Goal: Transaction & Acquisition: Purchase product/service

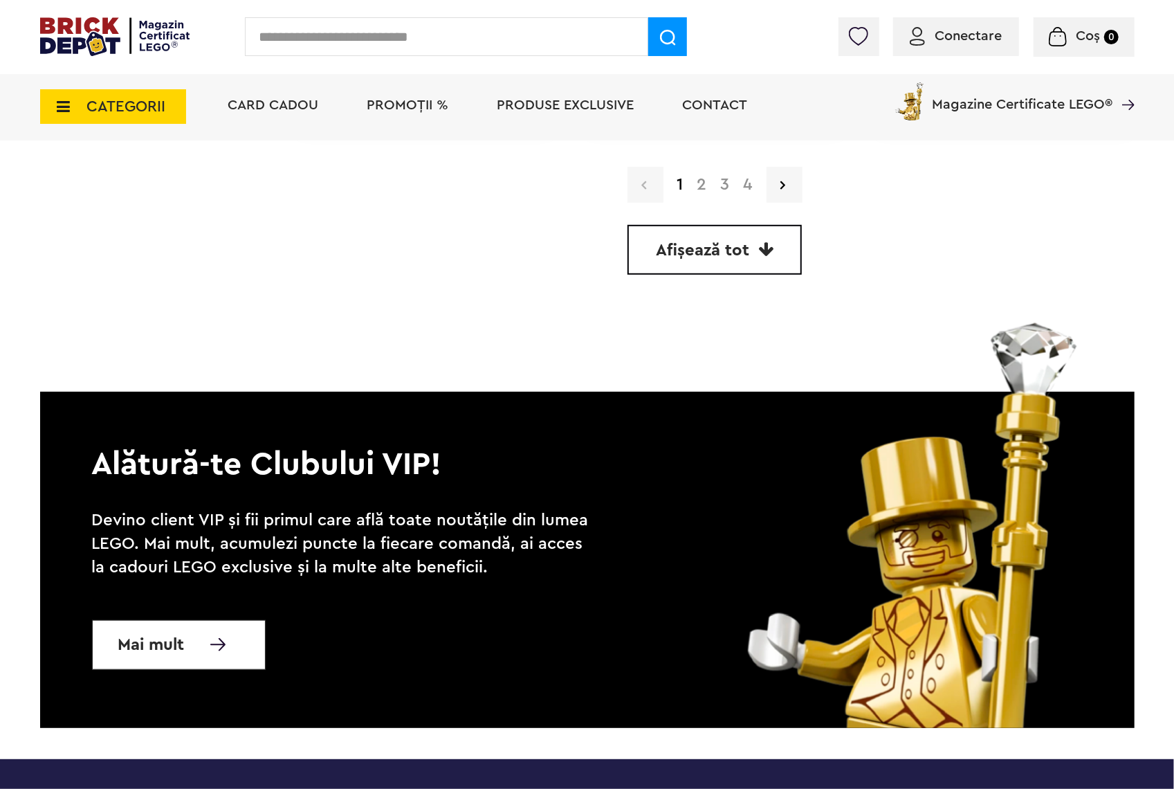
scroll to position [3931, 0]
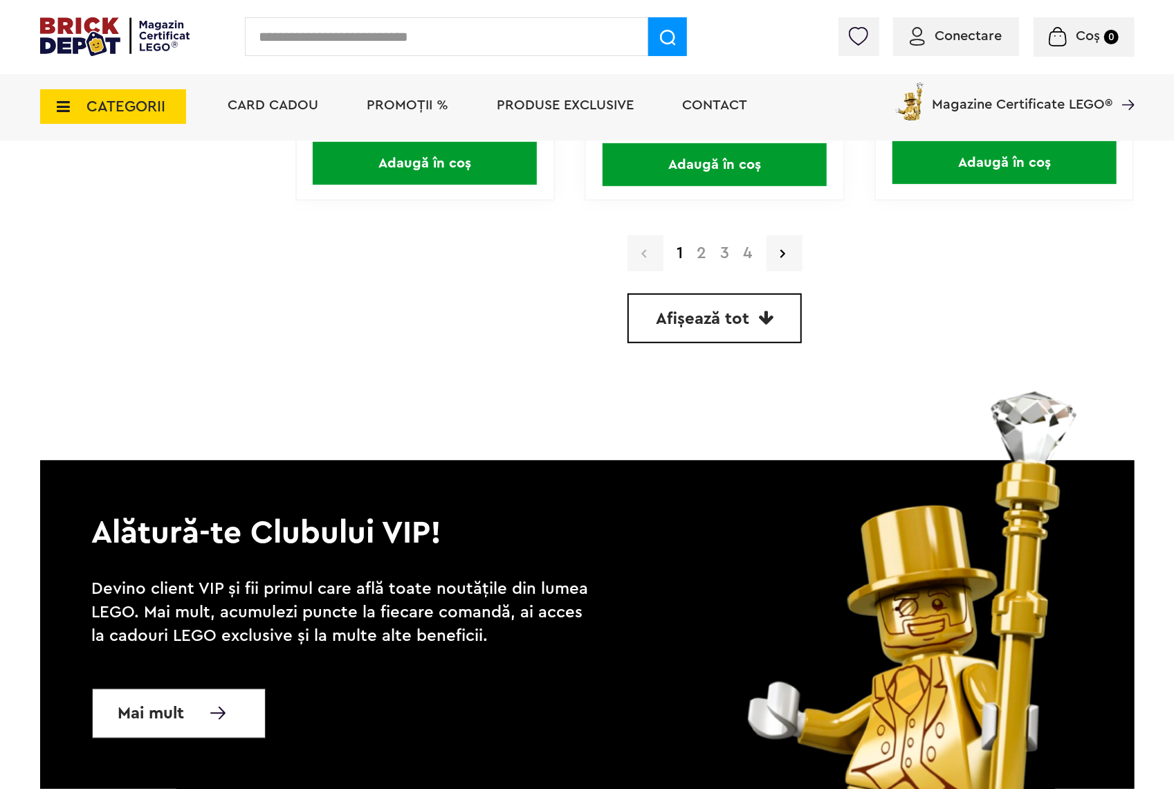
click at [482, 44] on input "text" at bounding box center [446, 36] width 403 height 39
click at [122, 120] on span "CATEGORII" at bounding box center [113, 106] width 146 height 35
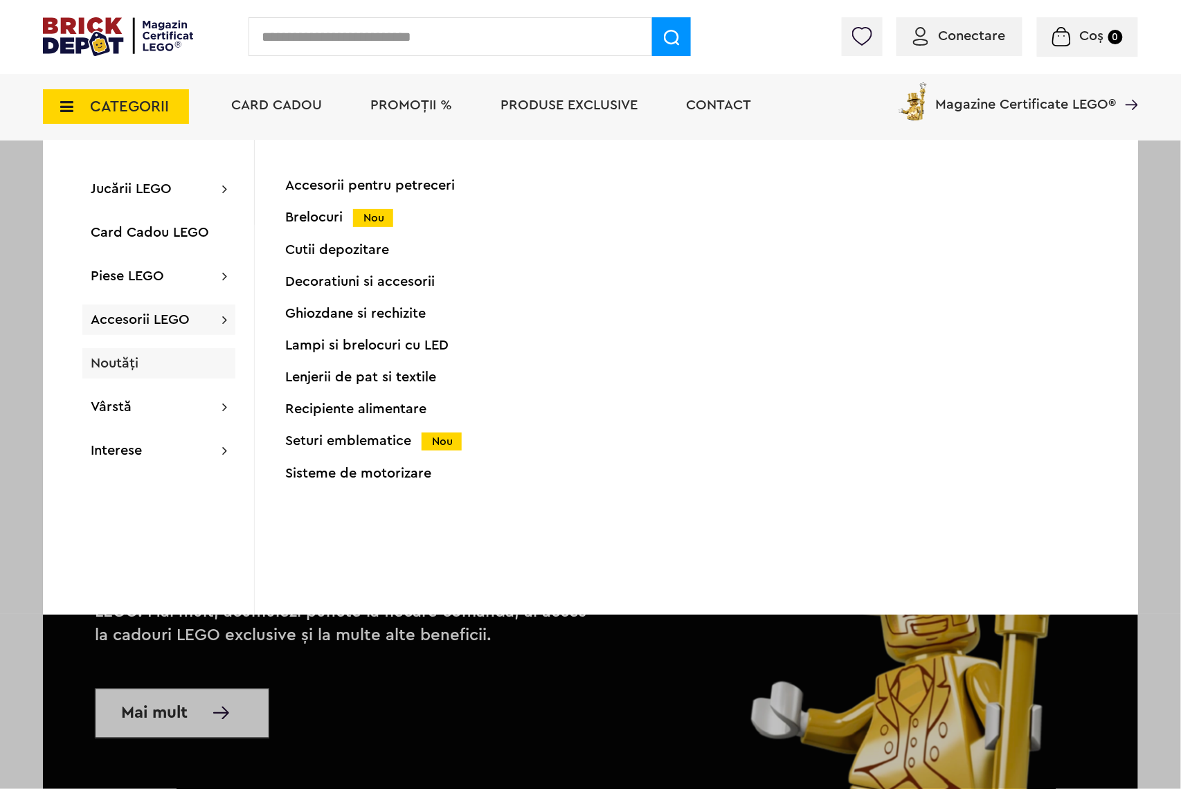
click at [134, 356] on span "Noutăți" at bounding box center [115, 363] width 48 height 14
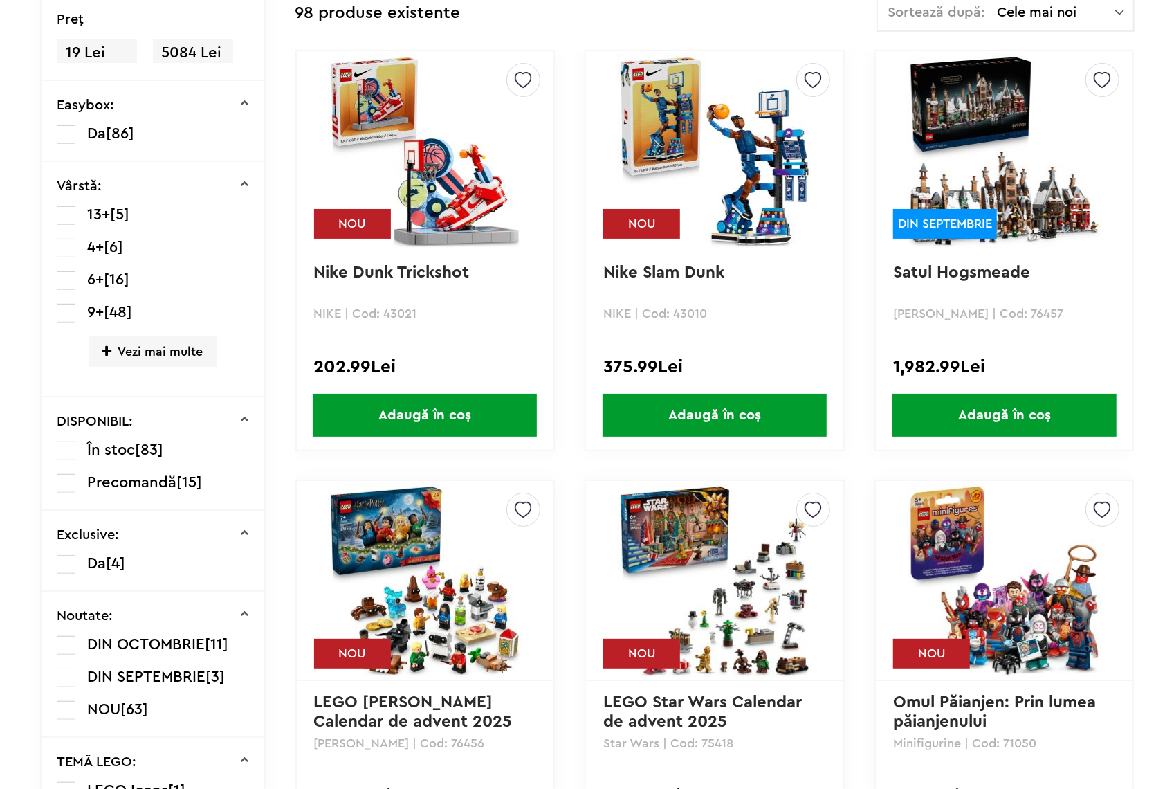
scroll to position [458, 0]
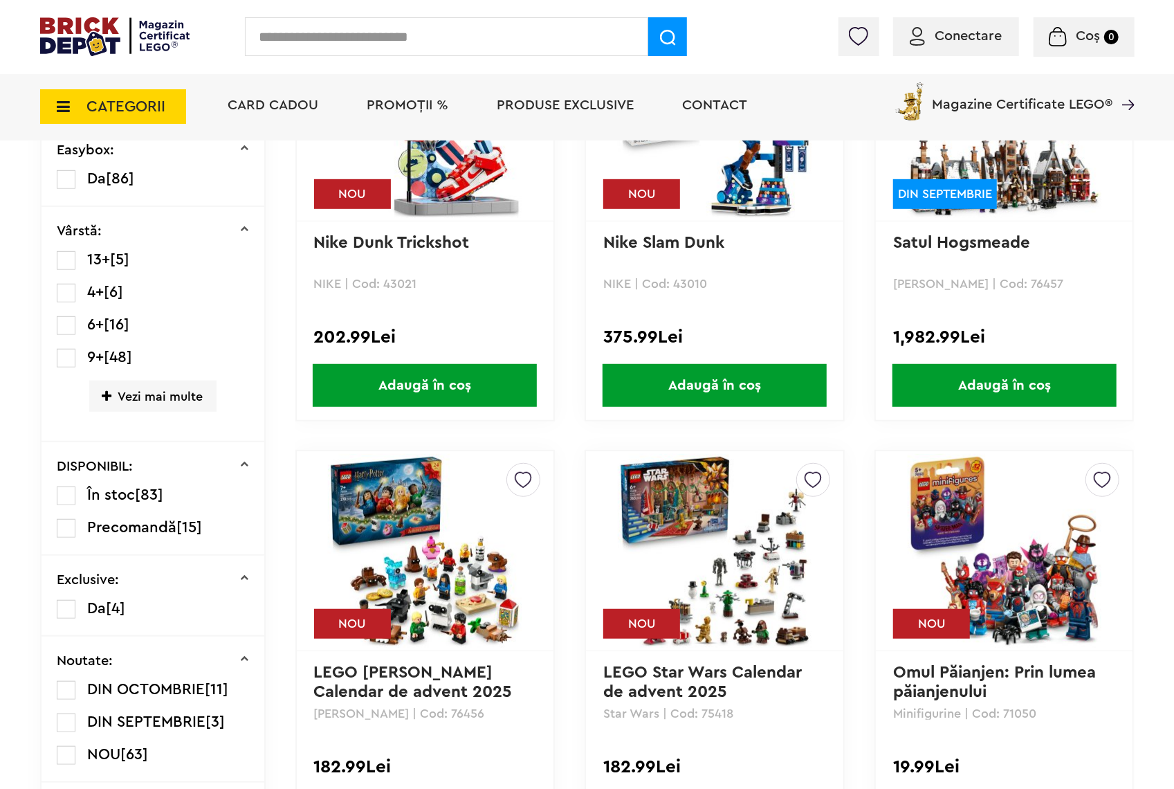
click at [89, 686] on span "DIN OCTOMBRIE" at bounding box center [146, 689] width 118 height 15
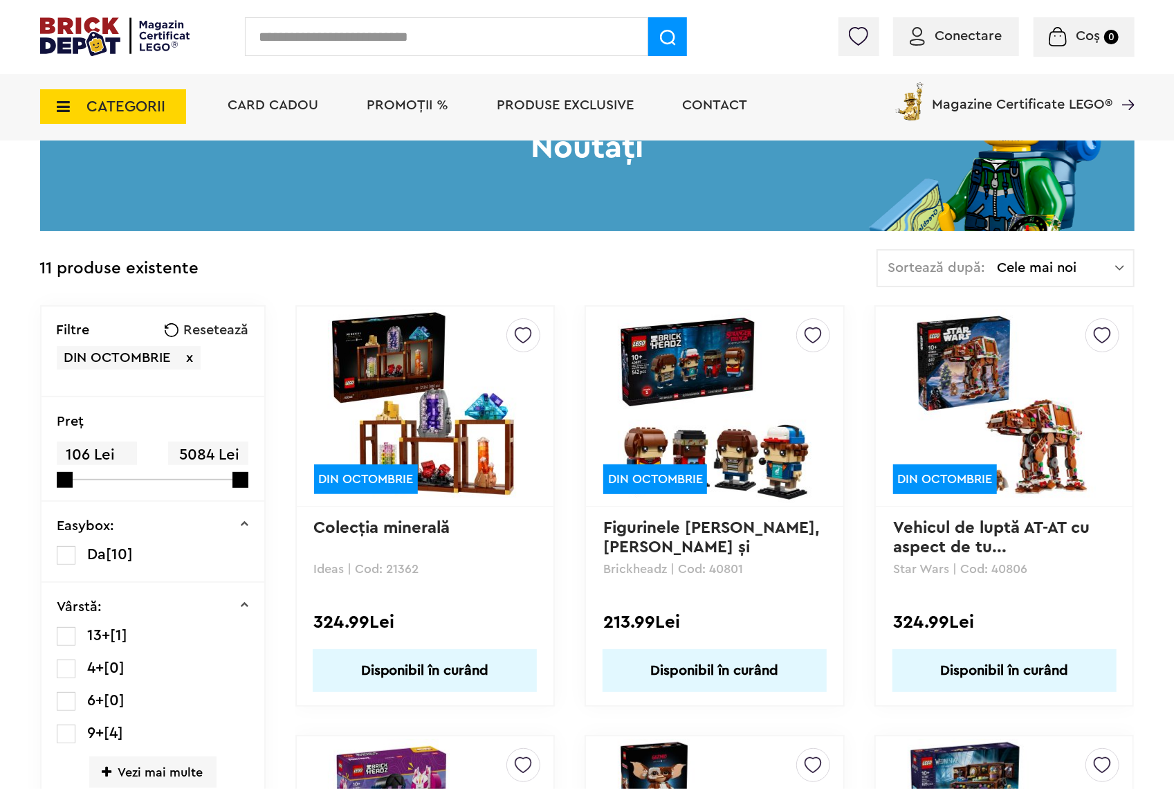
drag, startPoint x: 1180, startPoint y: 12, endPoint x: 1180, endPoint y: 61, distance: 48.4
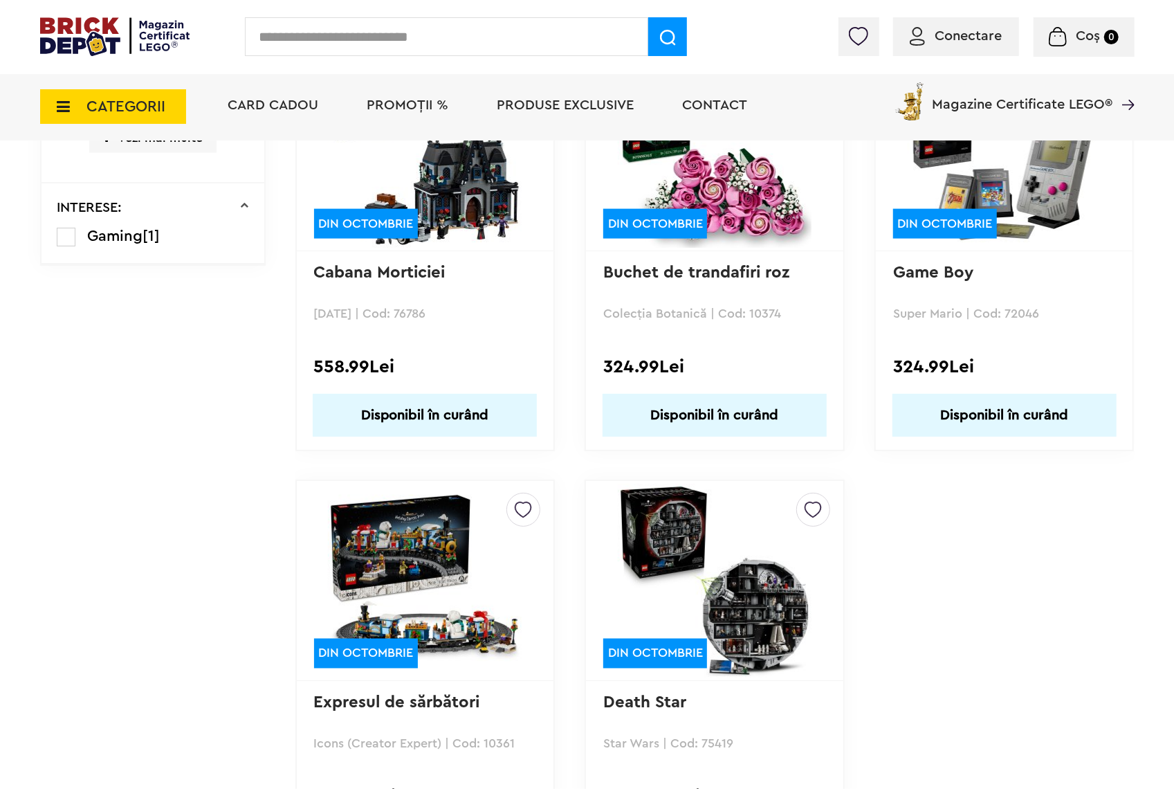
scroll to position [1156, 0]
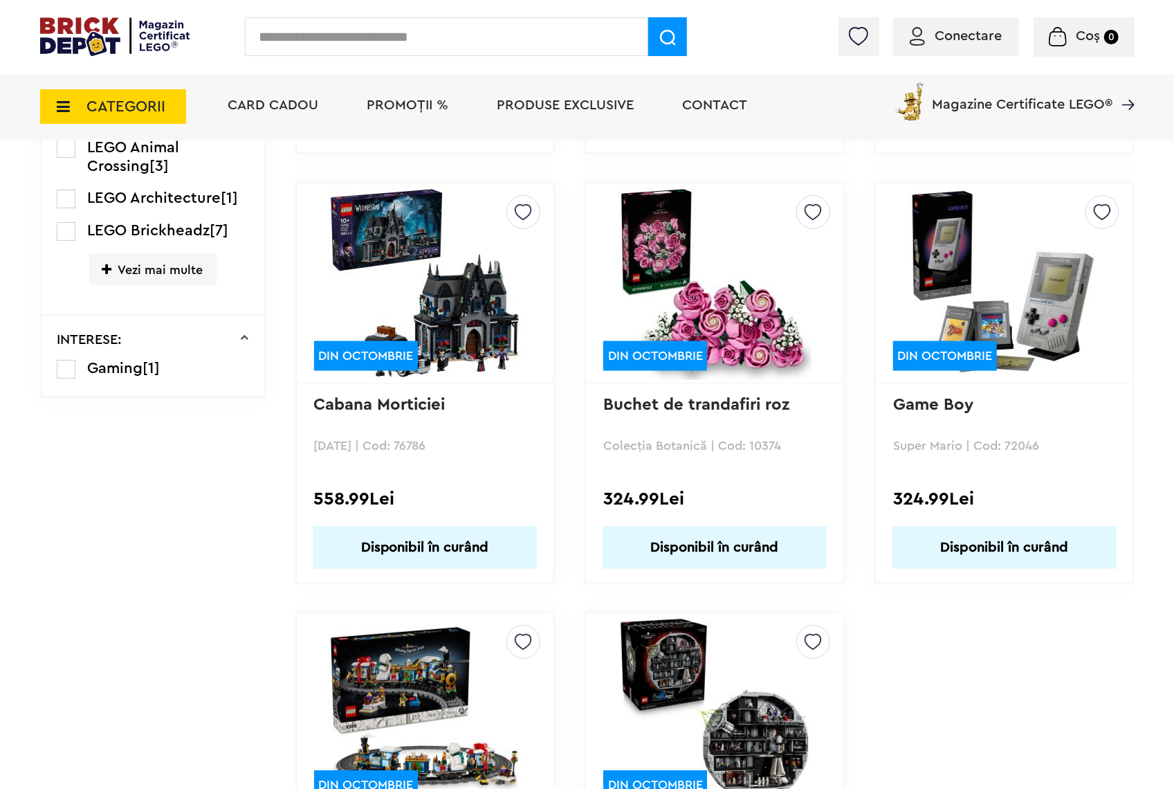
click at [363, 693] on img at bounding box center [425, 713] width 194 height 194
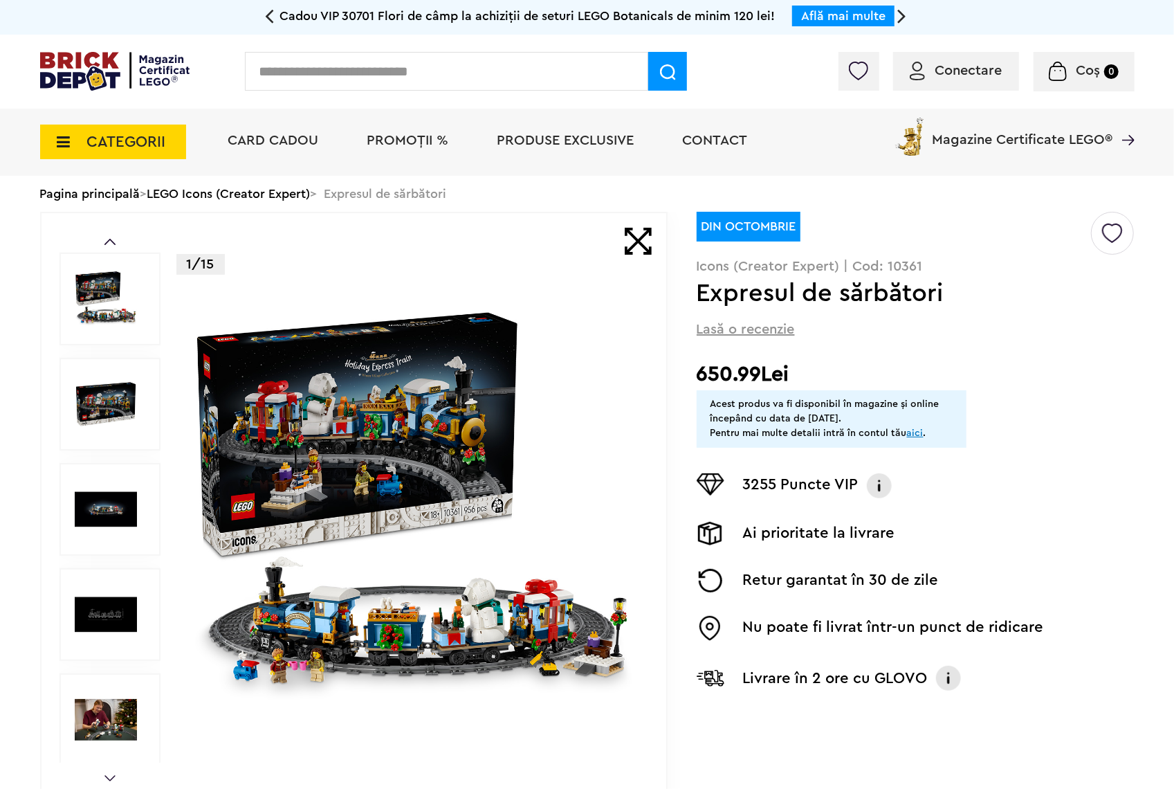
drag, startPoint x: 152, startPoint y: 133, endPoint x: 151, endPoint y: 141, distance: 8.4
click at [152, 134] on span "CATEGORII" at bounding box center [126, 141] width 79 height 15
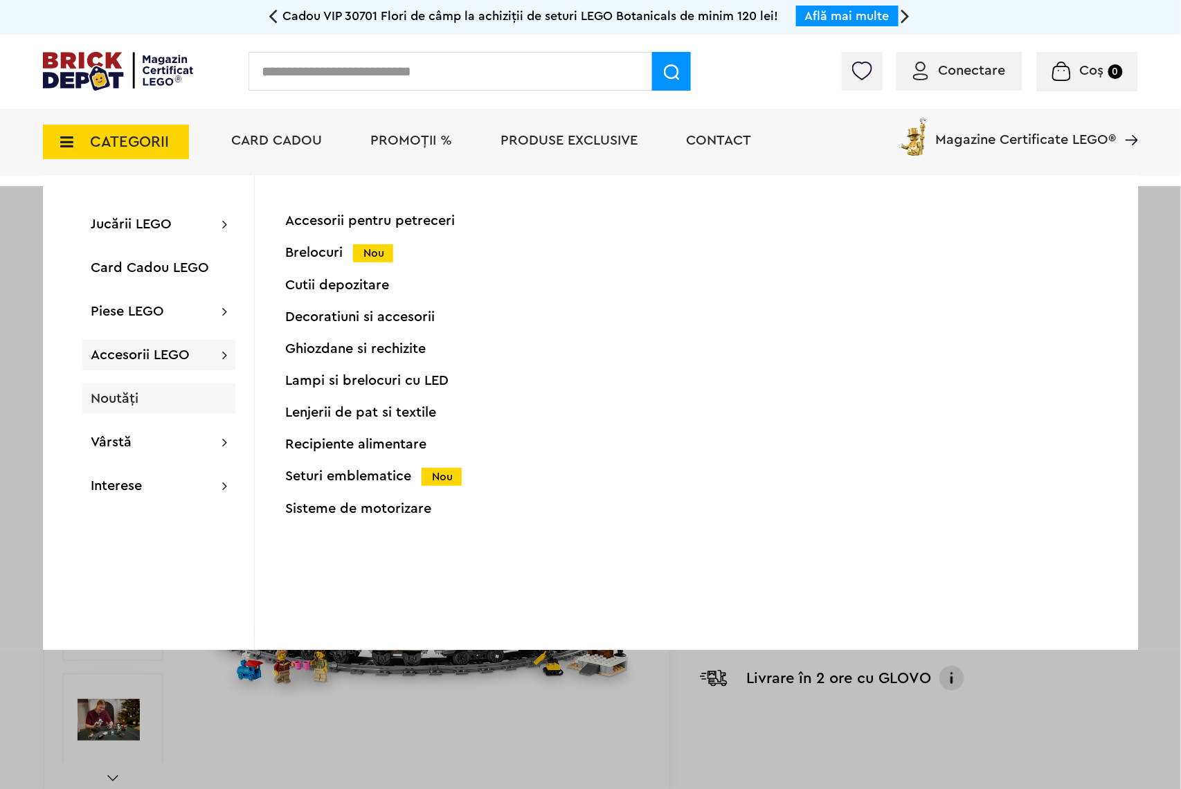
click at [131, 401] on span "Noutăți" at bounding box center [115, 399] width 48 height 14
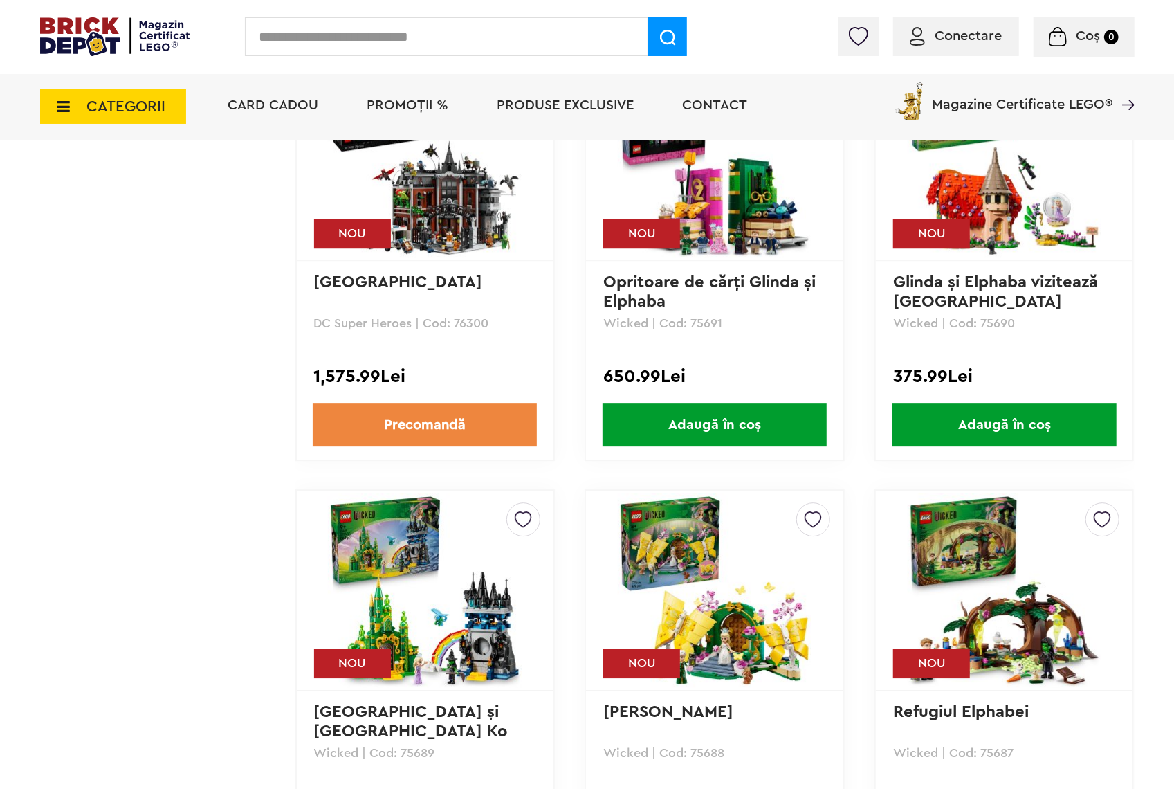
scroll to position [1960, 0]
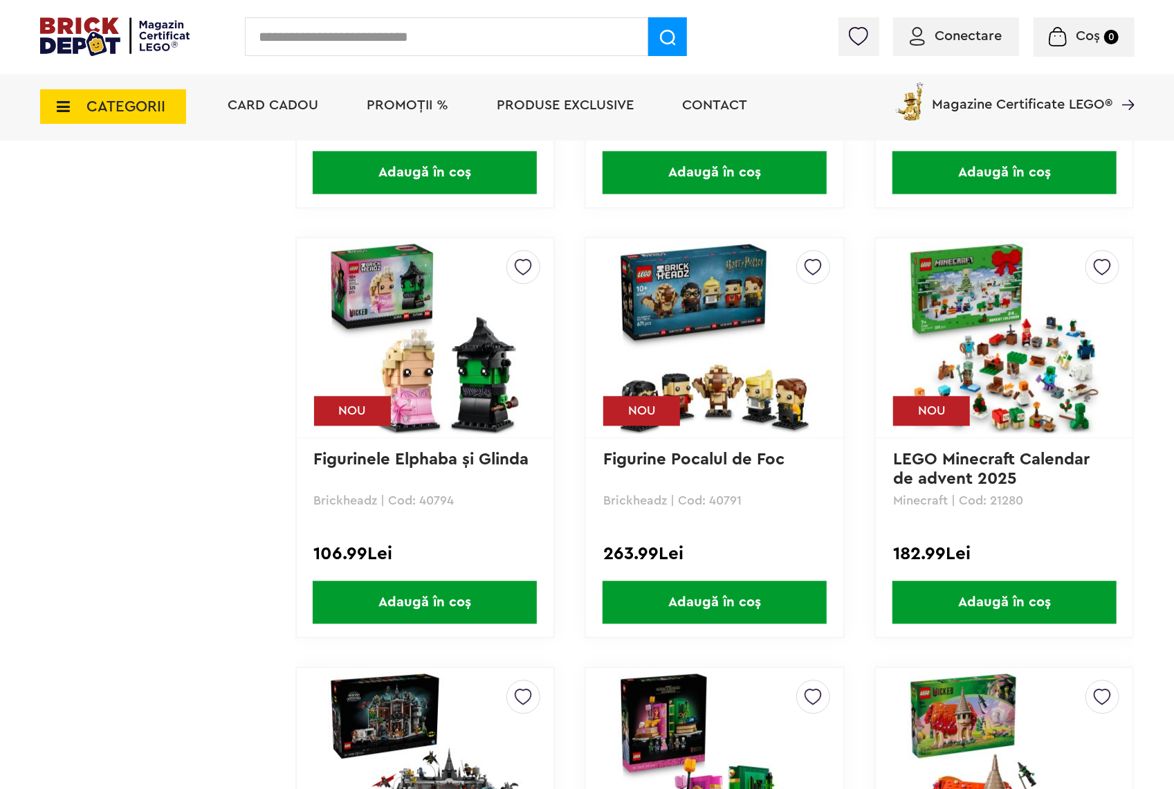
click at [1048, 368] on img at bounding box center [1005, 338] width 194 height 194
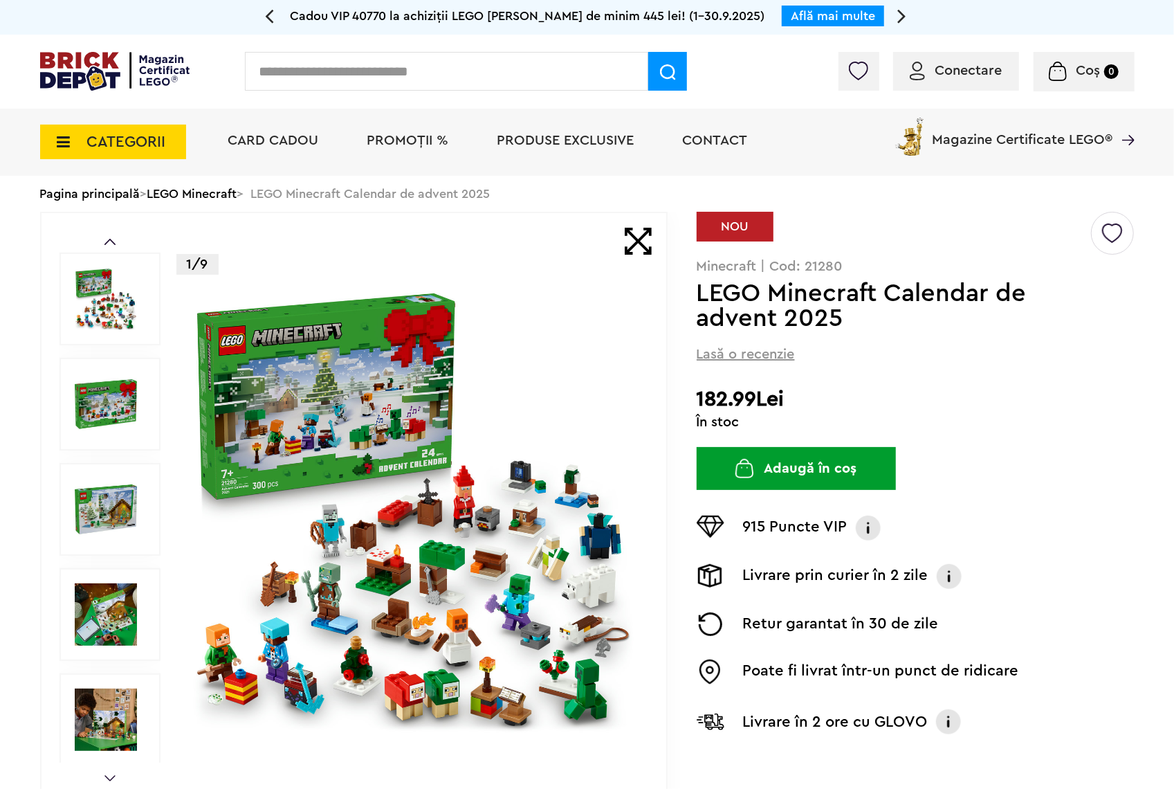
click at [394, 441] on img at bounding box center [413, 509] width 446 height 446
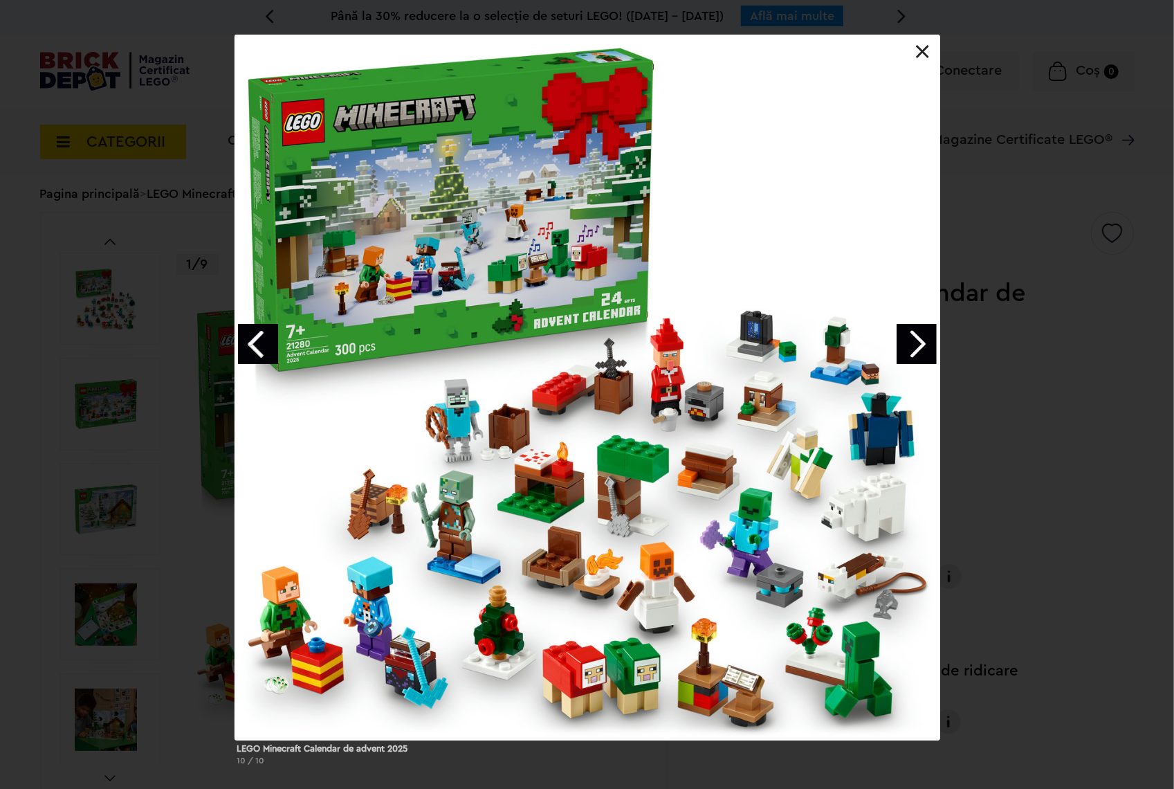
click at [922, 55] on link at bounding box center [923, 52] width 14 height 14
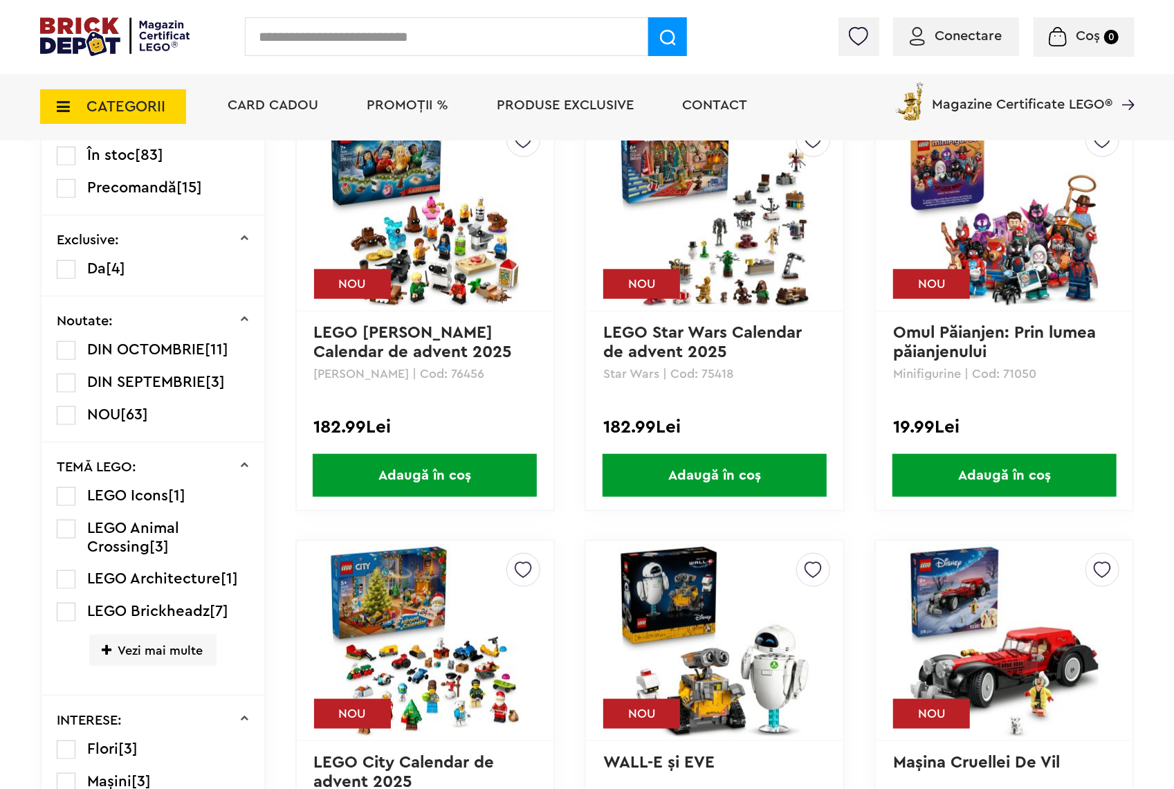
scroll to position [624, 0]
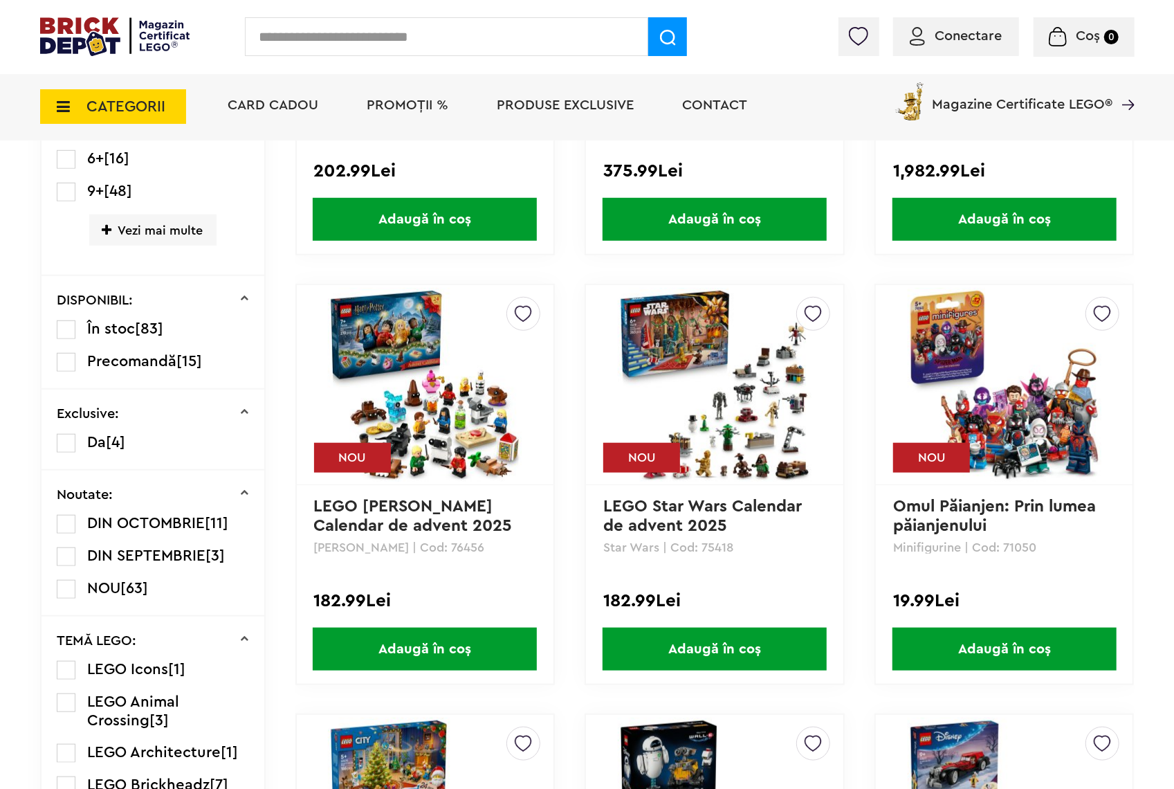
click at [221, 524] on span "[11]" at bounding box center [217, 523] width 24 height 15
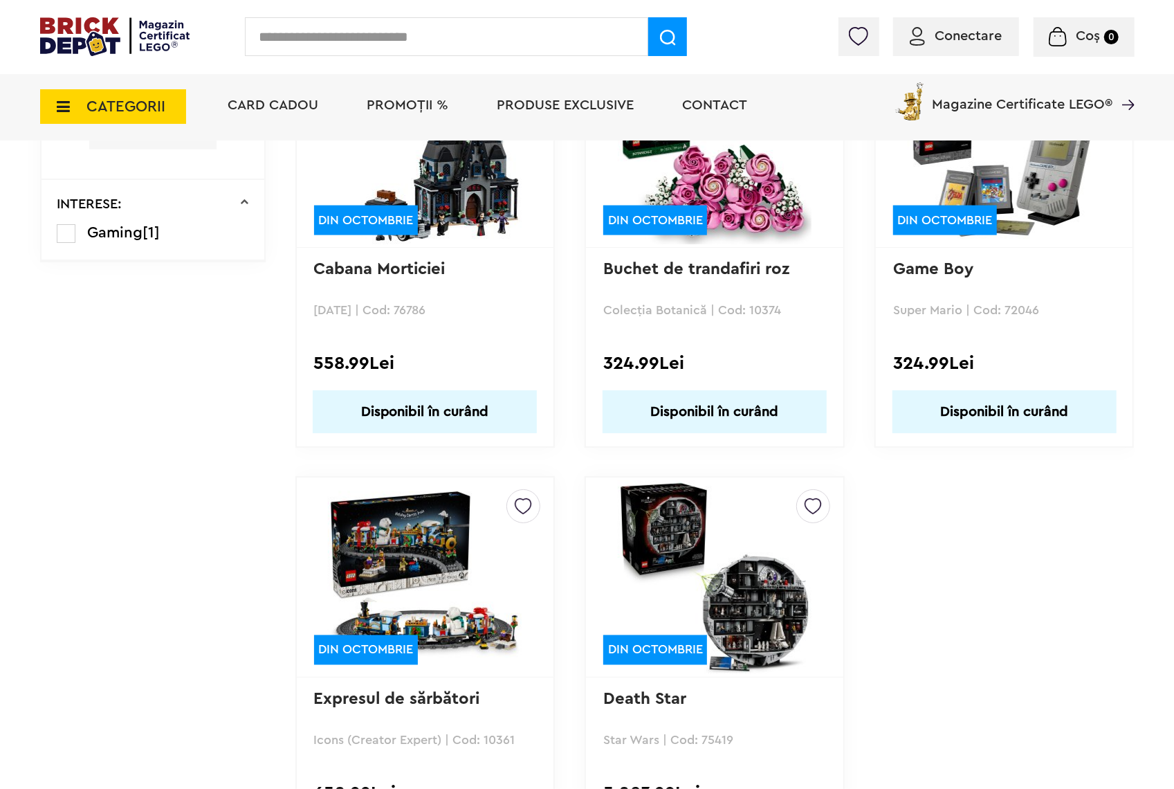
scroll to position [1382, 0]
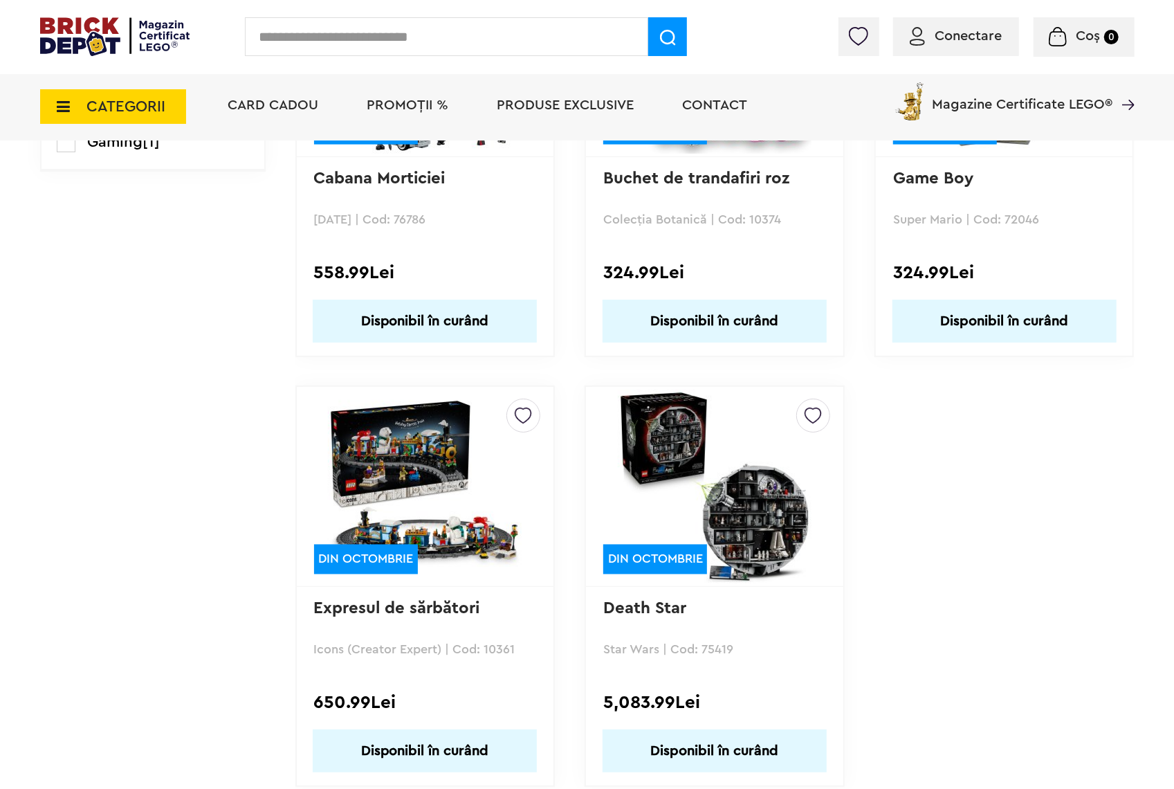
click at [458, 513] on img at bounding box center [425, 487] width 194 height 194
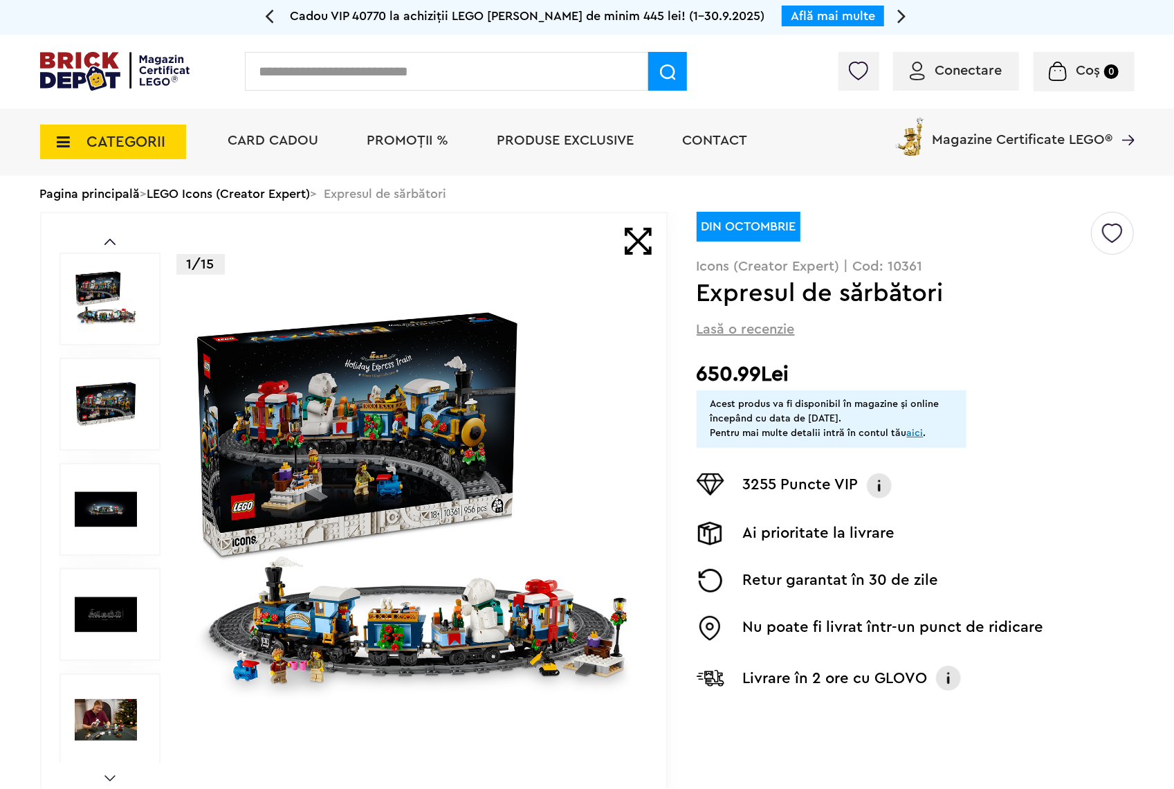
click at [385, 469] on img at bounding box center [413, 509] width 446 height 446
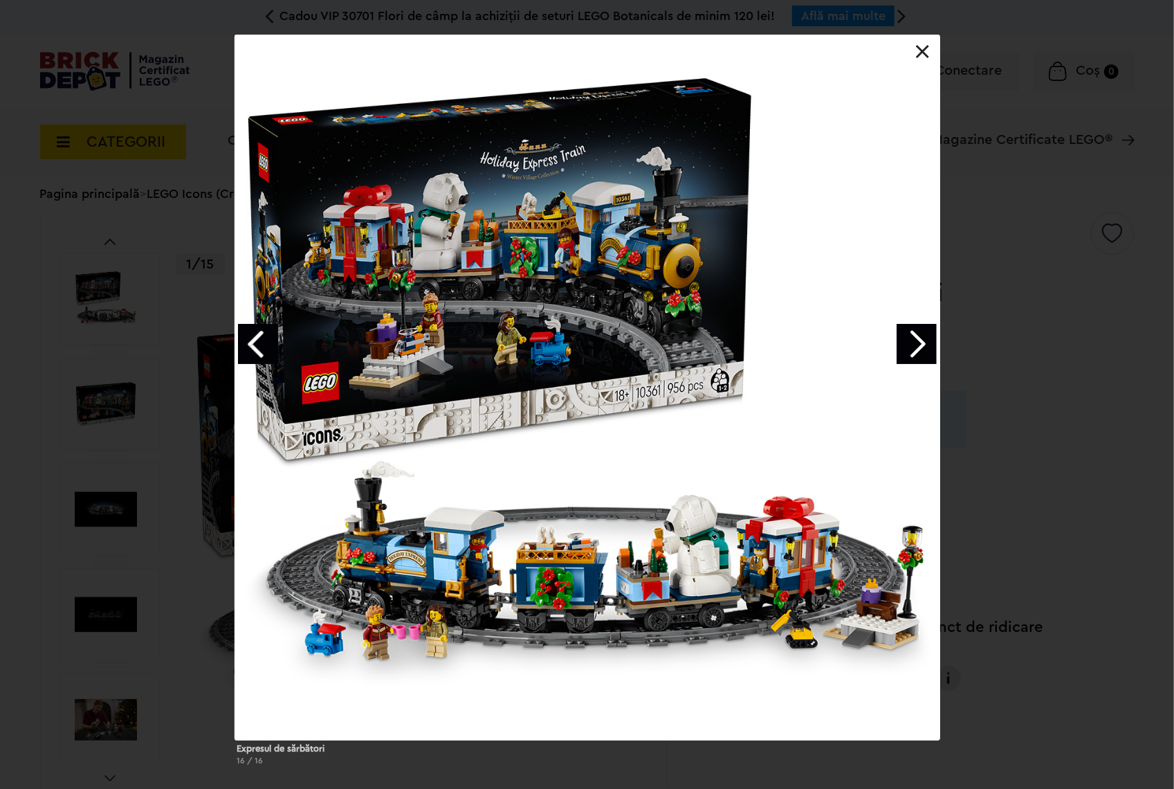
click at [322, 651] on div at bounding box center [588, 388] width 706 height 706
click at [330, 659] on div at bounding box center [588, 388] width 706 height 706
click at [905, 334] on link "Next image" at bounding box center [917, 344] width 40 height 40
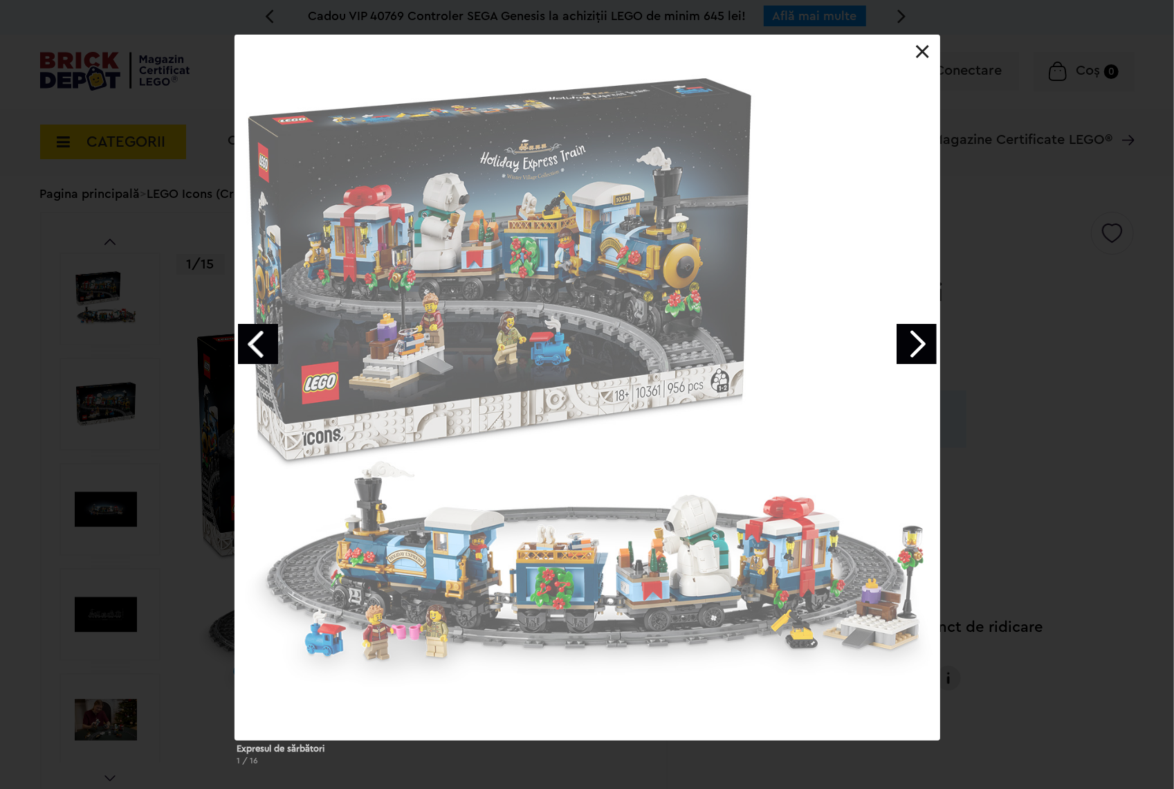
click at [905, 334] on link "Next image" at bounding box center [917, 344] width 40 height 40
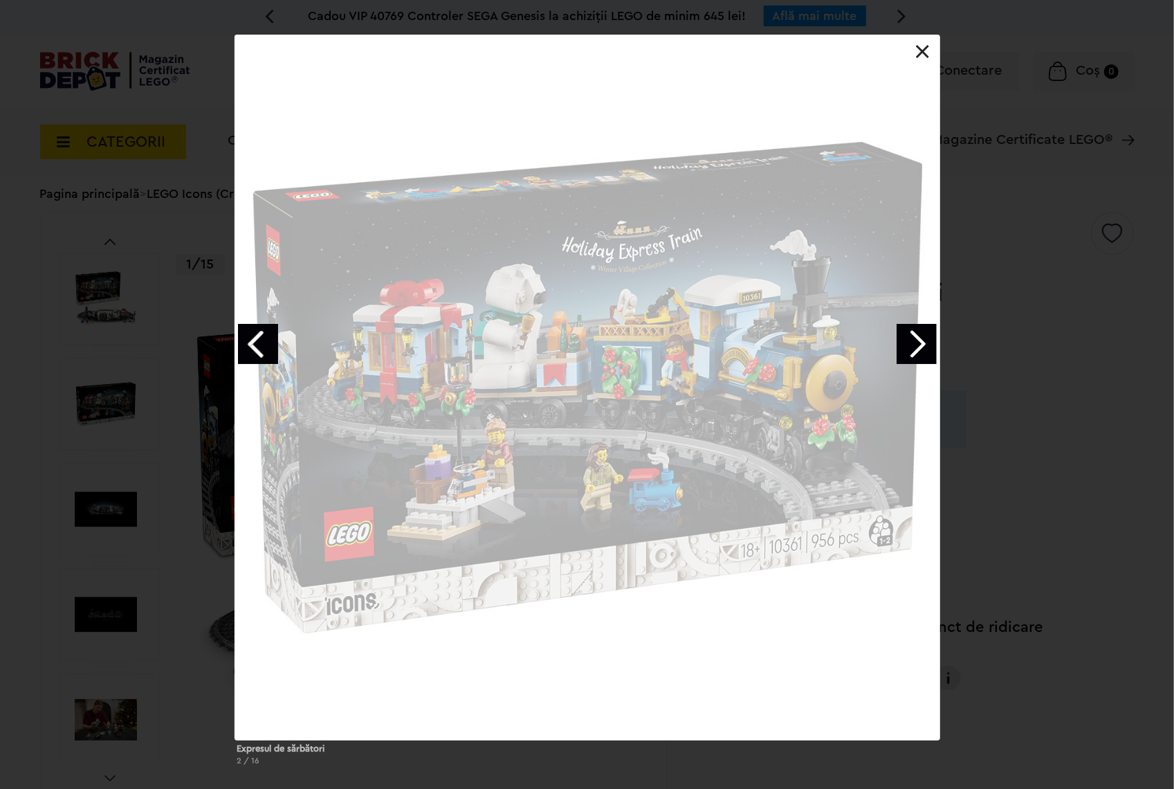
click at [905, 335] on link "Next image" at bounding box center [917, 344] width 40 height 40
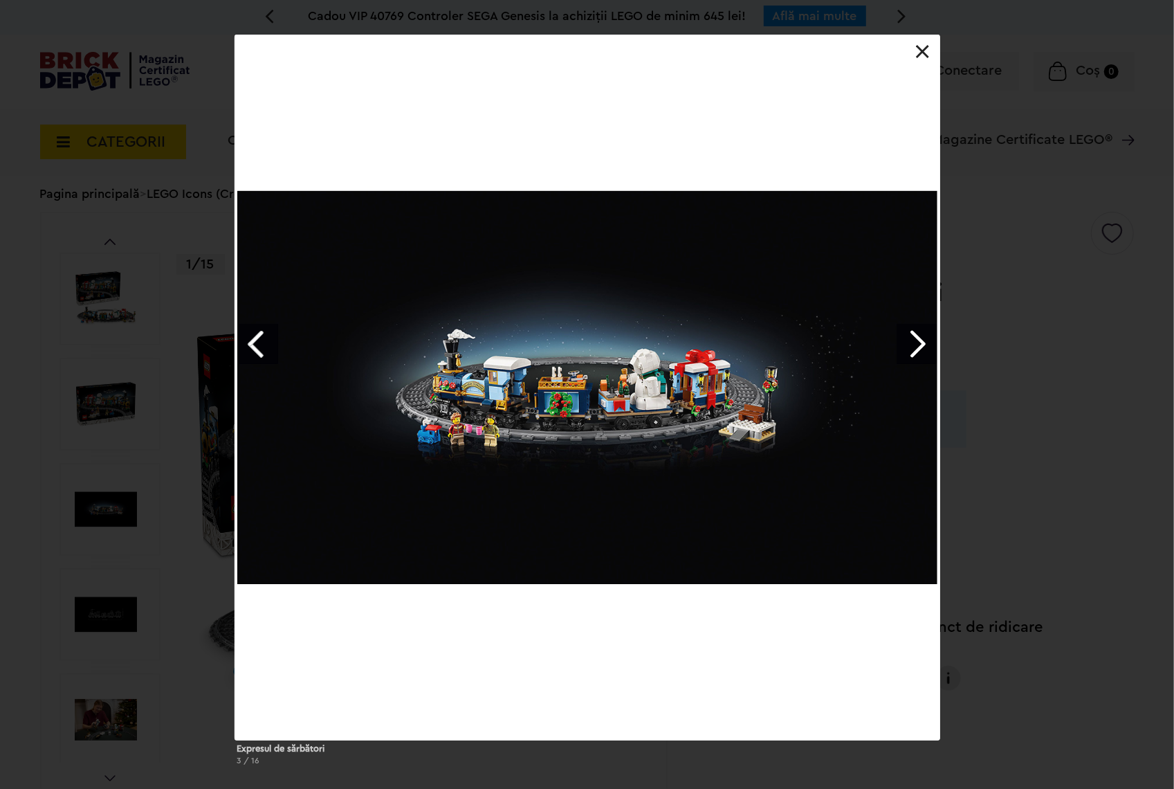
click at [905, 335] on link "Next image" at bounding box center [917, 344] width 40 height 40
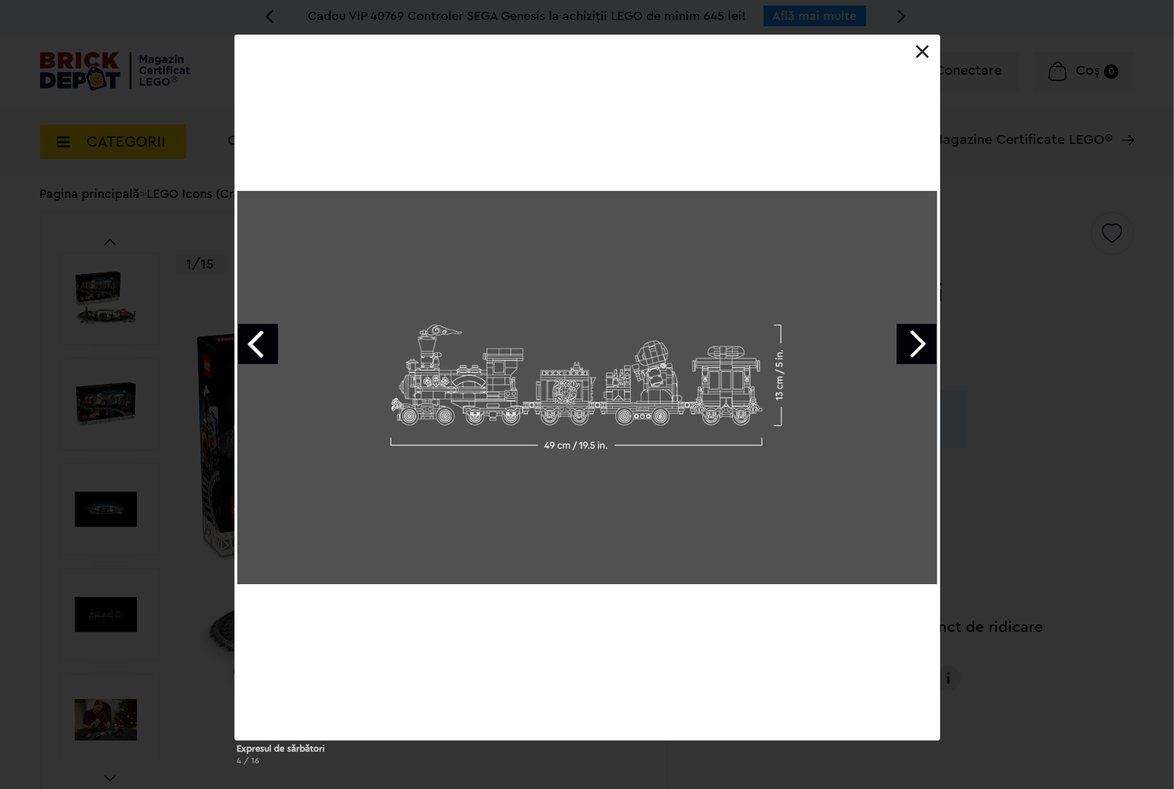
click at [905, 335] on link "Next image" at bounding box center [917, 344] width 40 height 40
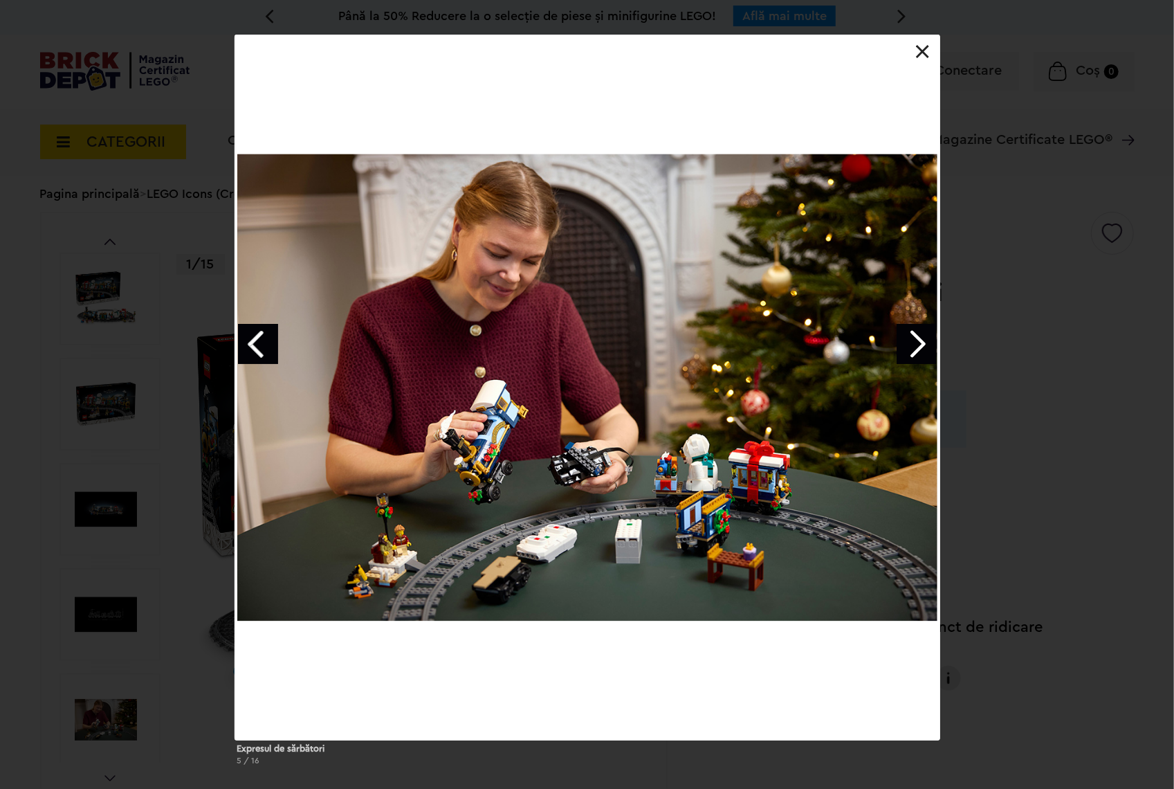
click at [905, 335] on link "Next image" at bounding box center [917, 344] width 40 height 40
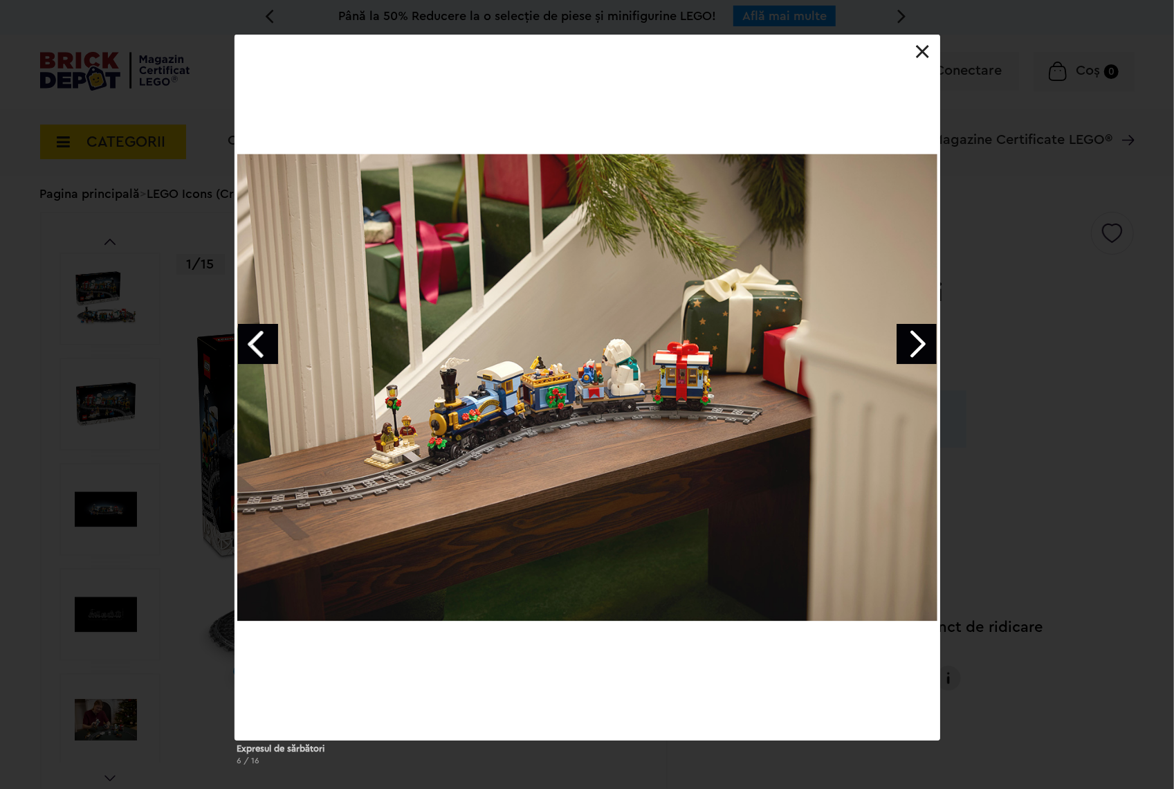
click at [905, 335] on link "Next image" at bounding box center [917, 344] width 40 height 40
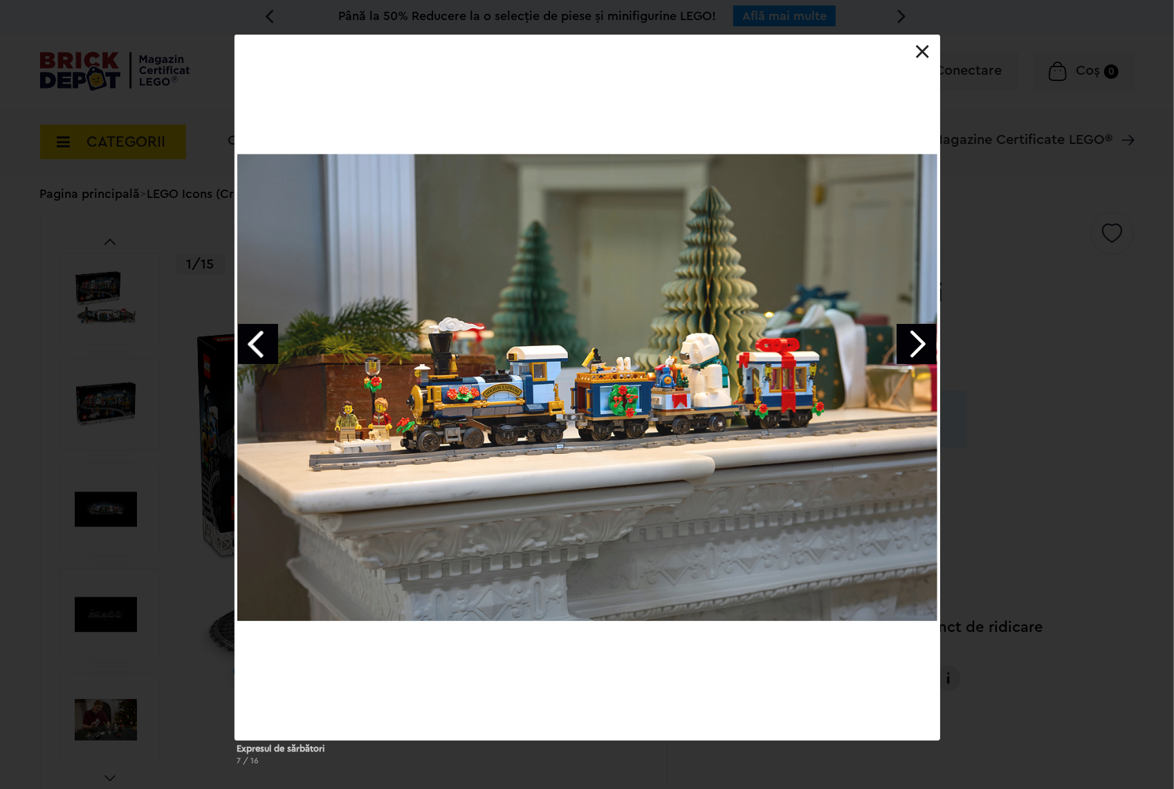
click at [905, 335] on link "Next image" at bounding box center [917, 344] width 40 height 40
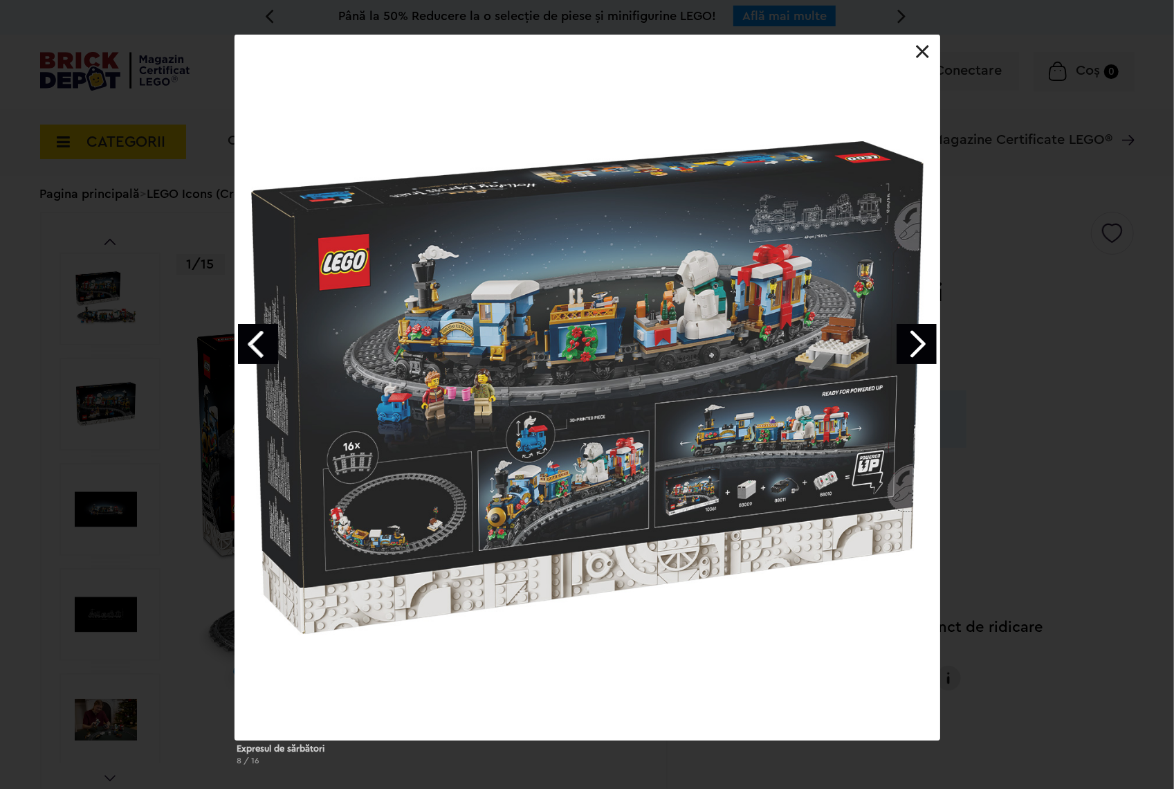
click at [905, 335] on link "Next image" at bounding box center [917, 344] width 40 height 40
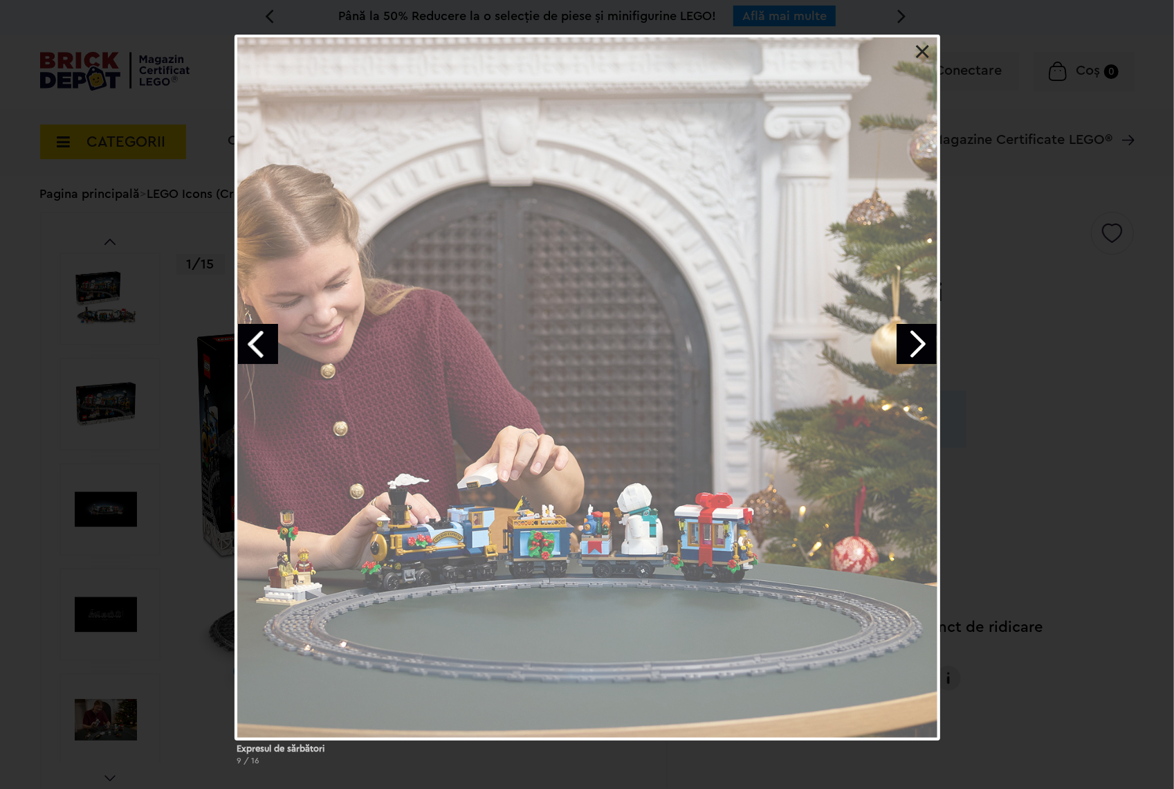
click at [905, 336] on link "Next image" at bounding box center [917, 344] width 40 height 40
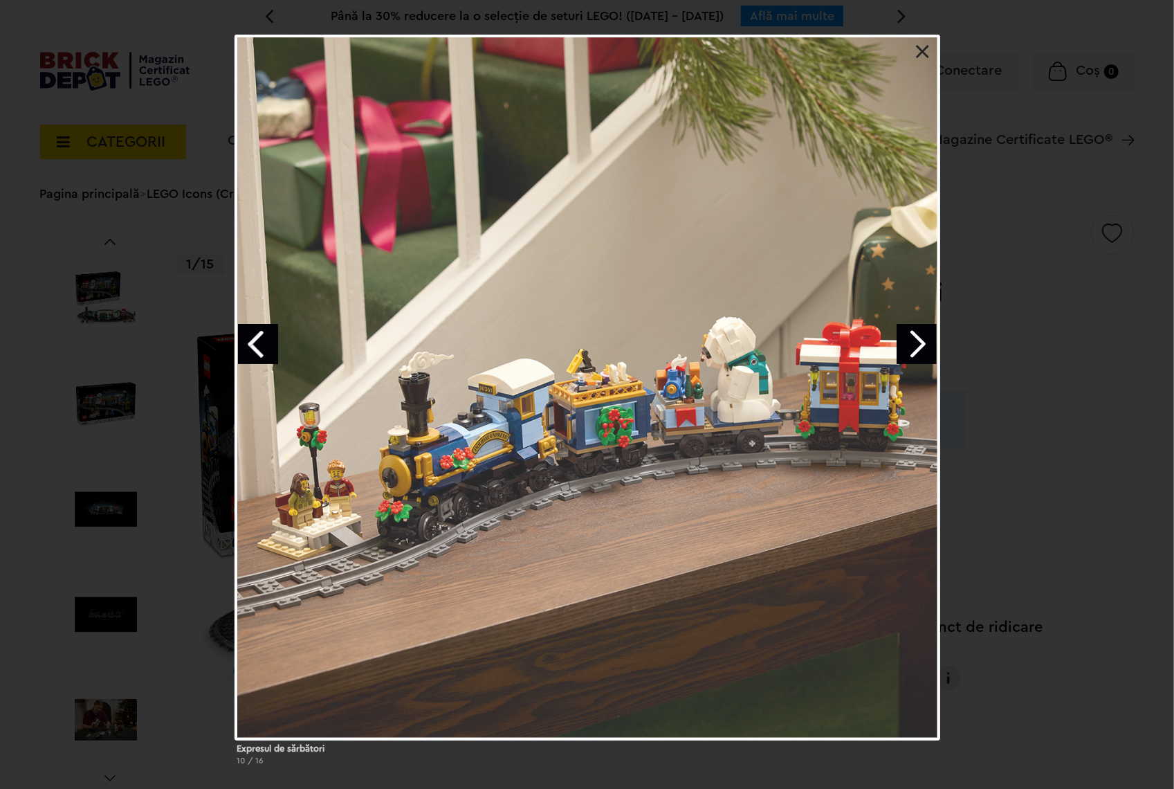
click at [905, 336] on link "Next image" at bounding box center [917, 344] width 40 height 40
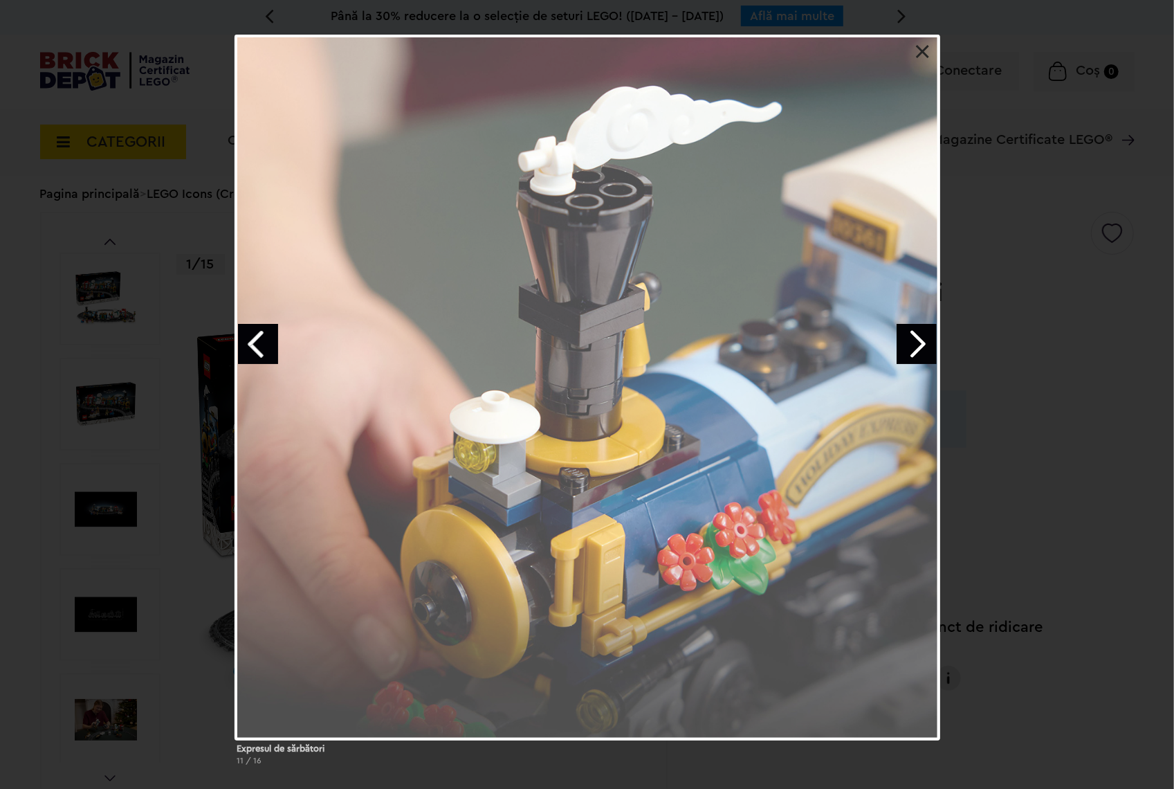
click at [905, 336] on link "Next image" at bounding box center [917, 344] width 40 height 40
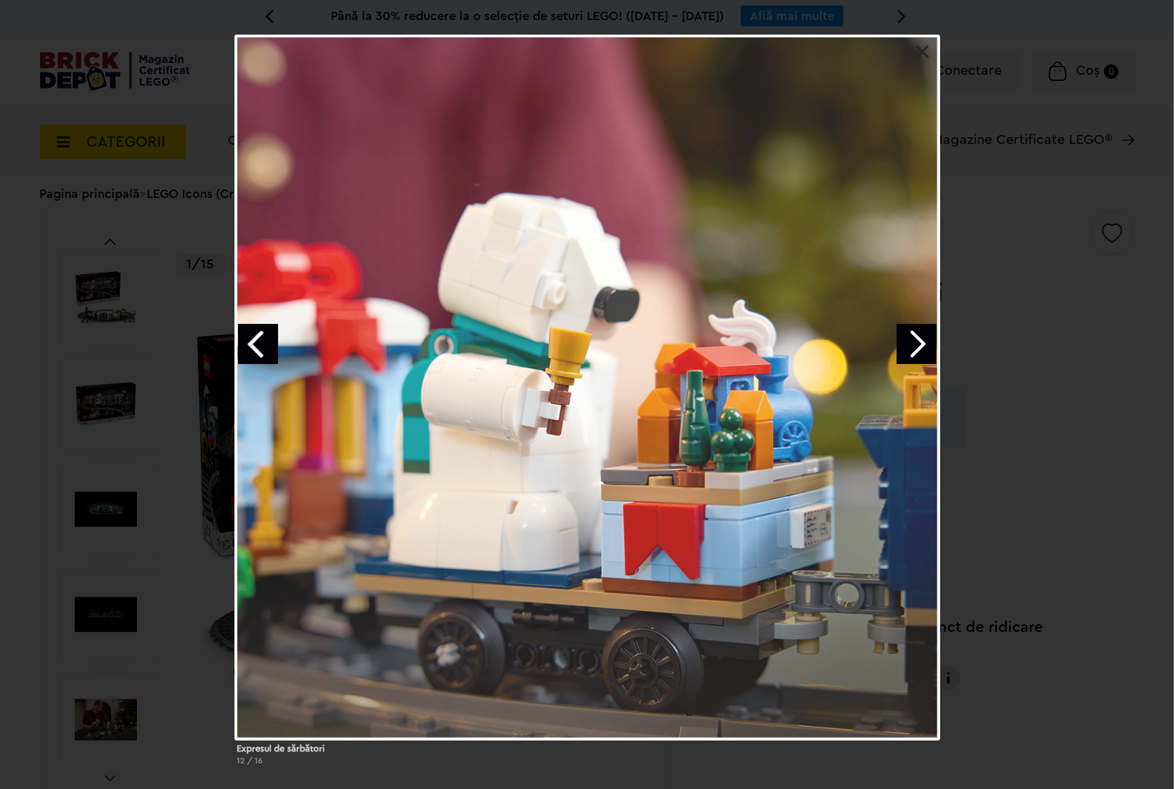
click at [905, 336] on link "Next image" at bounding box center [917, 344] width 40 height 40
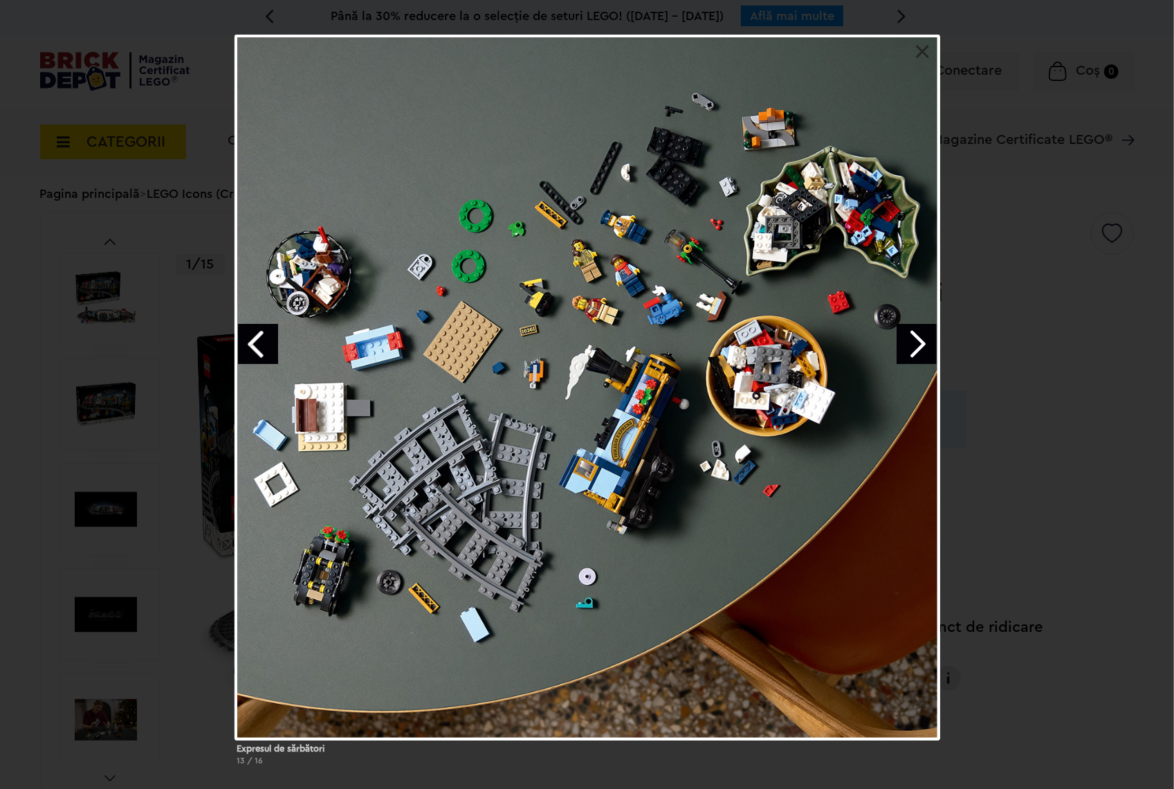
click at [918, 344] on link "Next image" at bounding box center [917, 344] width 40 height 40
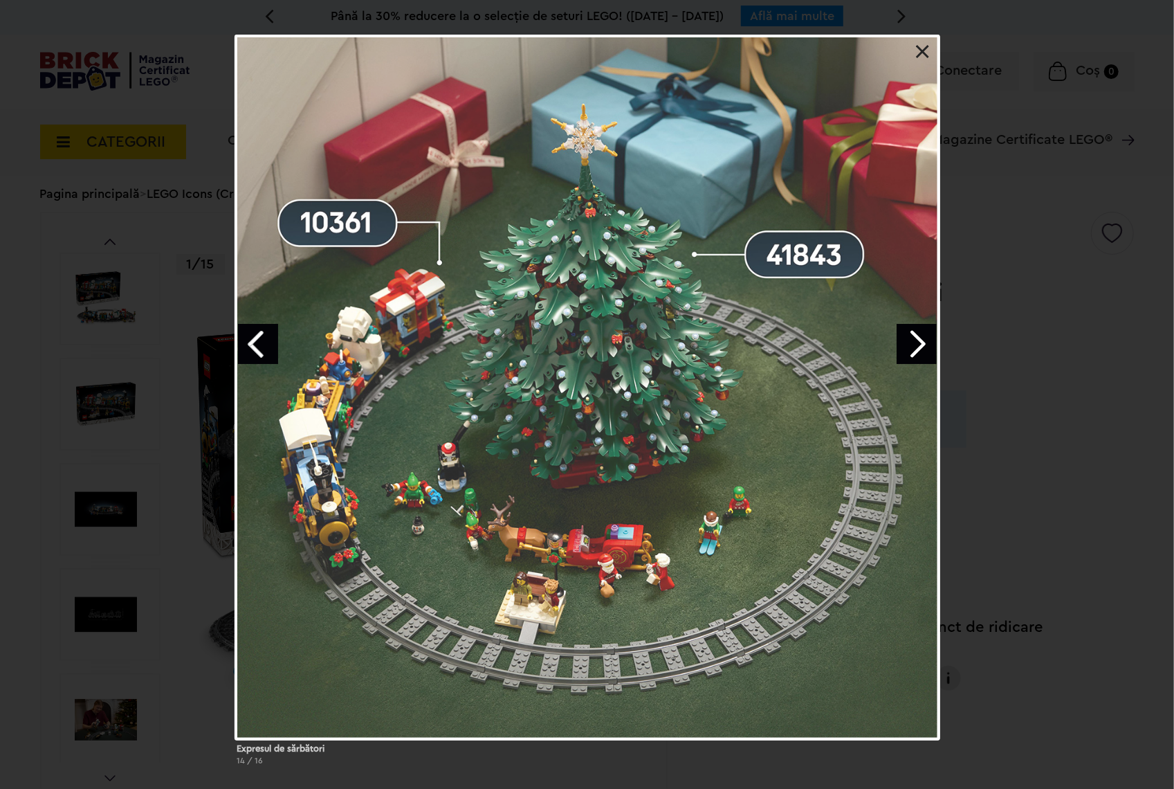
click at [918, 344] on link "Next image" at bounding box center [917, 344] width 40 height 40
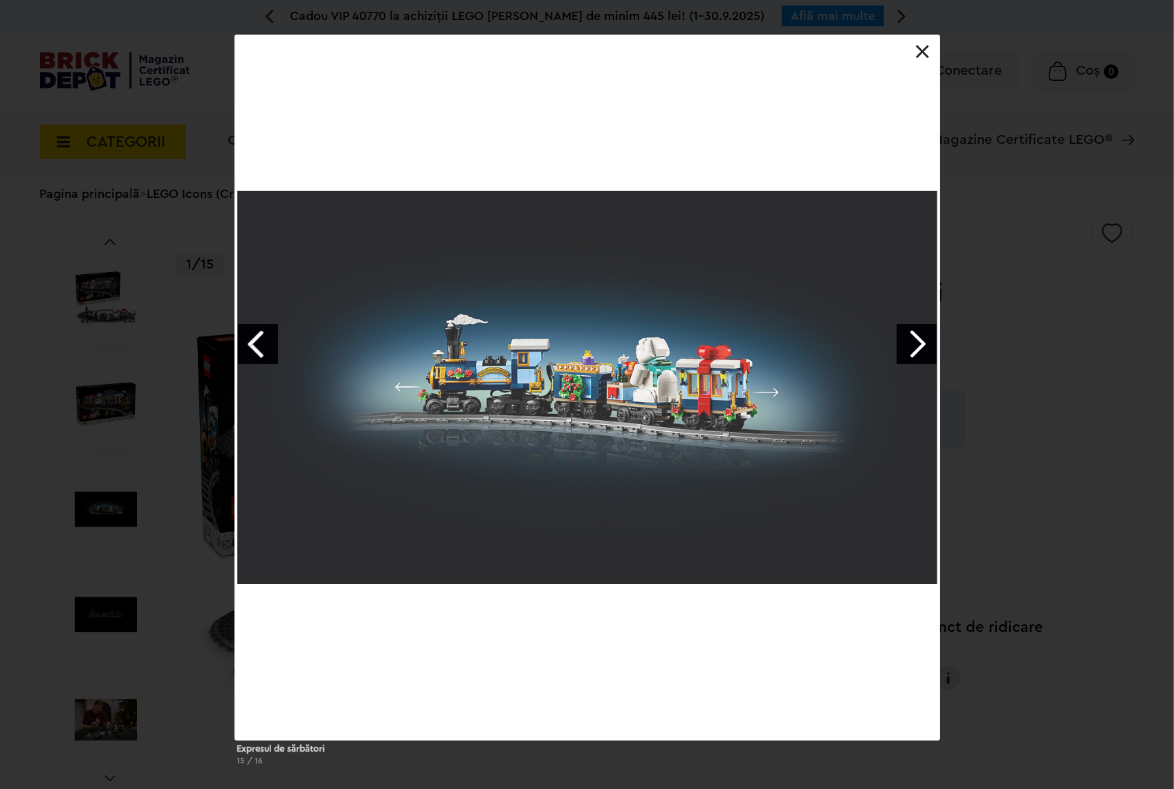
click at [918, 344] on link "Next image" at bounding box center [917, 344] width 40 height 40
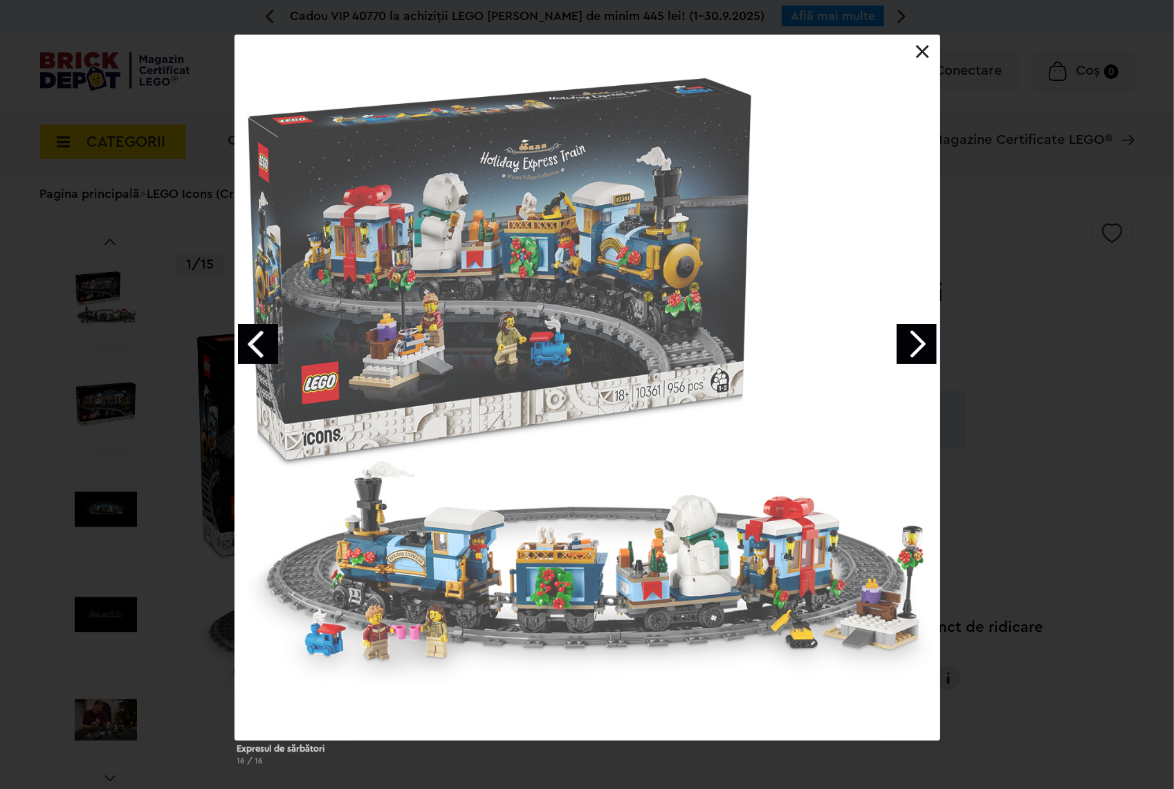
click at [918, 344] on link "Next image" at bounding box center [917, 344] width 40 height 40
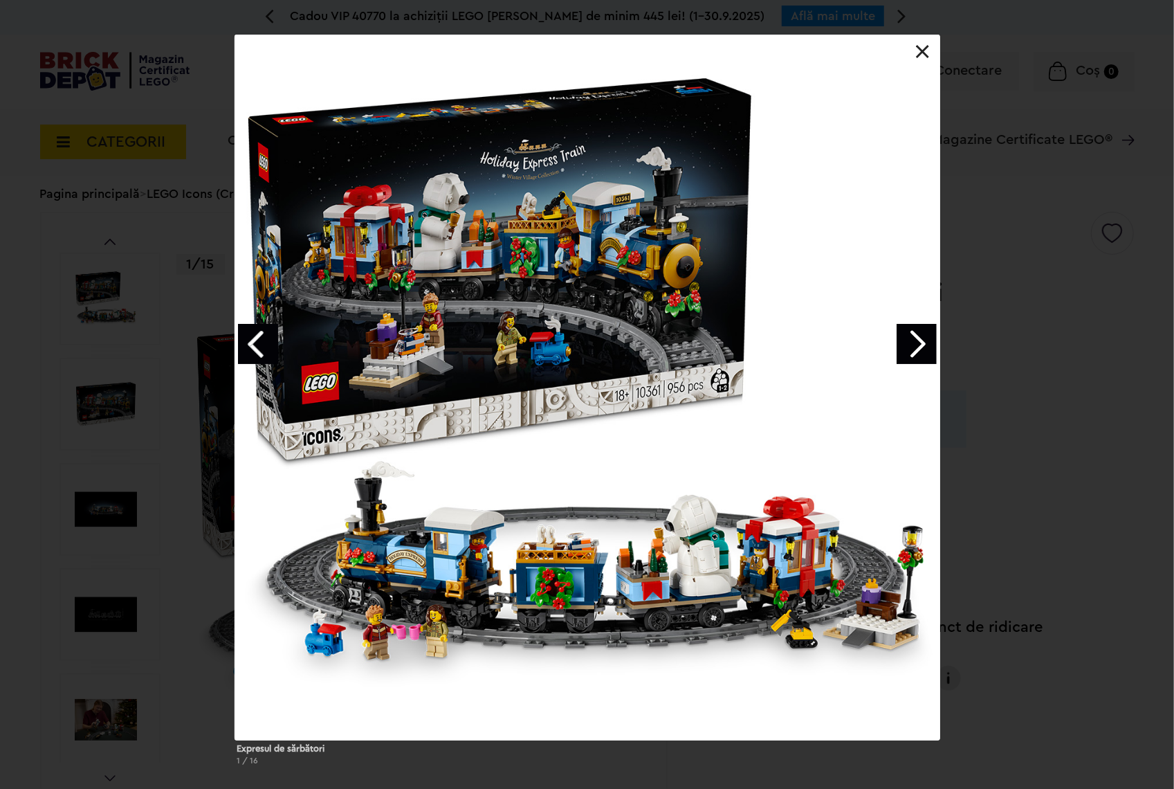
click at [918, 344] on link "Next image" at bounding box center [917, 344] width 40 height 40
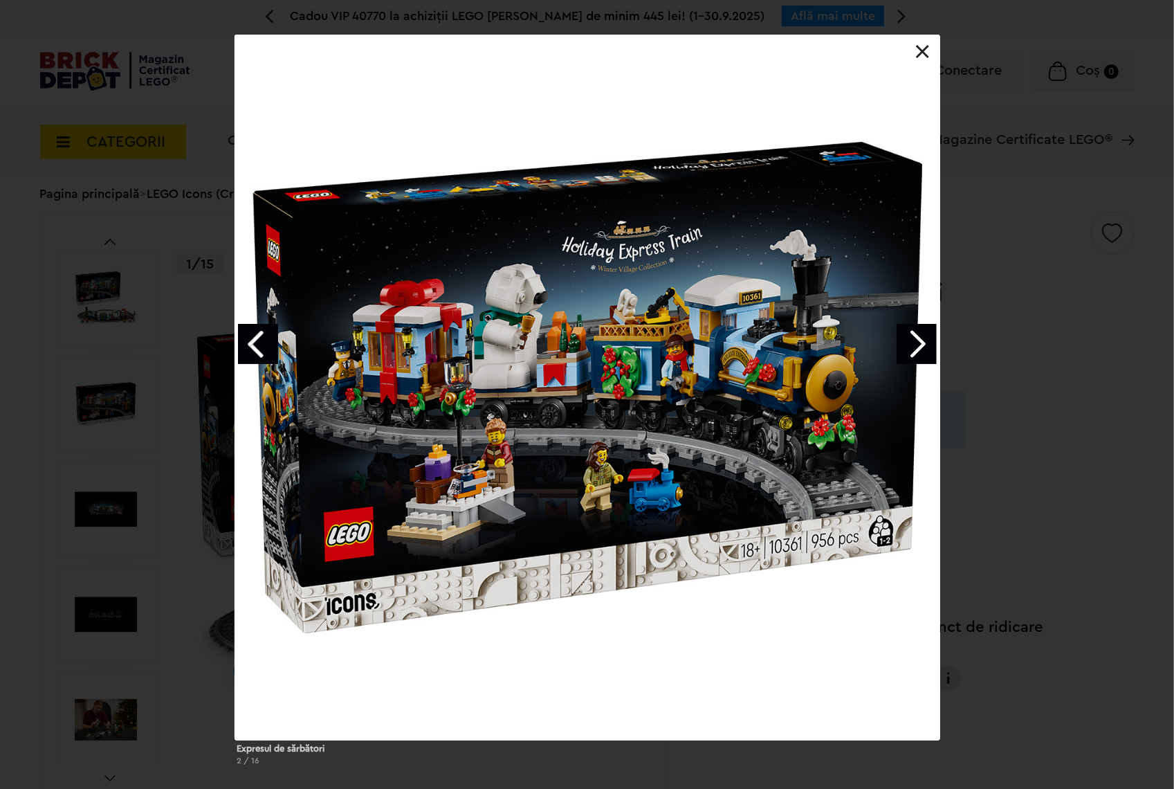
click at [918, 344] on link "Next image" at bounding box center [917, 344] width 40 height 40
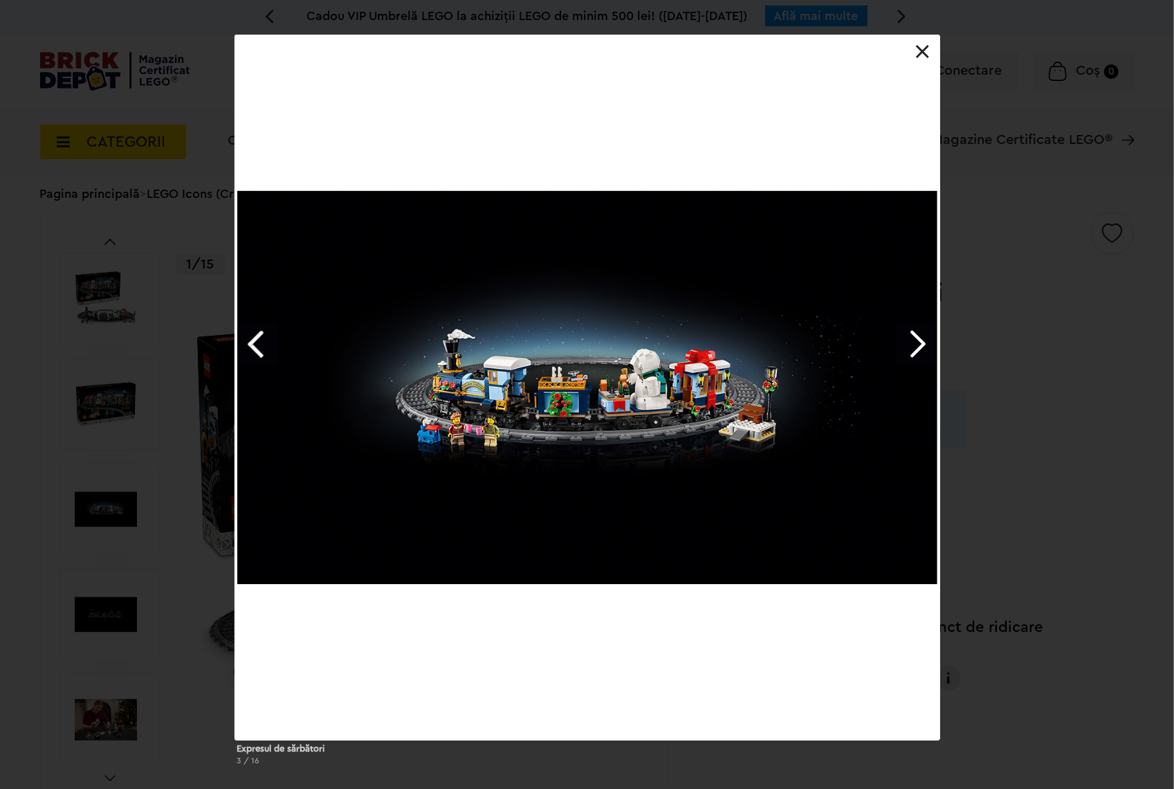
click at [918, 344] on link "Next image" at bounding box center [917, 344] width 40 height 40
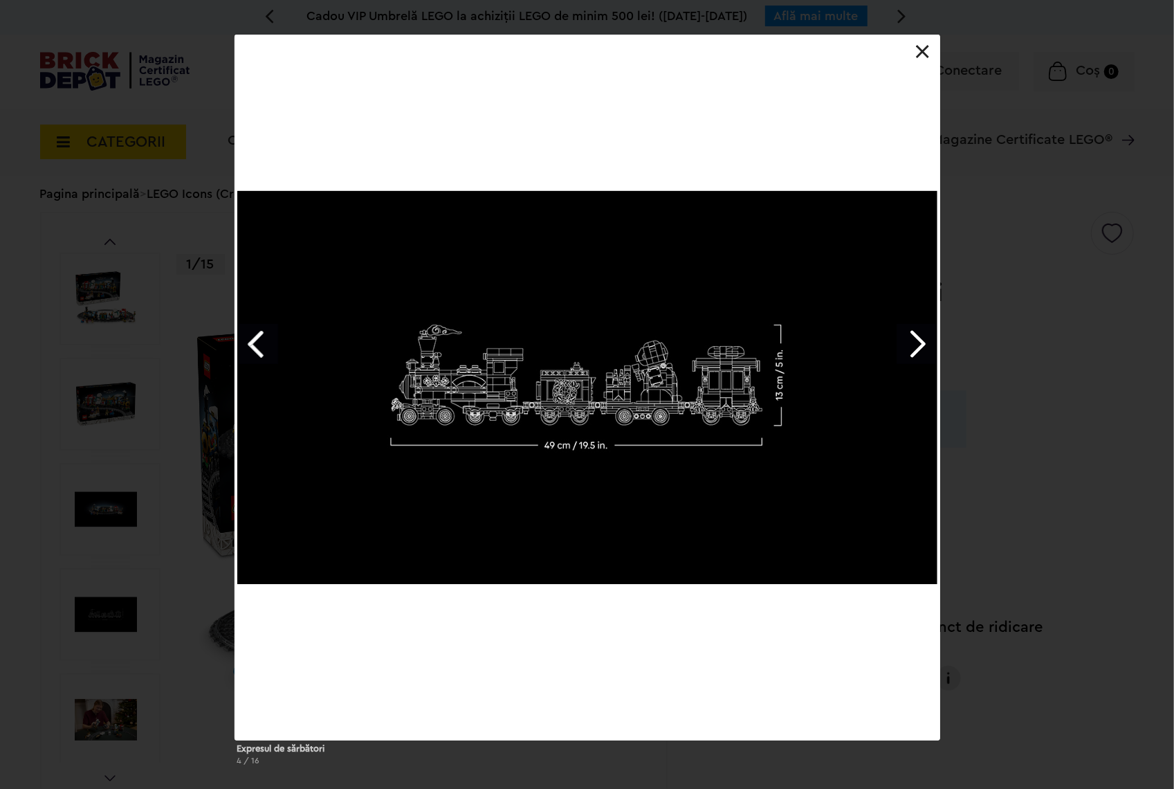
click at [251, 345] on link "Previous image" at bounding box center [258, 344] width 40 height 40
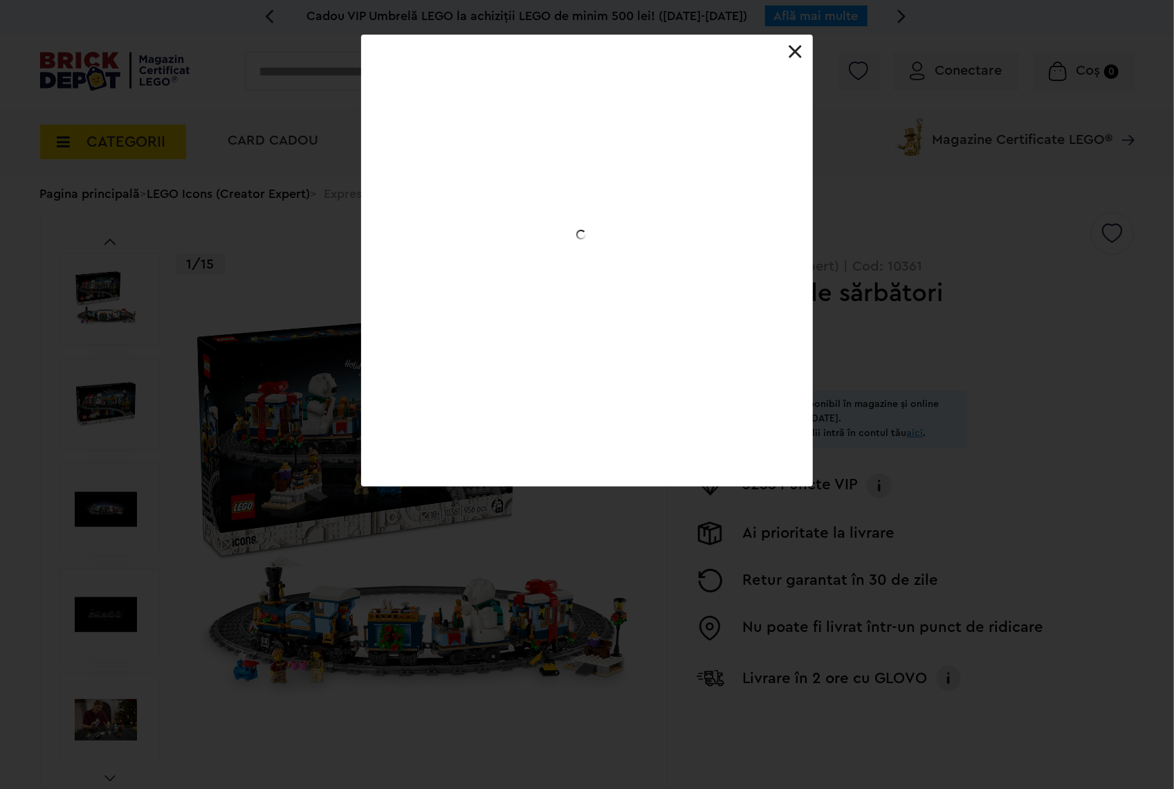
click at [251, 345] on div "Expresul de sărbători 4 / 16" at bounding box center [587, 261] width 1174 height 452
click at [0, 0] on link "Previous image" at bounding box center [0, 0] width 0 height 0
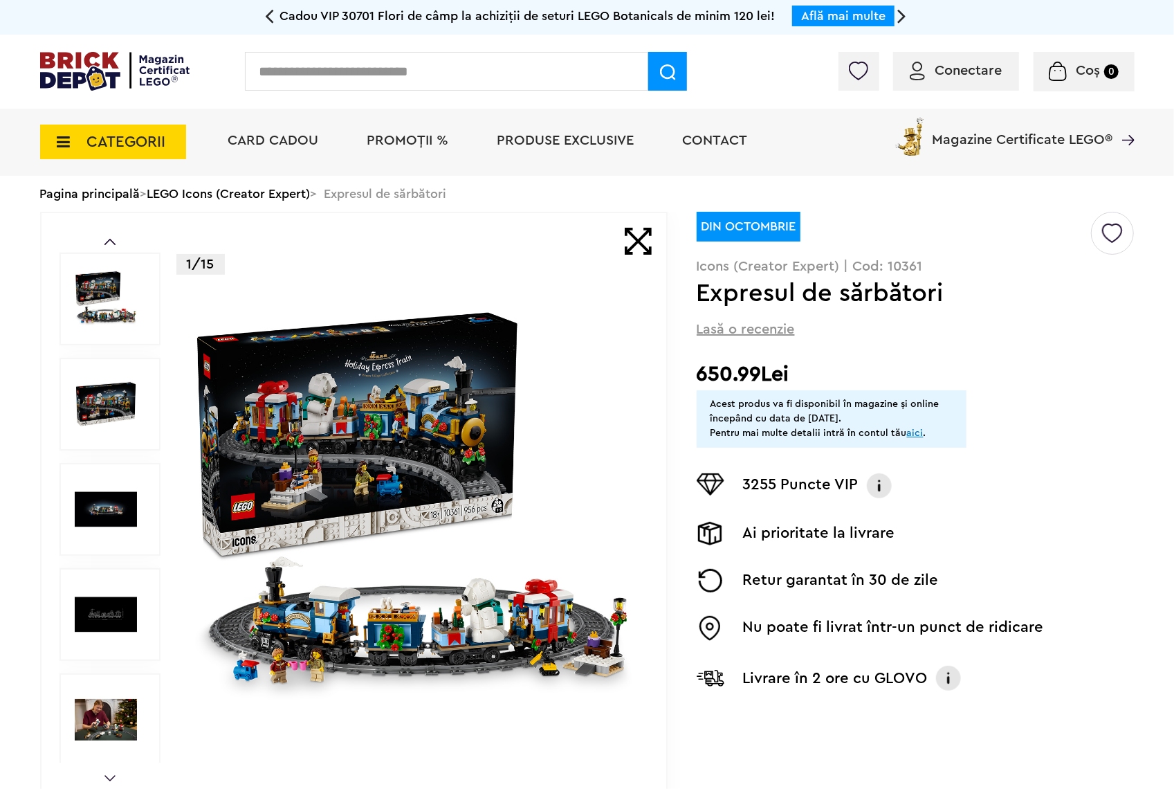
click at [435, 457] on img at bounding box center [413, 509] width 446 height 446
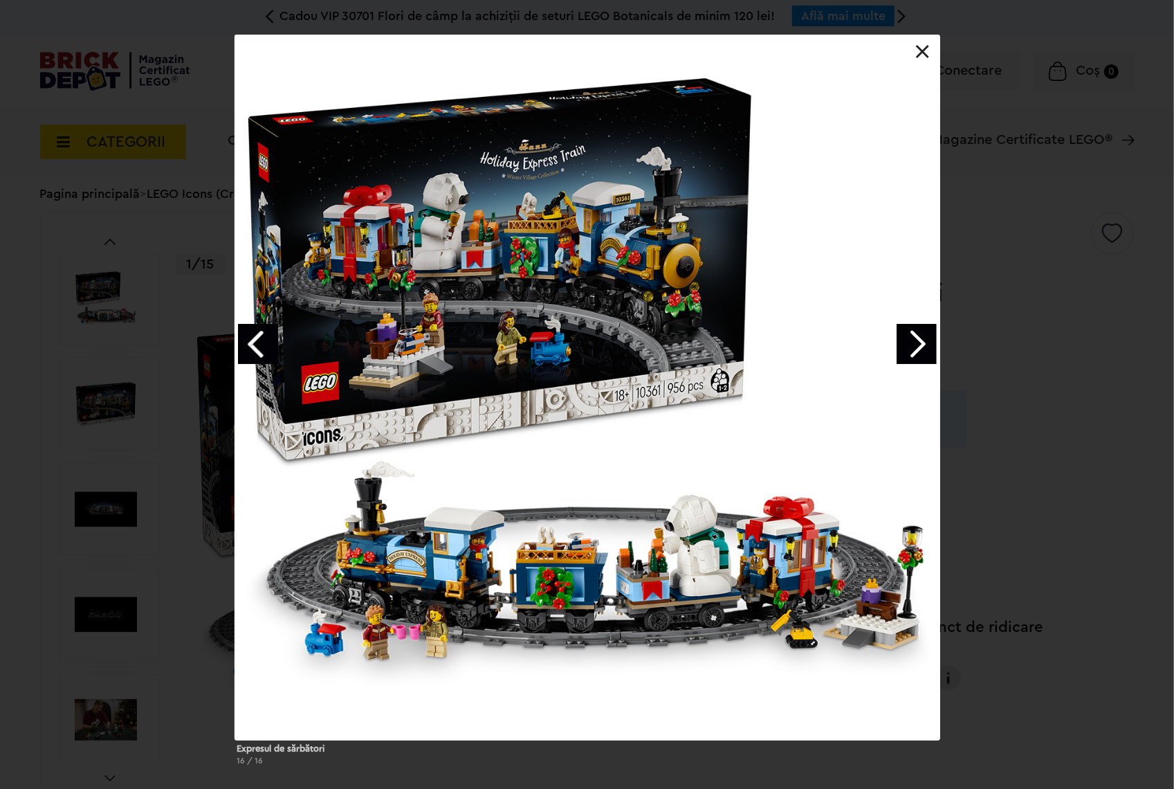
click at [925, 328] on link "Next image" at bounding box center [917, 344] width 40 height 40
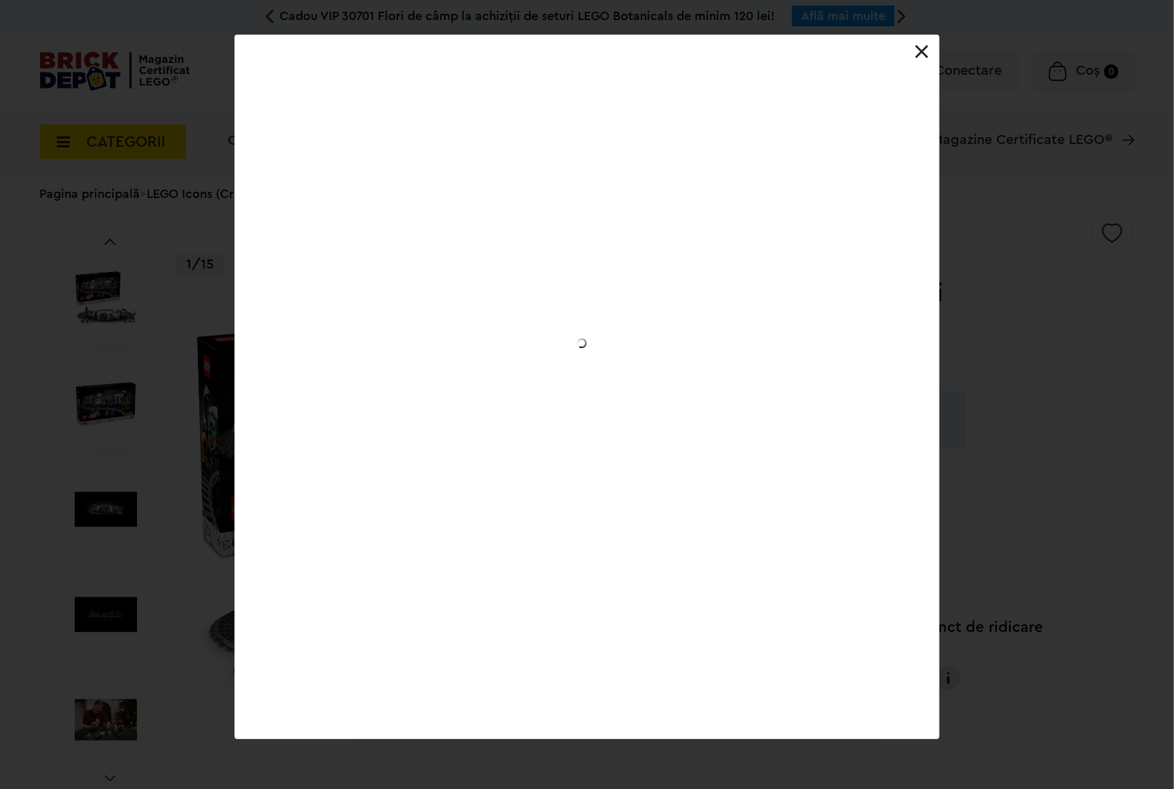
click at [0, 0] on link "Next image" at bounding box center [0, 0] width 0 height 0
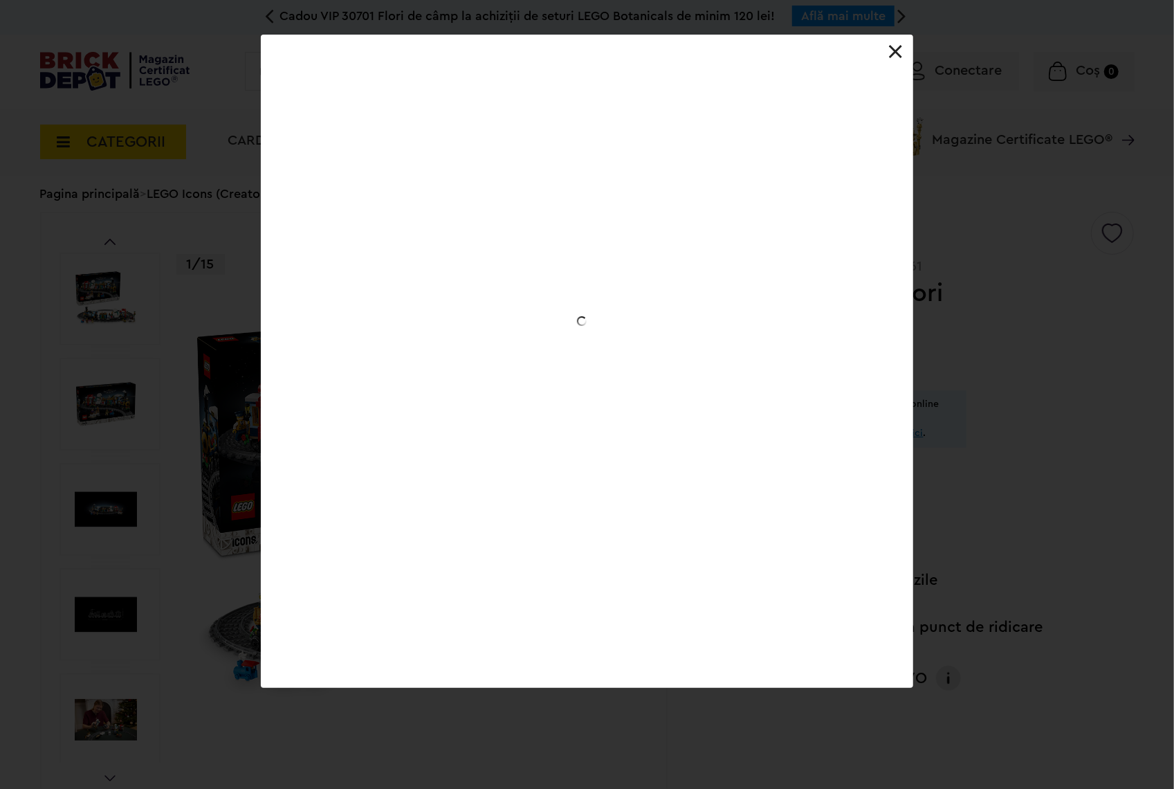
click at [0, 0] on link "Next image" at bounding box center [0, 0] width 0 height 0
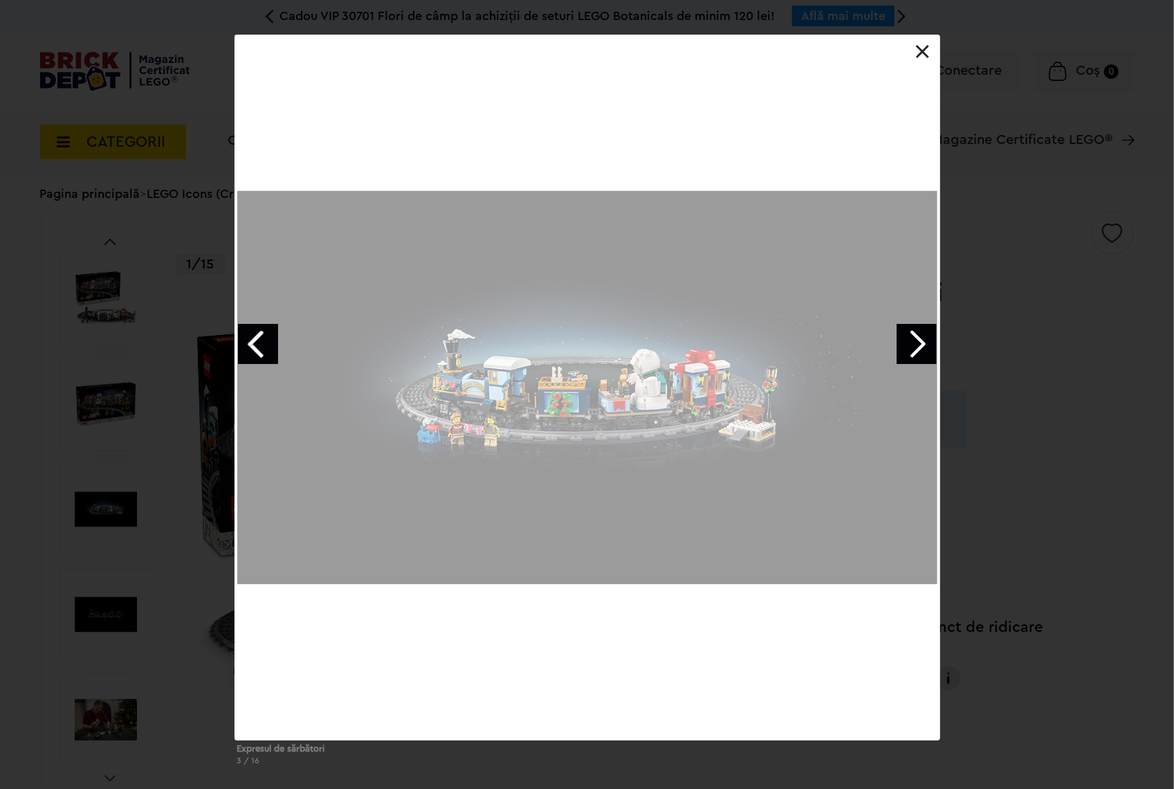
click at [922, 332] on link "Next image" at bounding box center [917, 344] width 40 height 40
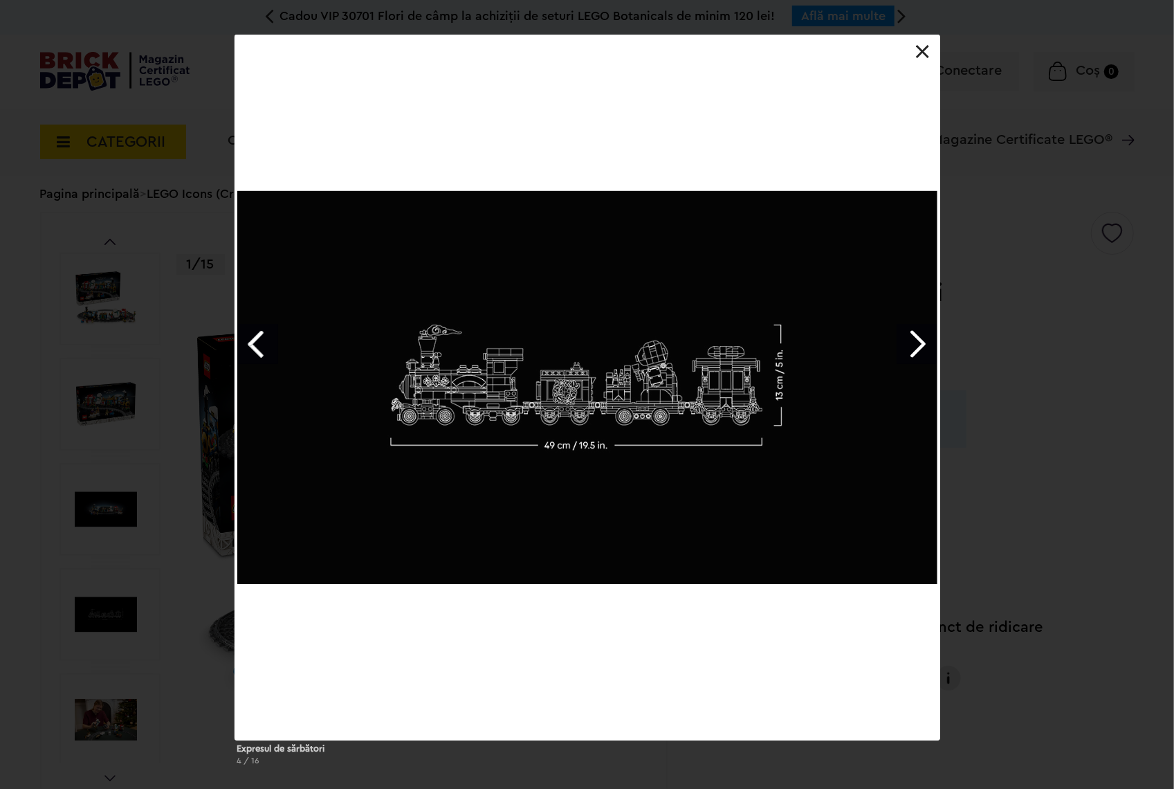
click at [922, 332] on link "Next image" at bounding box center [917, 344] width 40 height 40
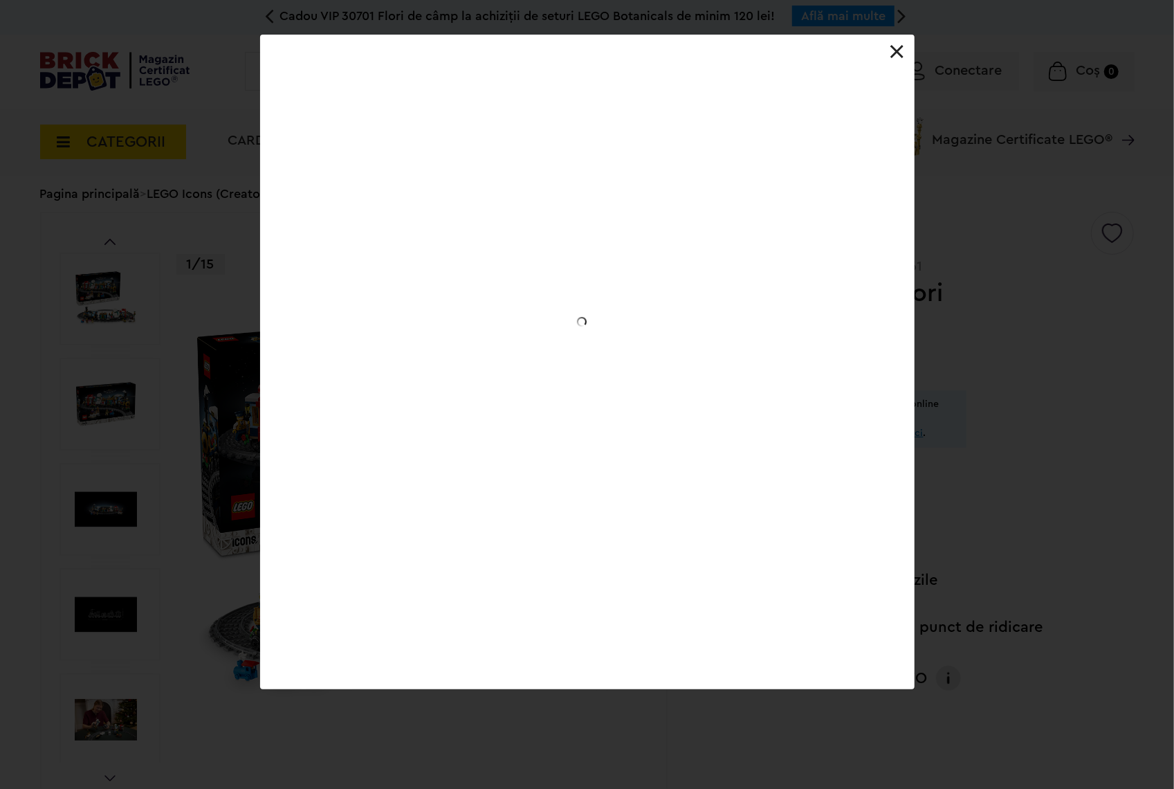
click at [0, 0] on link "Next image" at bounding box center [0, 0] width 0 height 0
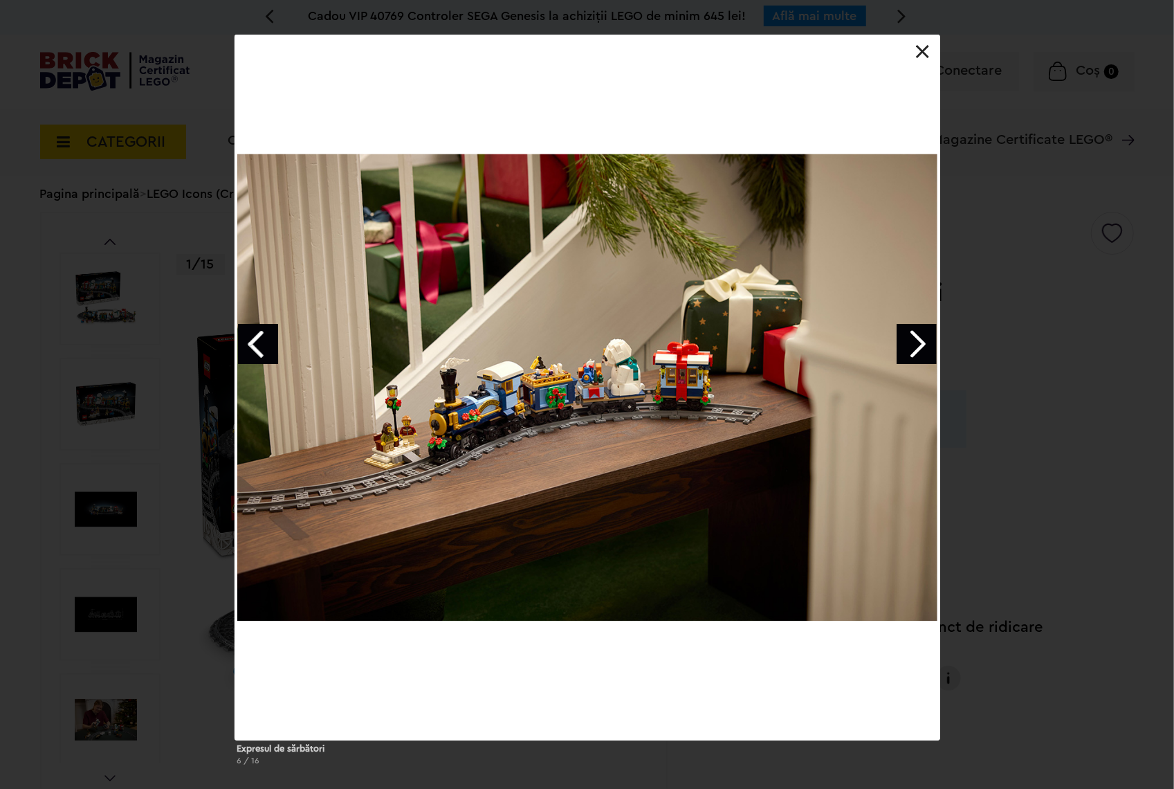
click at [922, 332] on link "Next image" at bounding box center [917, 344] width 40 height 40
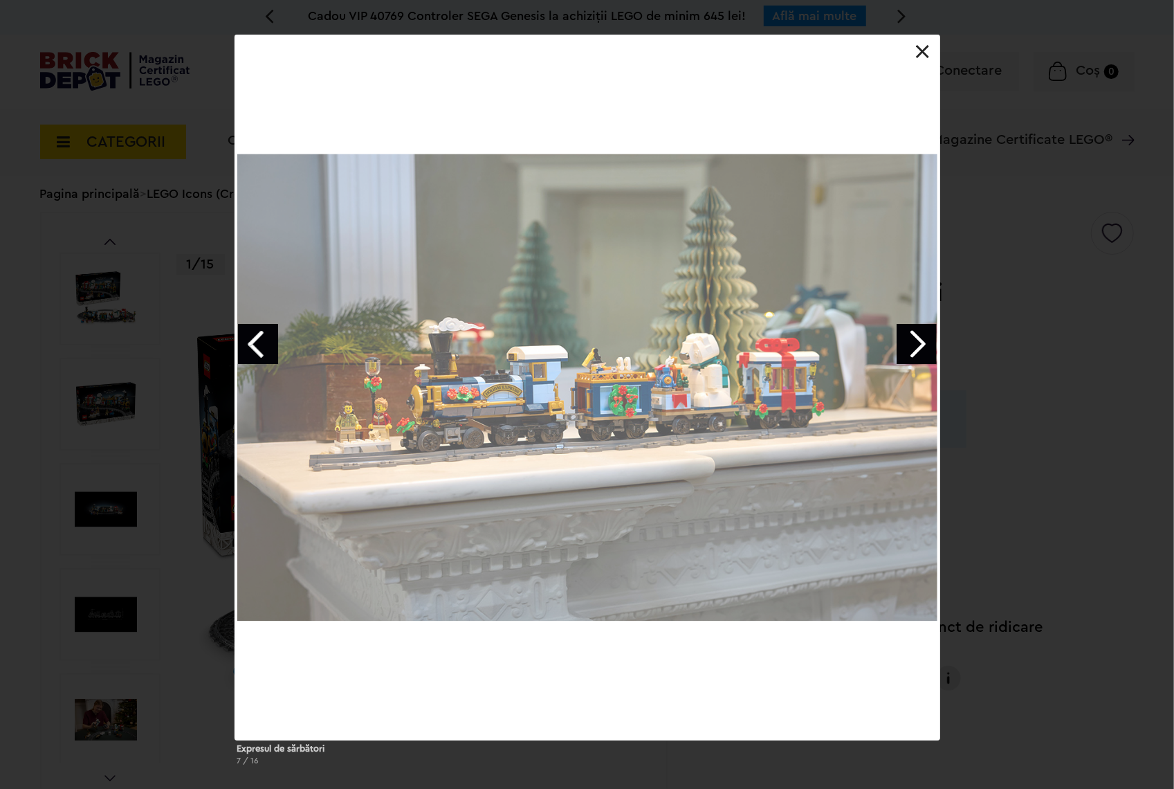
click at [922, 332] on link "Next image" at bounding box center [917, 344] width 40 height 40
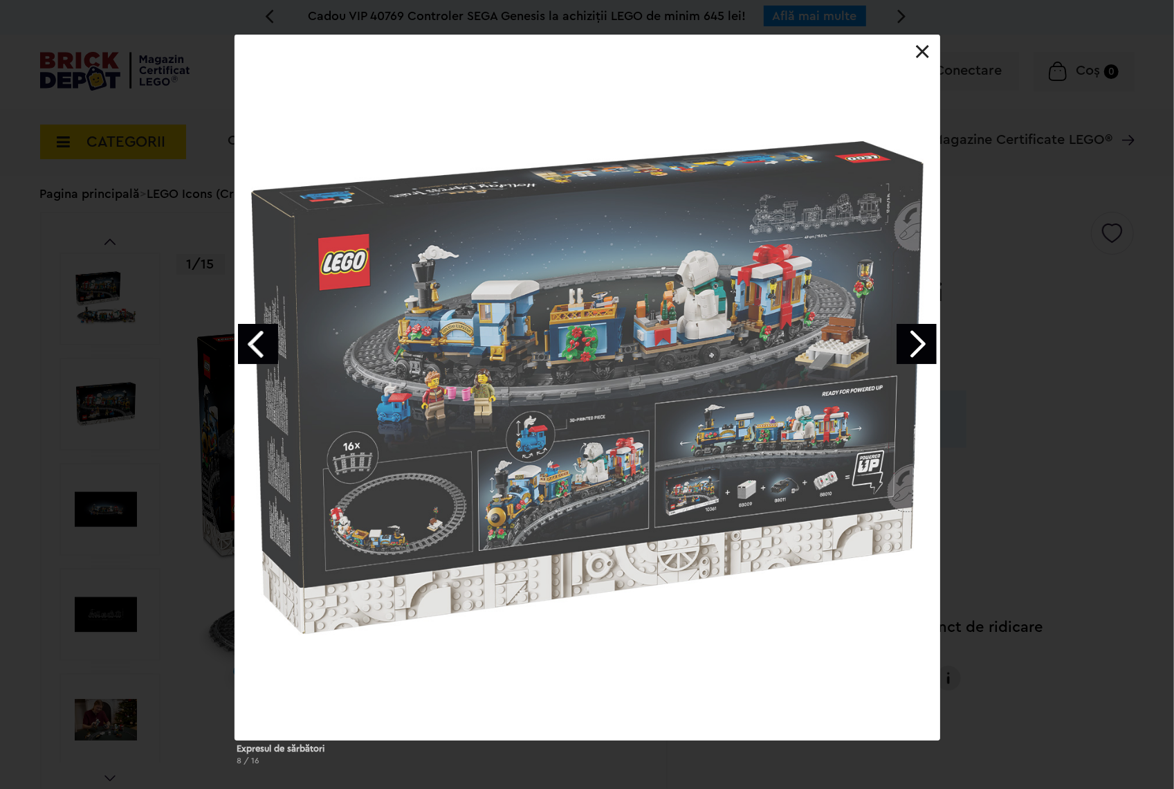
click at [922, 332] on link "Next image" at bounding box center [917, 344] width 40 height 40
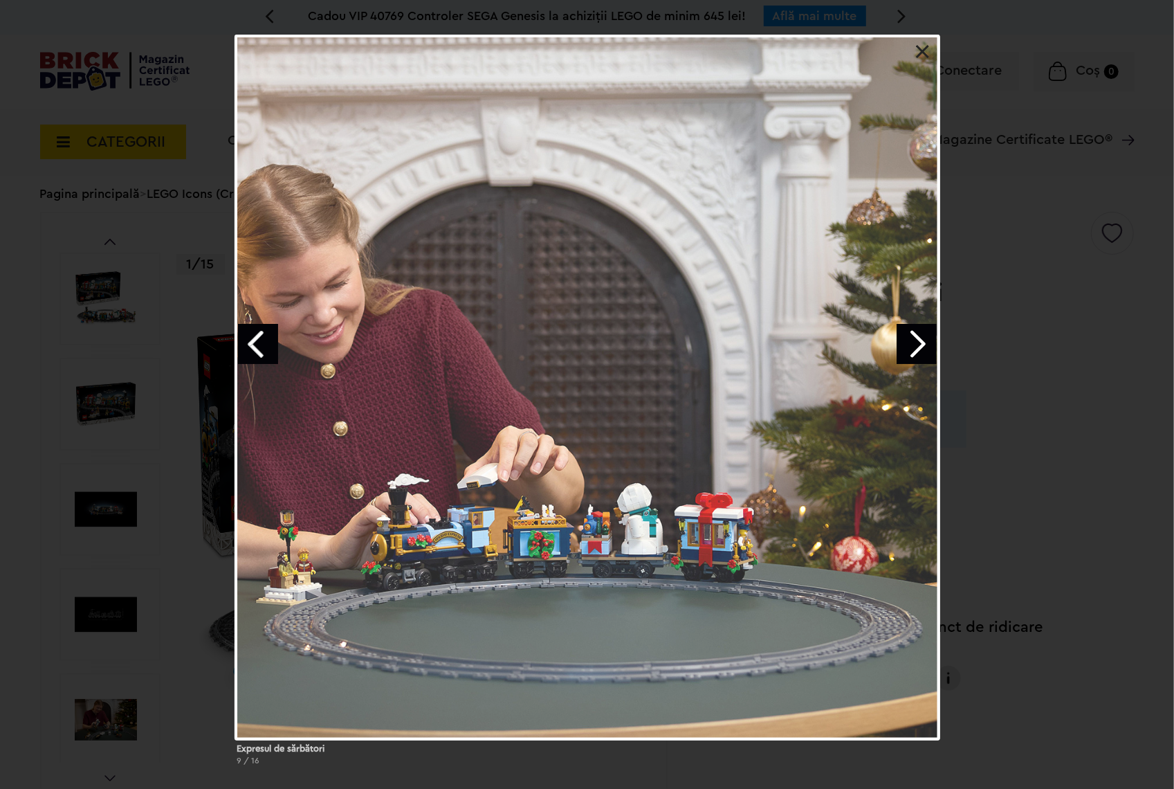
click at [922, 332] on link "Next image" at bounding box center [917, 344] width 40 height 40
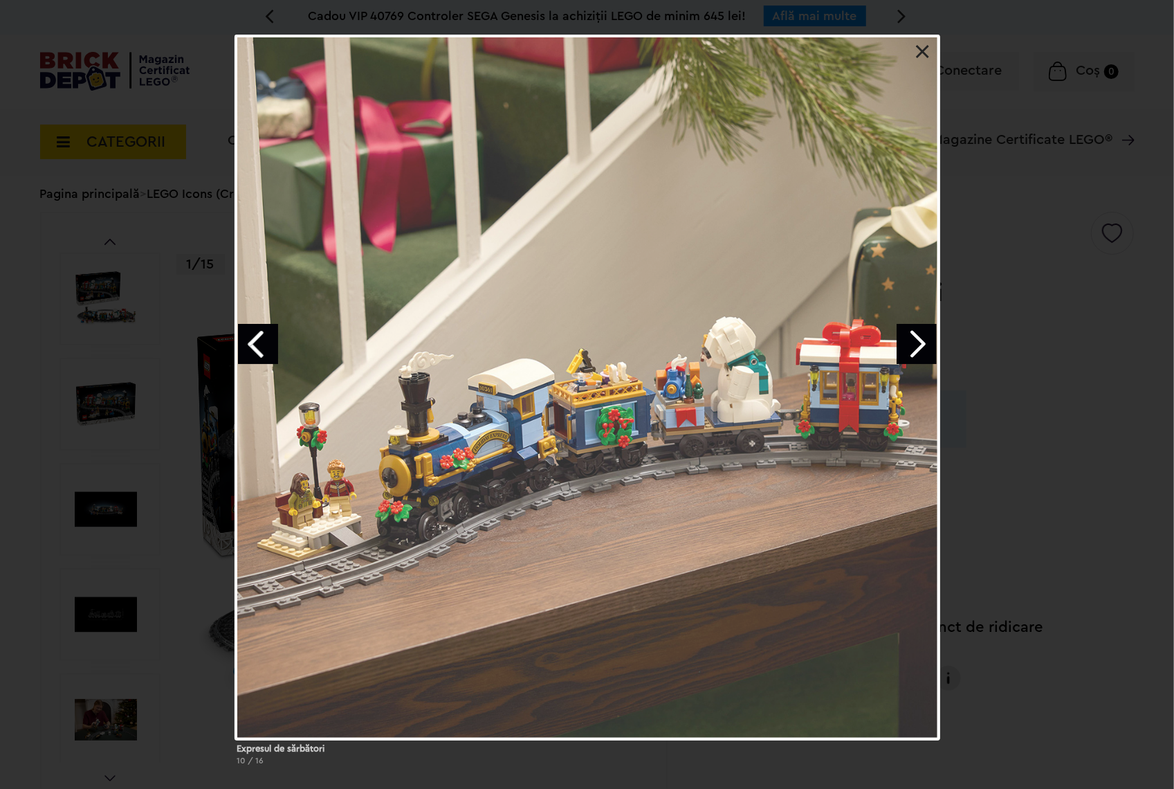
click at [922, 332] on link "Next image" at bounding box center [917, 344] width 40 height 40
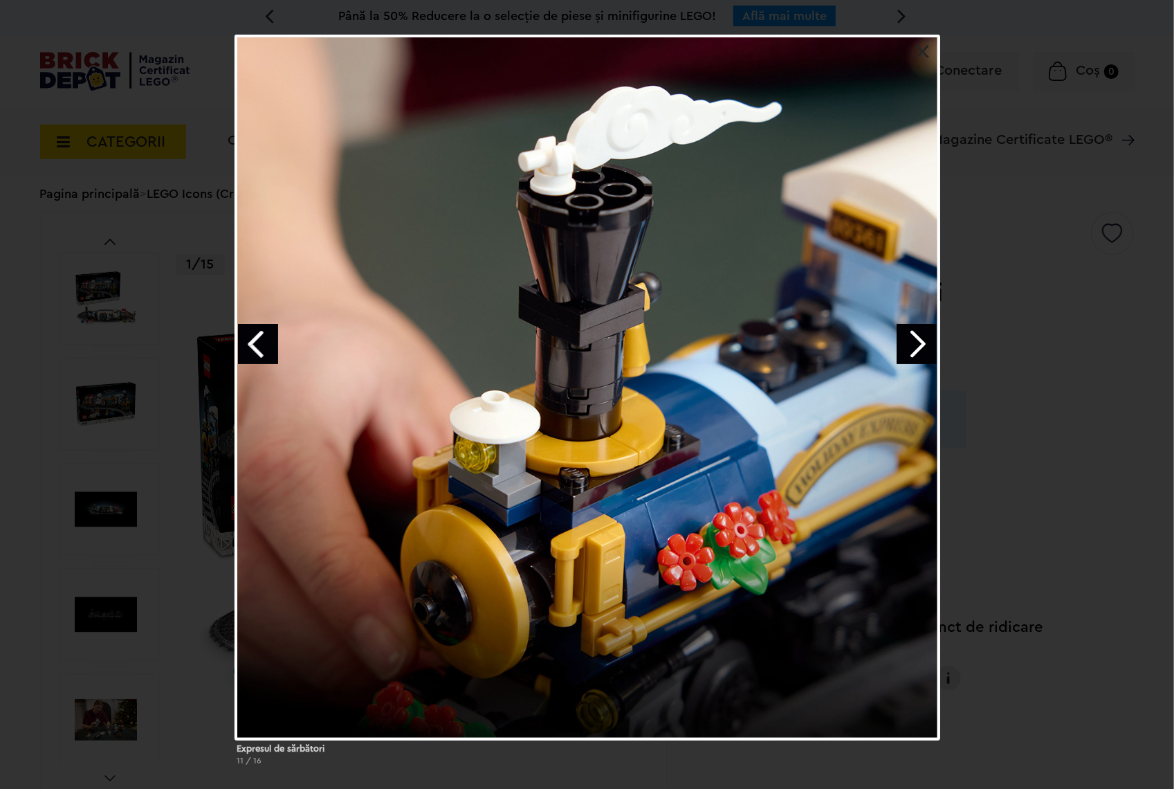
click at [922, 332] on link "Next image" at bounding box center [917, 344] width 40 height 40
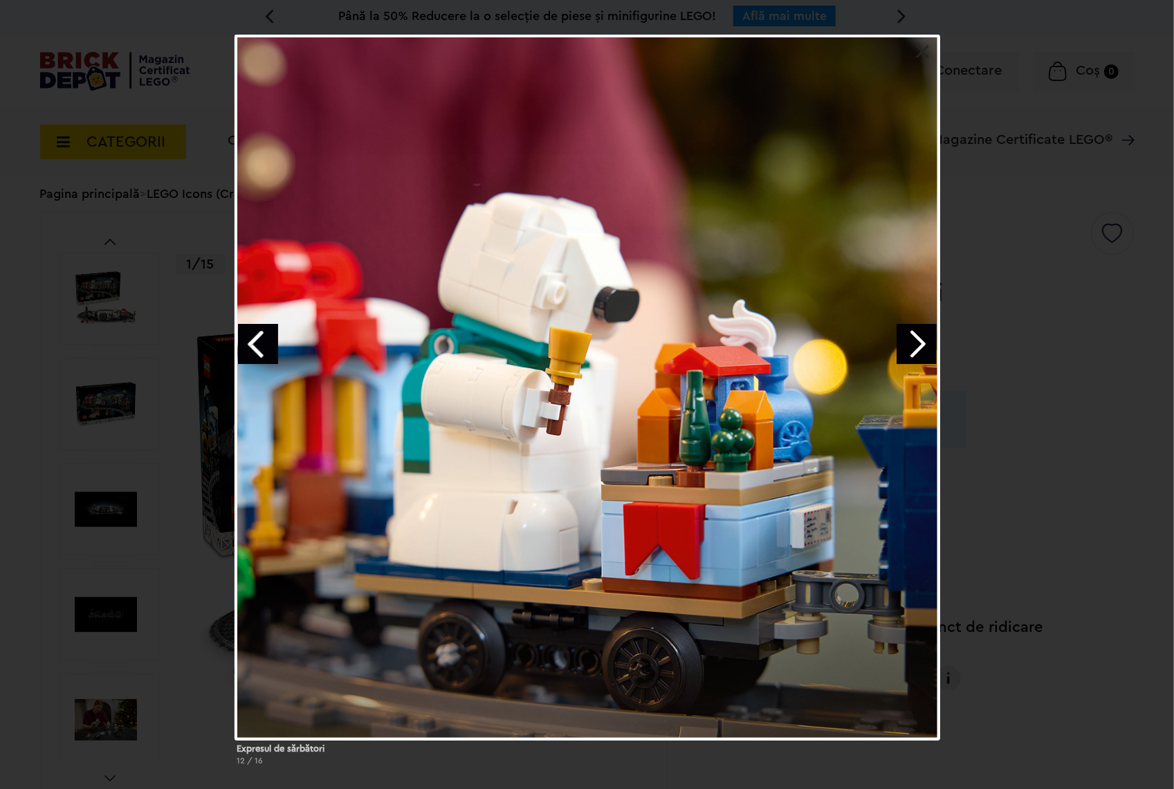
click at [922, 332] on link "Next image" at bounding box center [917, 344] width 40 height 40
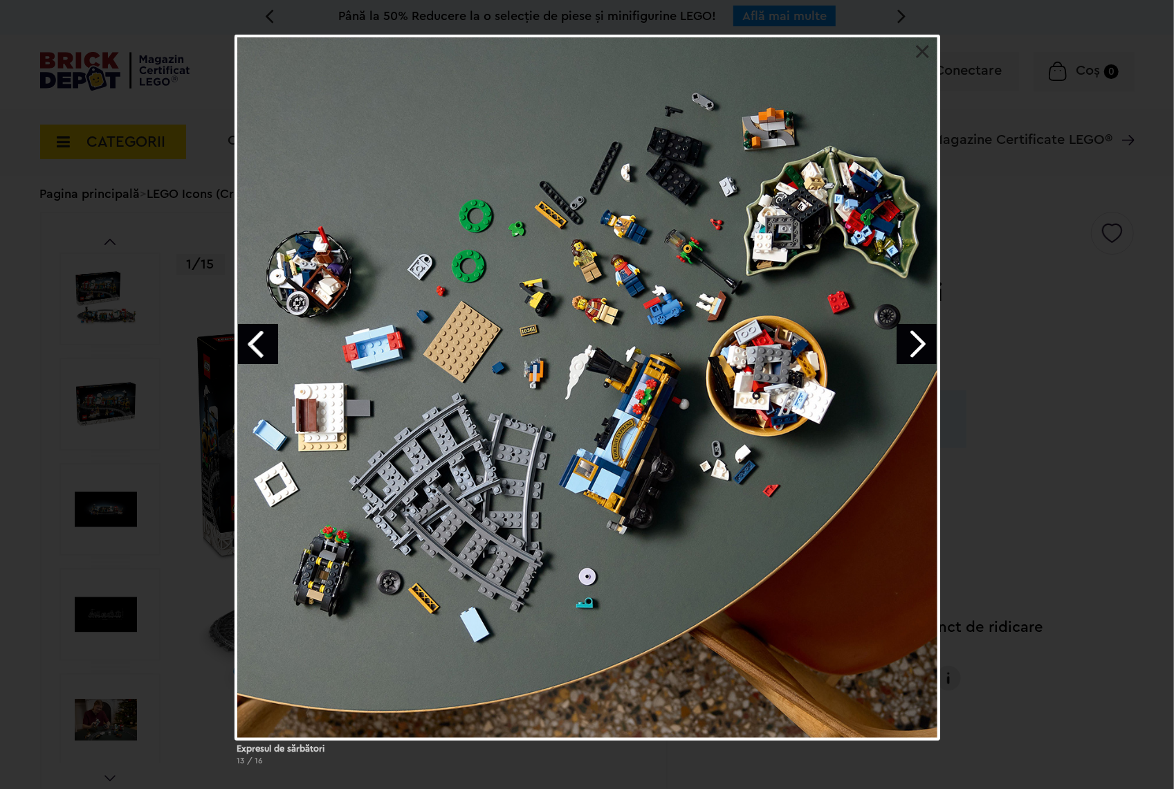
click at [251, 344] on link "Previous image" at bounding box center [258, 344] width 40 height 40
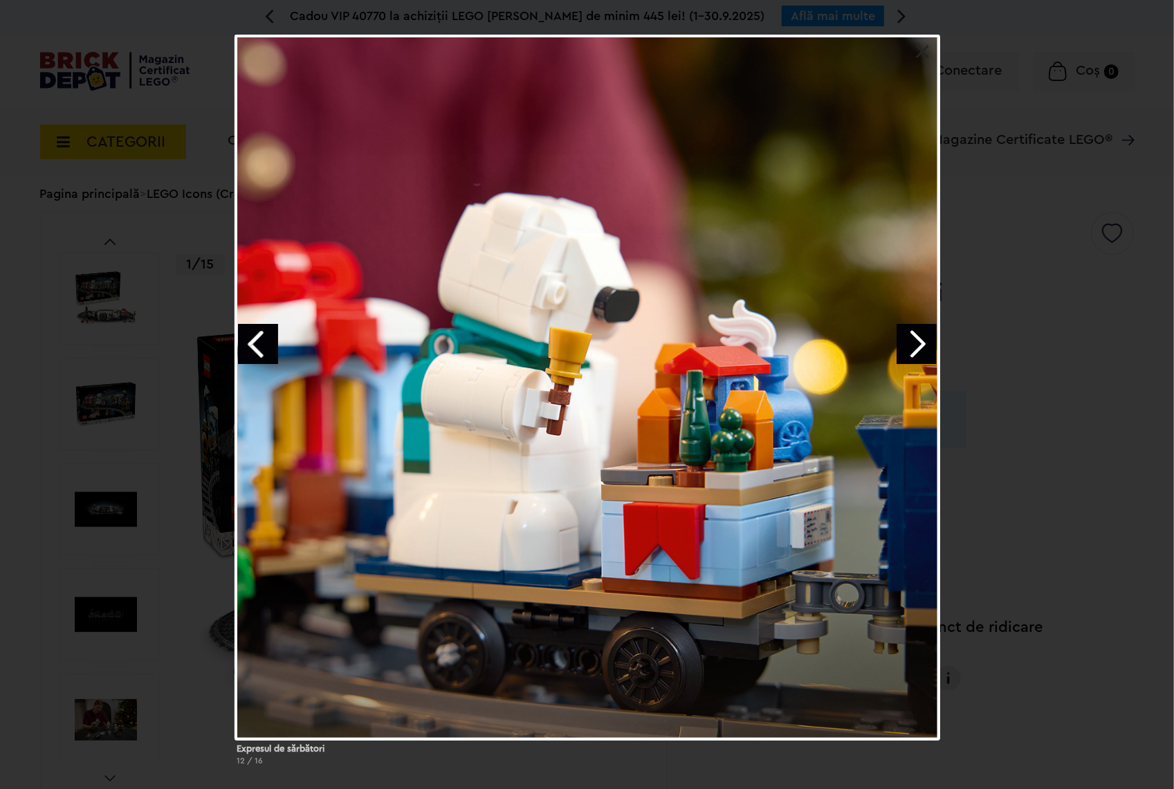
click at [1010, 358] on div "Expresul de sărbători 12 / 16" at bounding box center [587, 406] width 1174 height 742
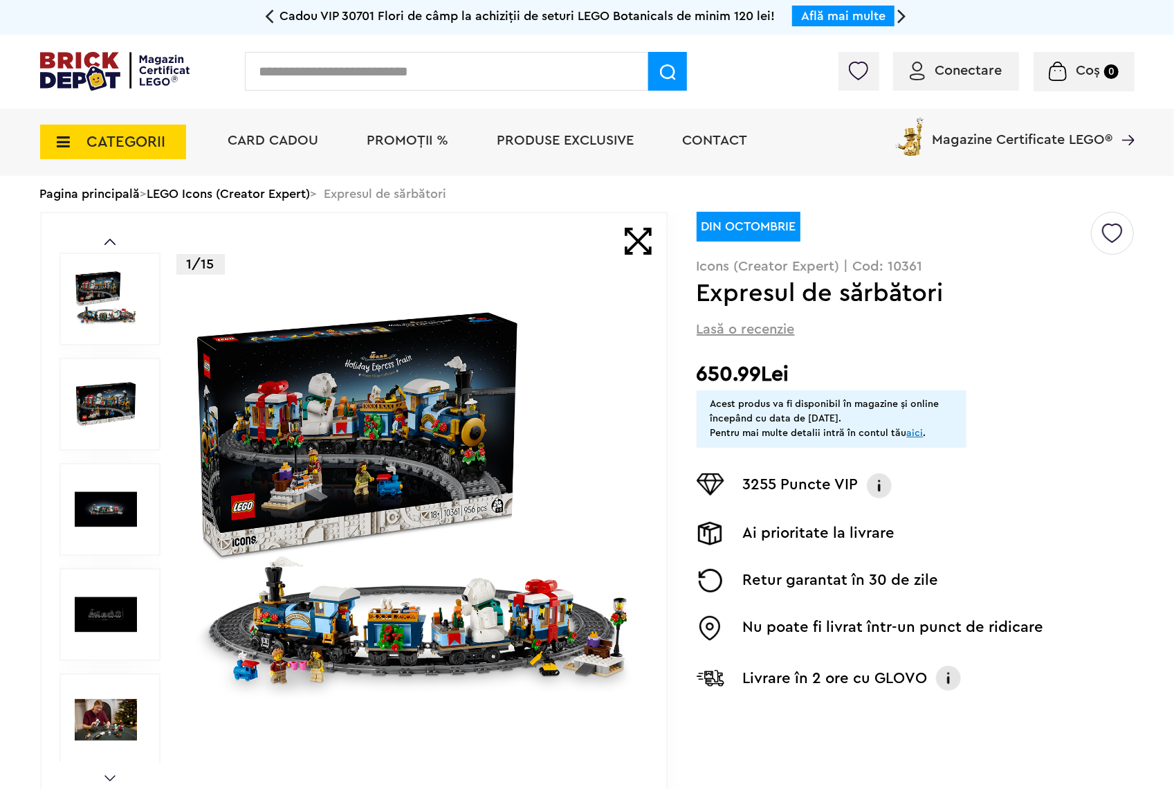
click at [522, 502] on img at bounding box center [413, 509] width 446 height 446
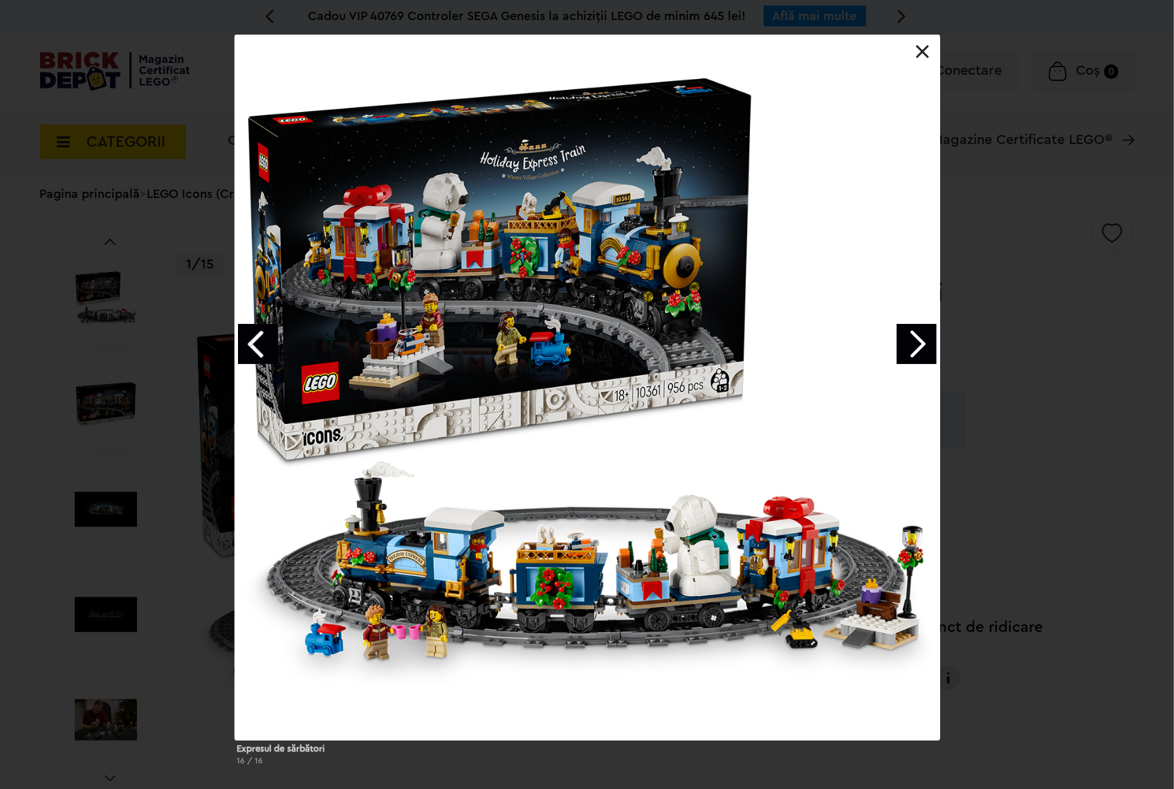
click at [919, 345] on link "Next image" at bounding box center [917, 344] width 40 height 40
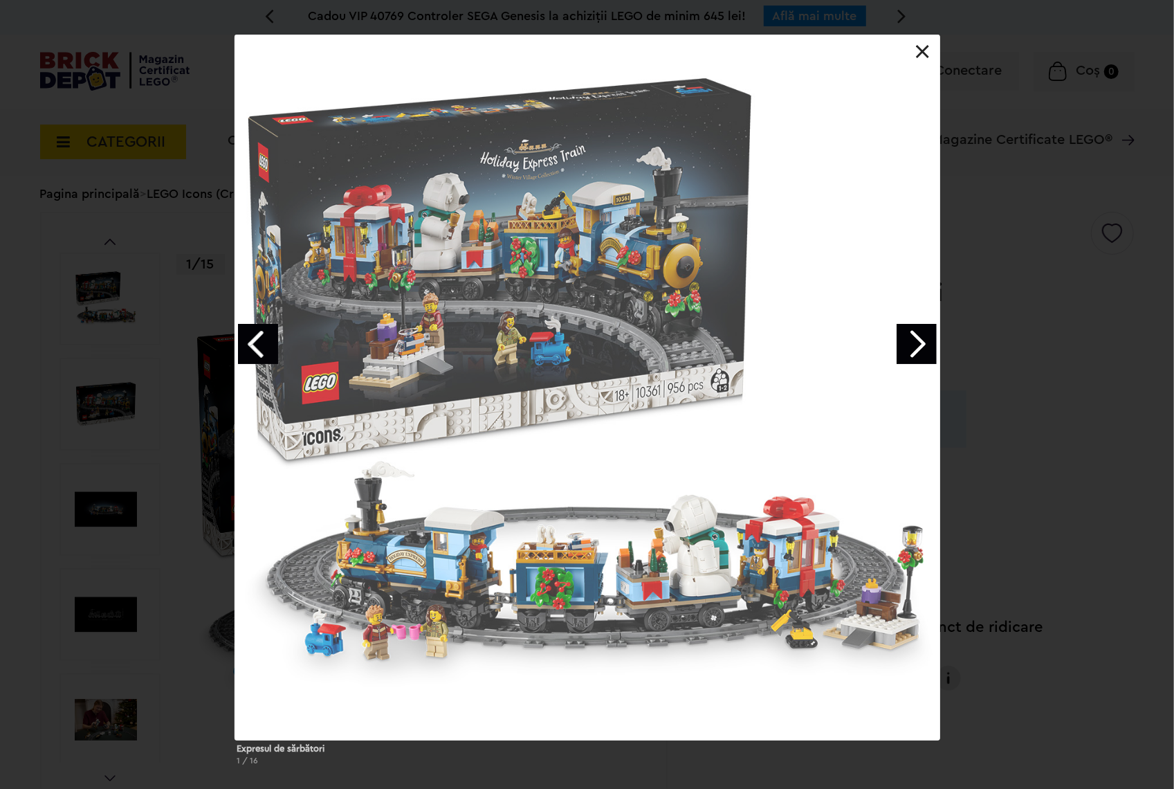
click at [1030, 311] on div "Expresul de sărbători 1 / 16" at bounding box center [587, 406] width 1174 height 742
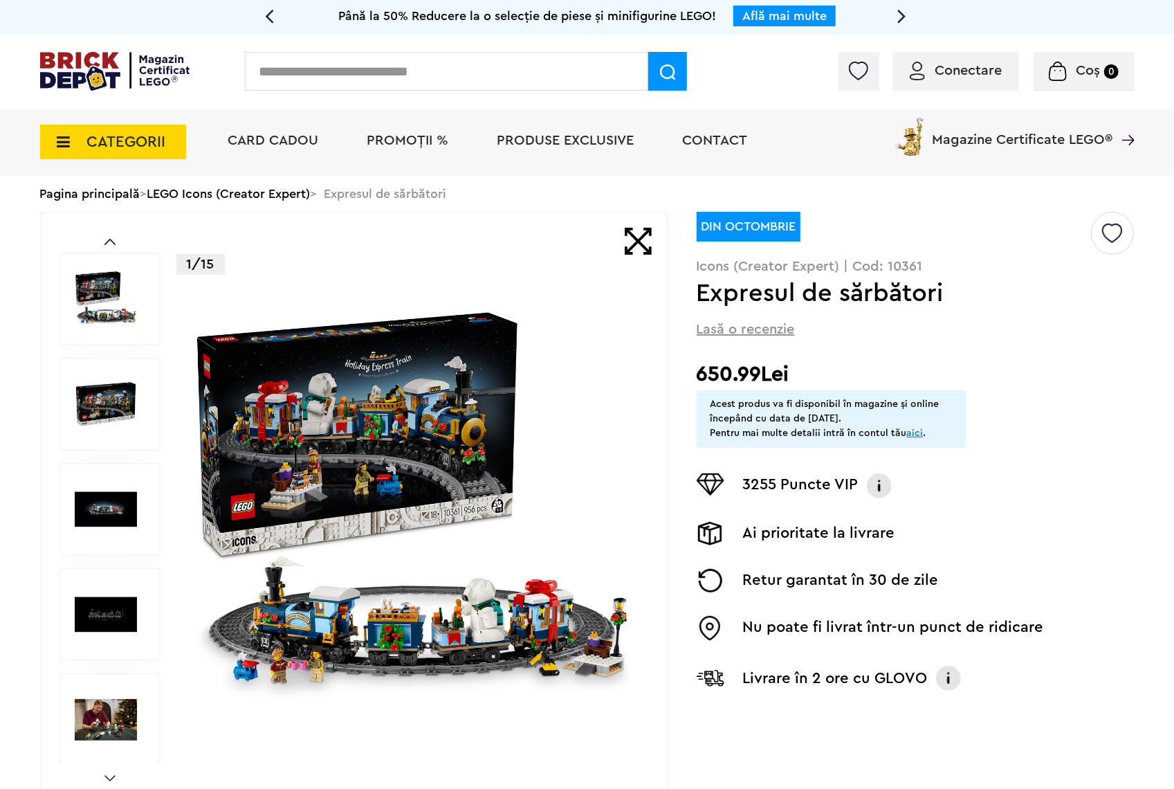
click at [80, 139] on span "CATEGORII" at bounding box center [113, 142] width 146 height 35
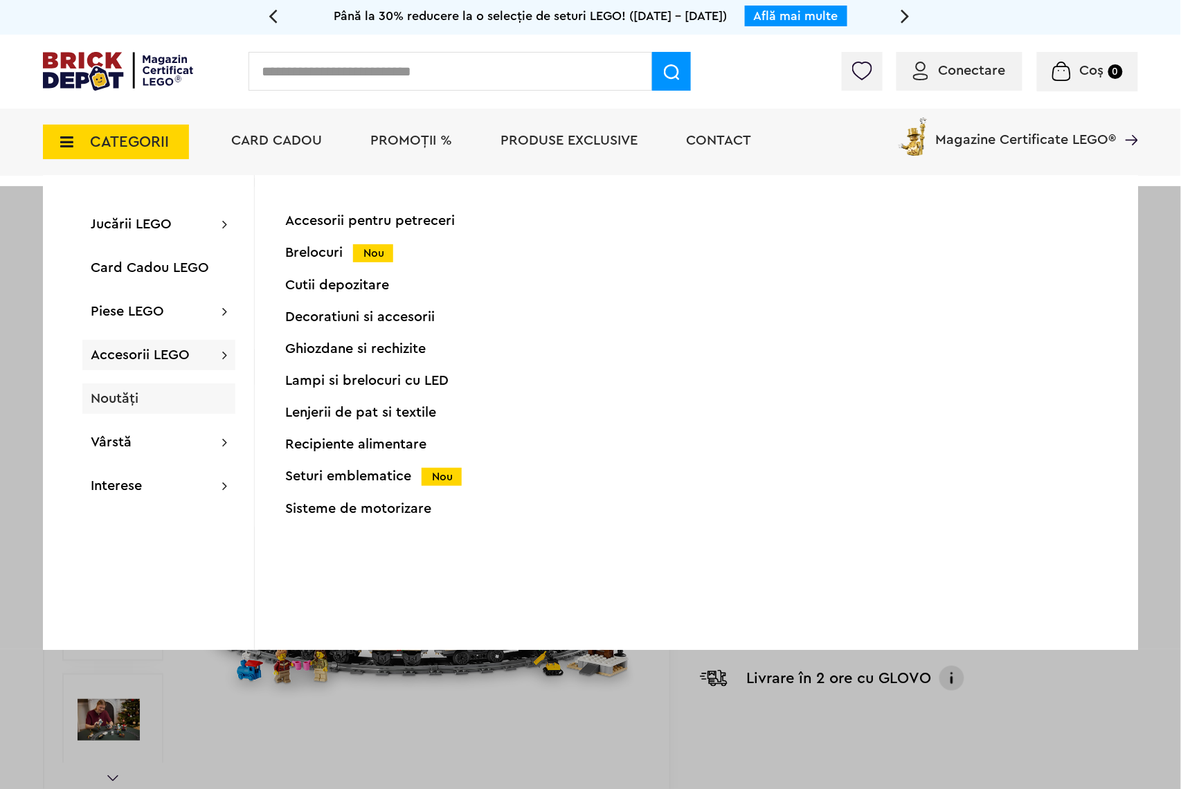
click at [147, 392] on div "Noutăți" at bounding box center [158, 398] width 153 height 30
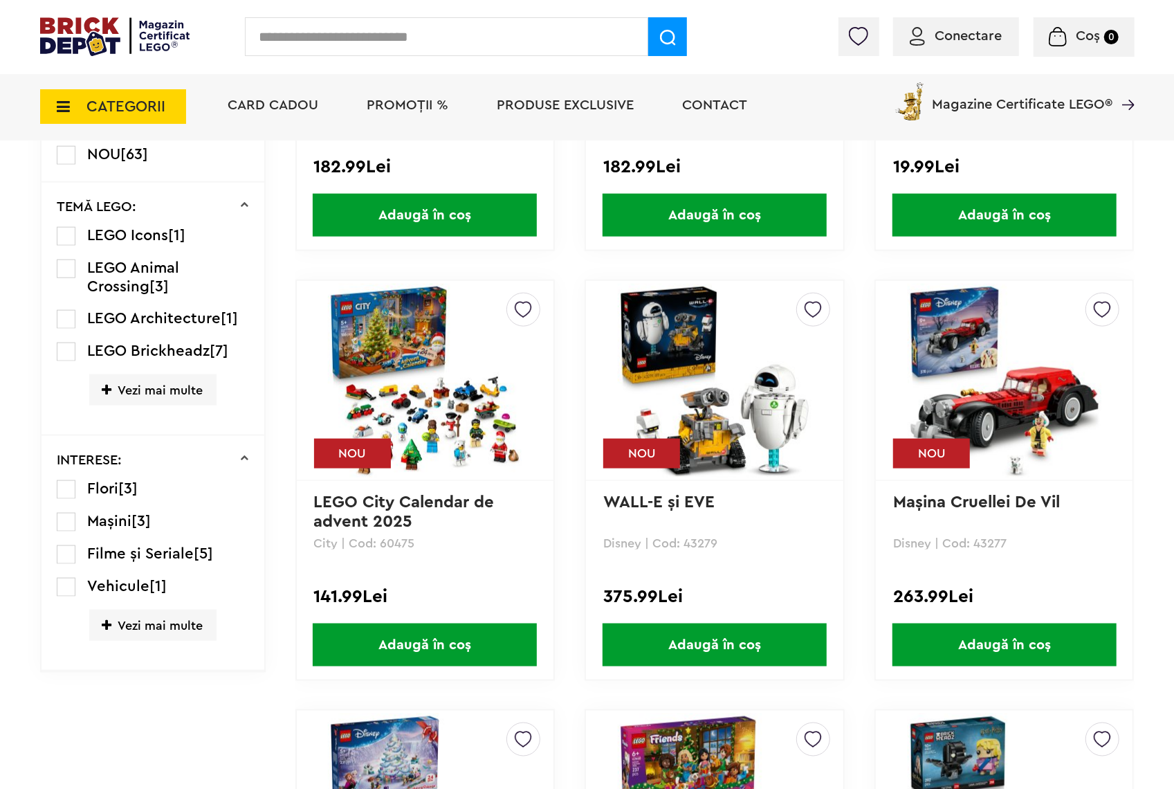
drag, startPoint x: 1180, startPoint y: 73, endPoint x: 1180, endPoint y: 122, distance: 48.4
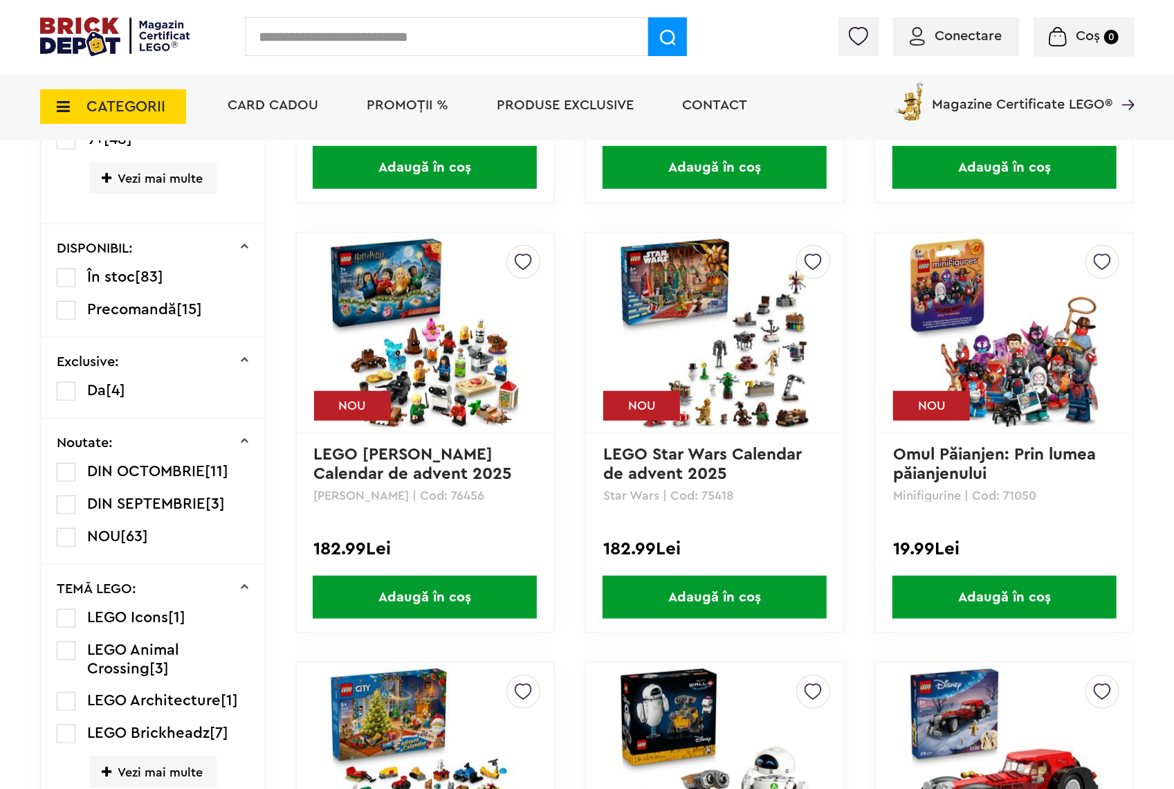
scroll to position [642, 0]
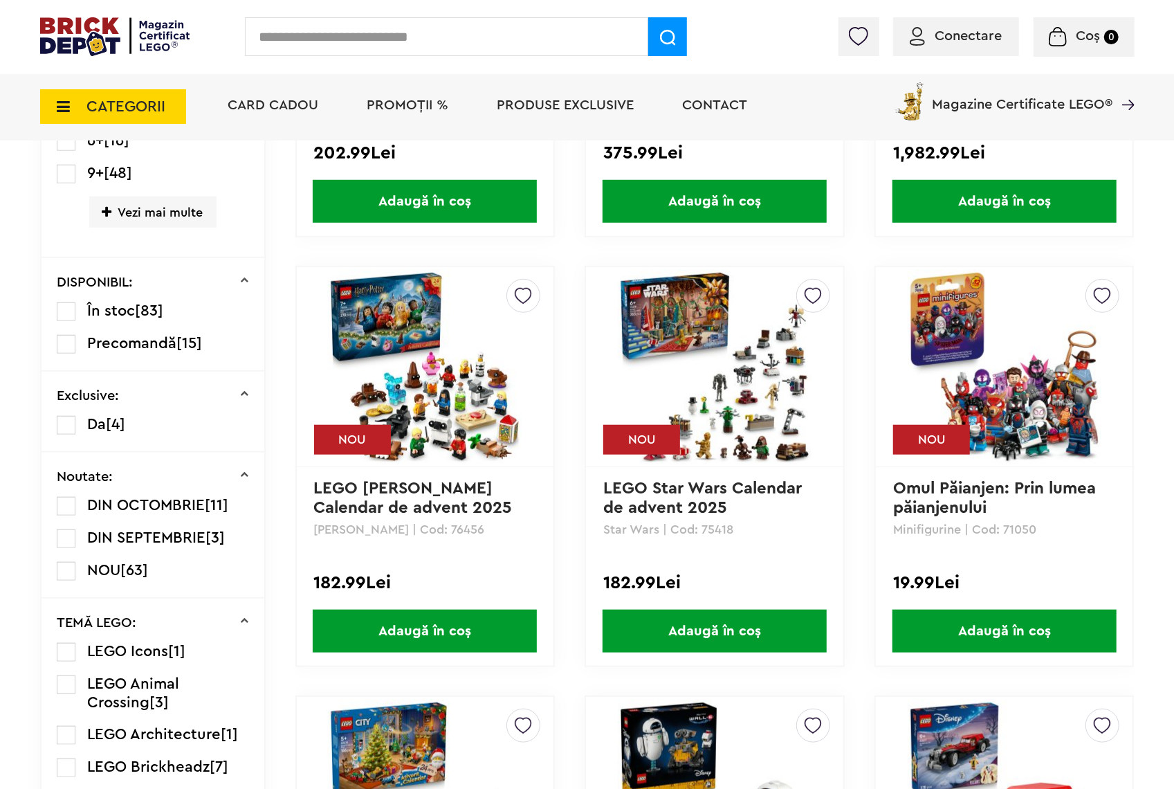
click at [148, 507] on span "DIN OCTOMBRIE" at bounding box center [146, 505] width 118 height 15
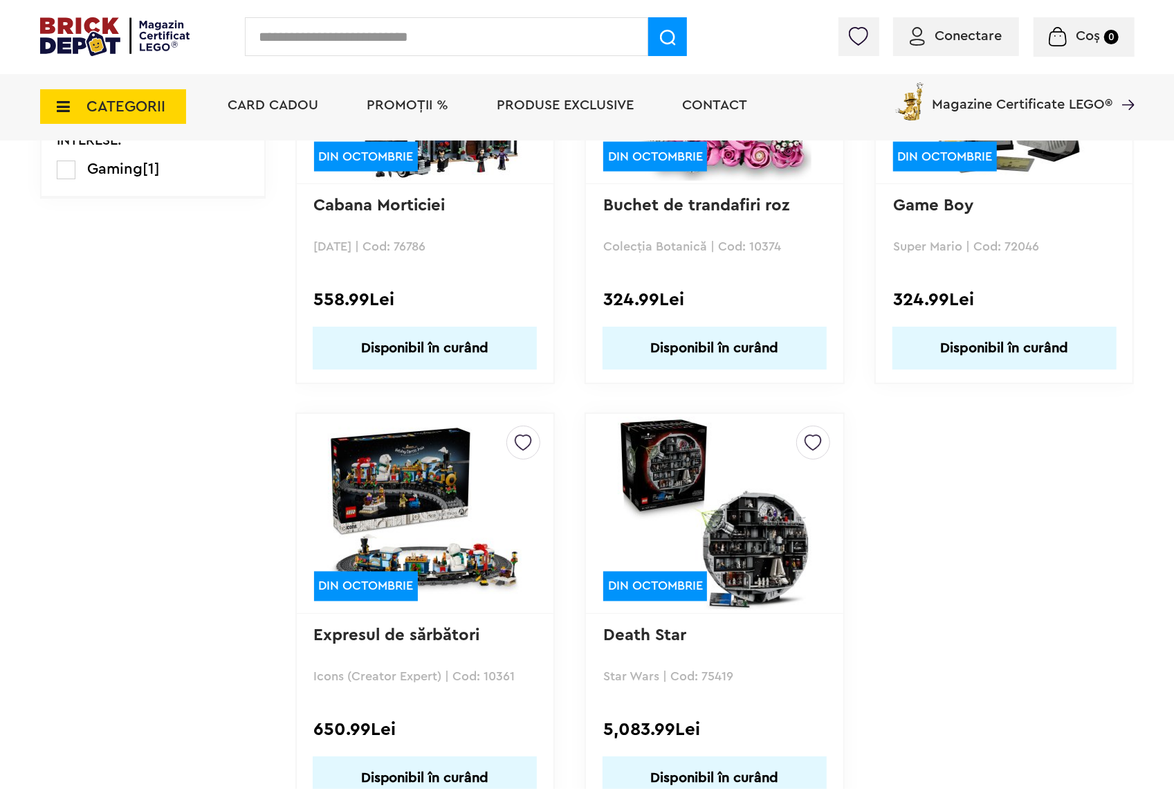
scroll to position [1363, 0]
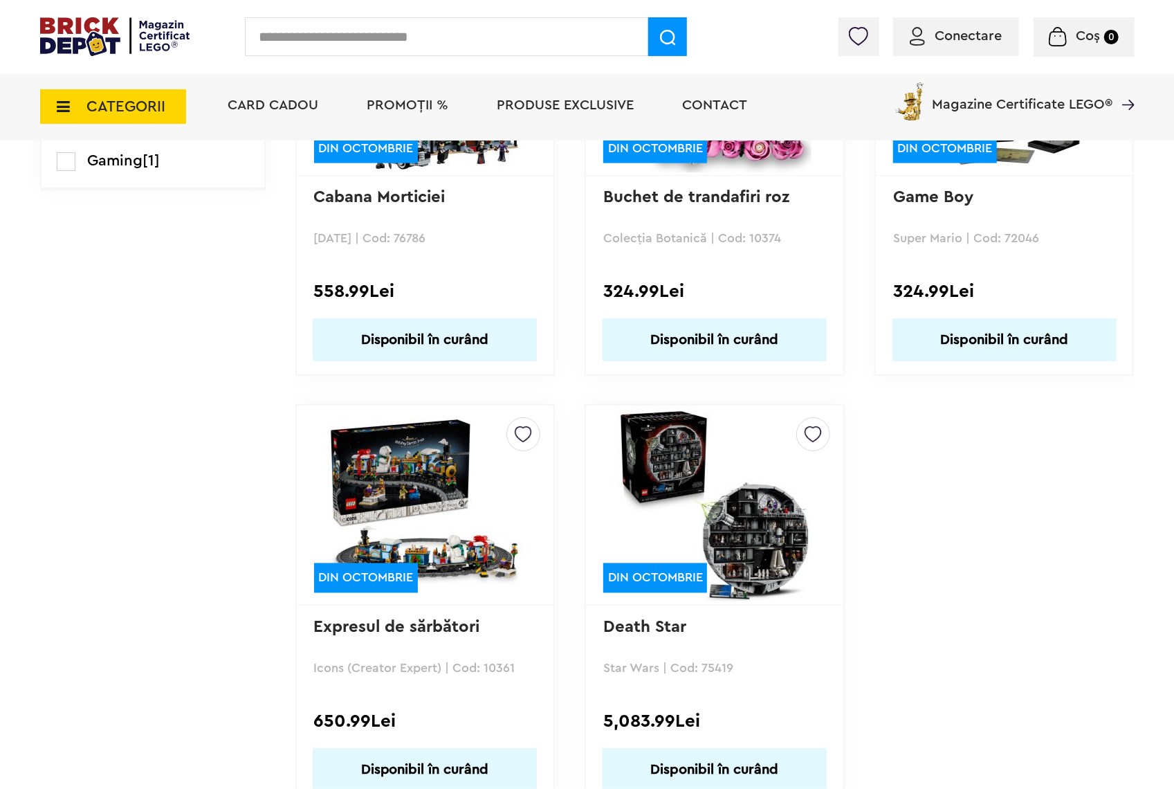
click at [657, 416] on img at bounding box center [715, 505] width 194 height 194
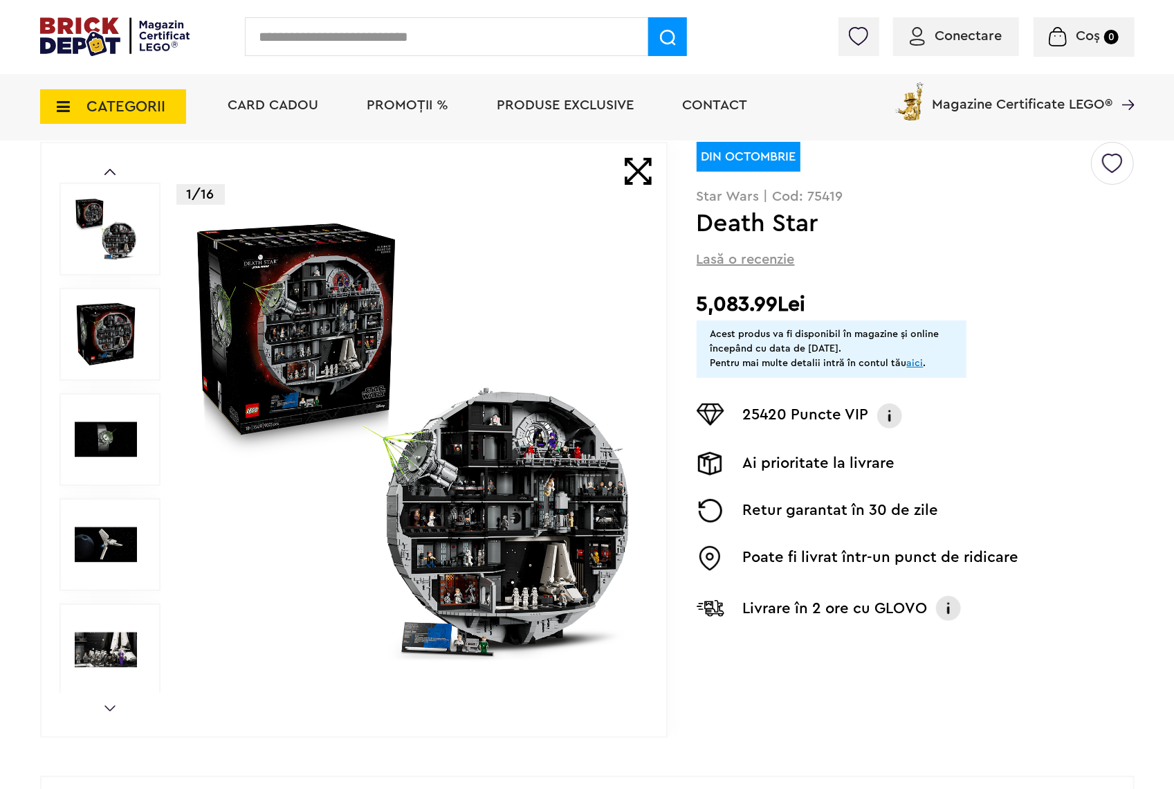
scroll to position [87, 0]
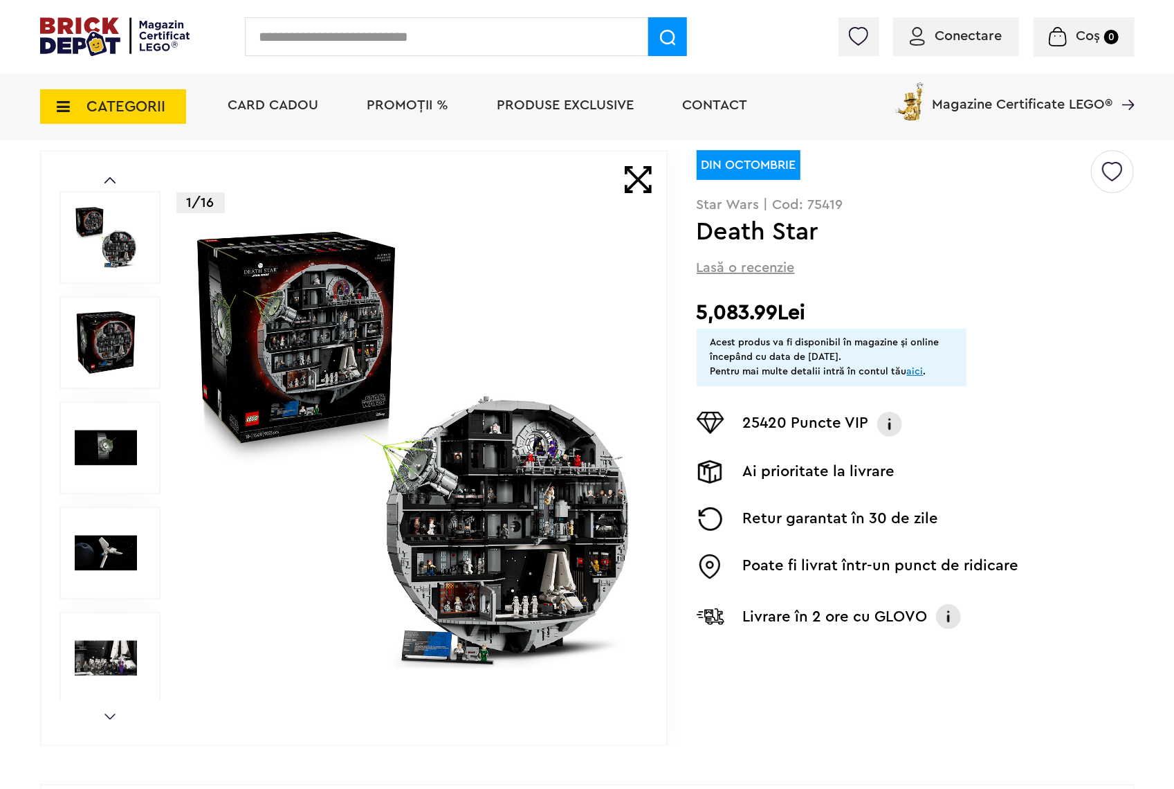
click at [102, 331] on img at bounding box center [106, 342] width 62 height 62
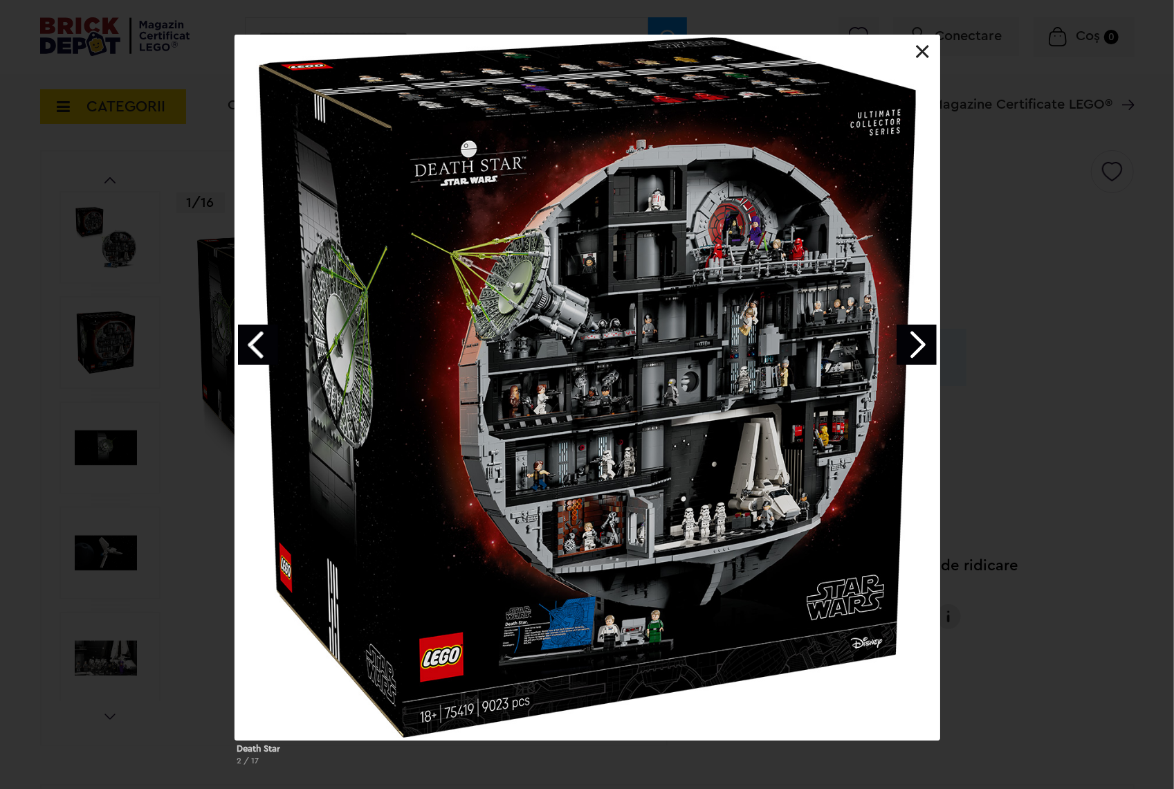
click at [915, 338] on link "Next image" at bounding box center [917, 345] width 40 height 40
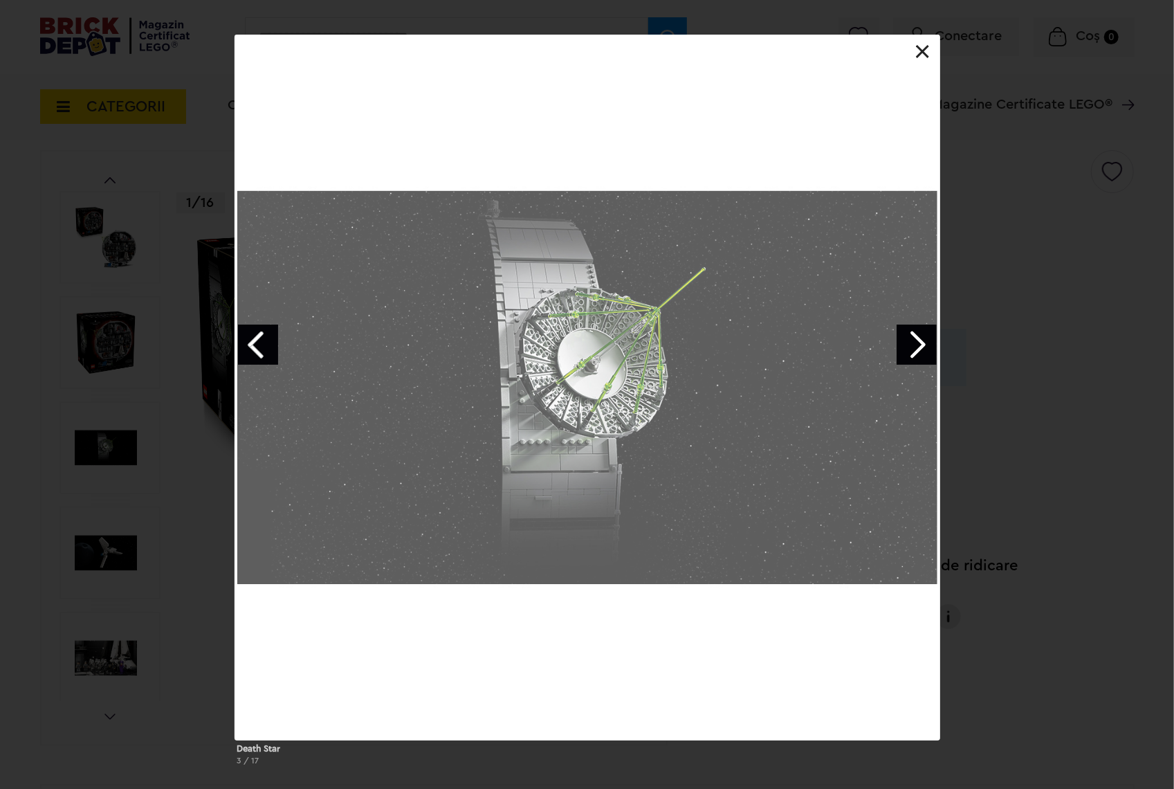
click at [915, 339] on link "Next image" at bounding box center [917, 345] width 40 height 40
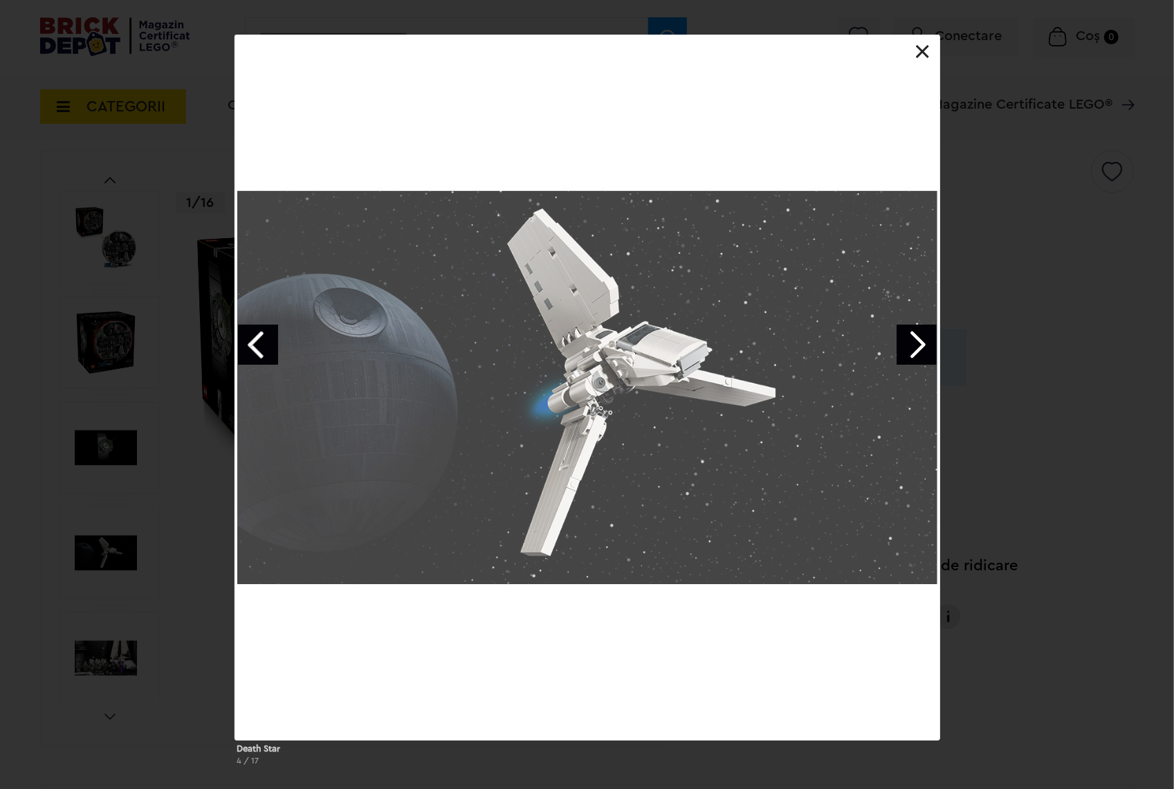
click at [915, 339] on link "Next image" at bounding box center [917, 345] width 40 height 40
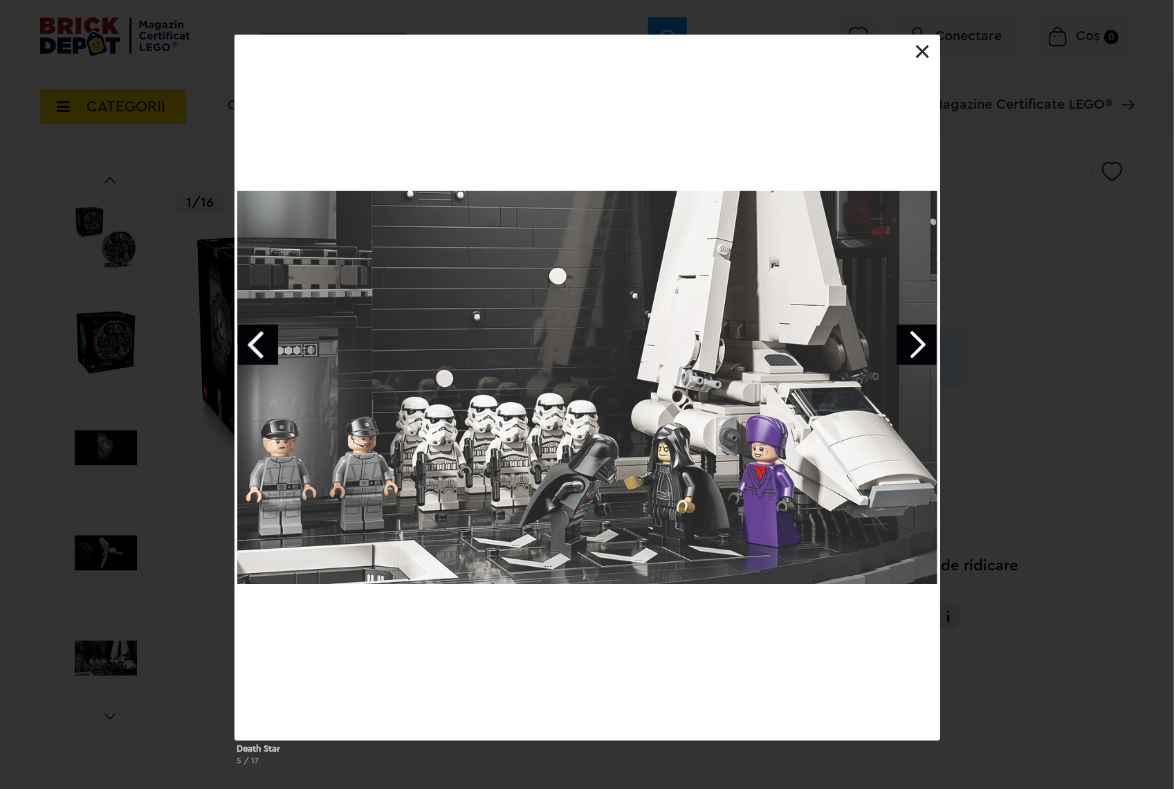
click at [915, 339] on link "Next image" at bounding box center [917, 345] width 40 height 40
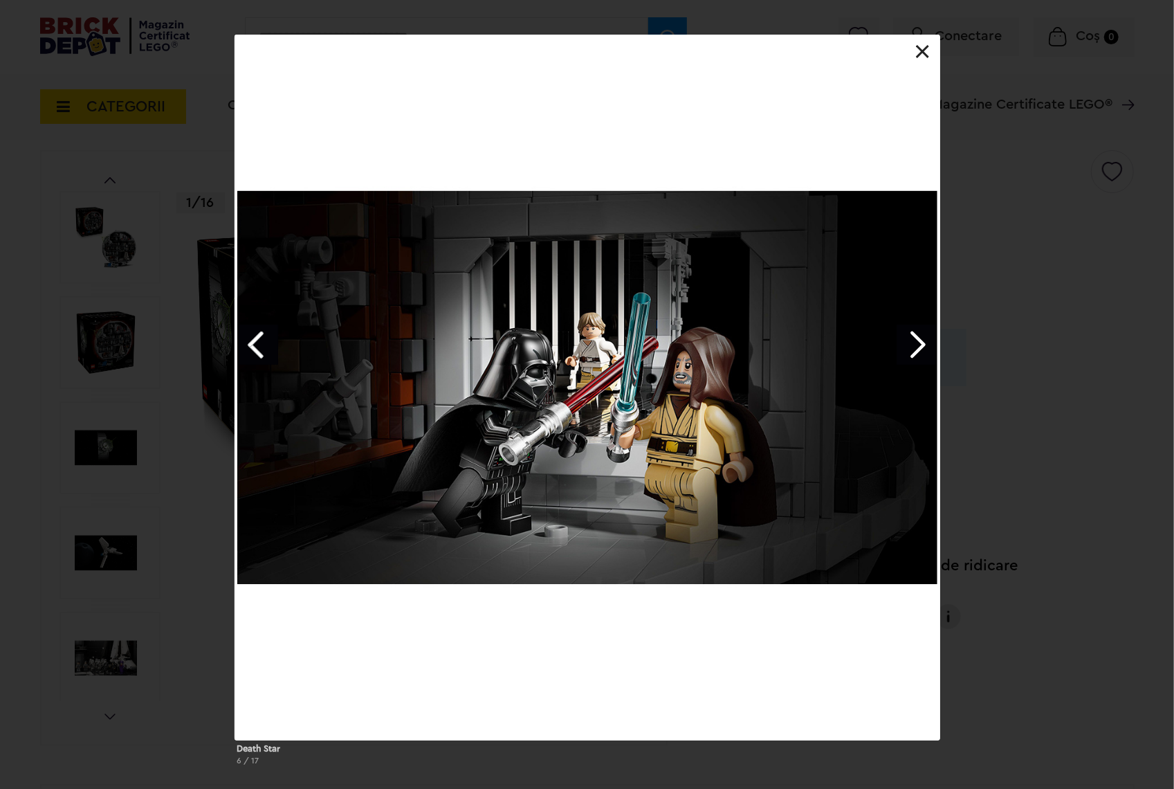
click at [906, 347] on link "Next image" at bounding box center [917, 345] width 40 height 40
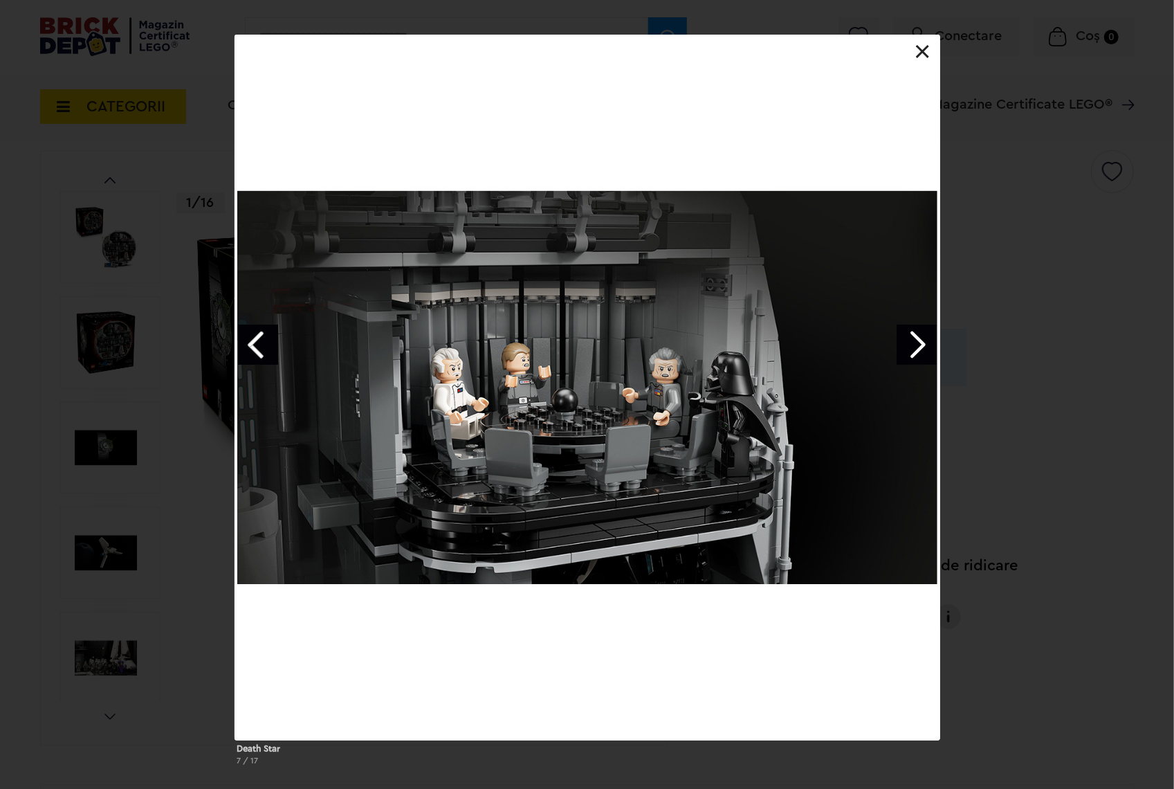
click at [906, 347] on link "Next image" at bounding box center [917, 345] width 40 height 40
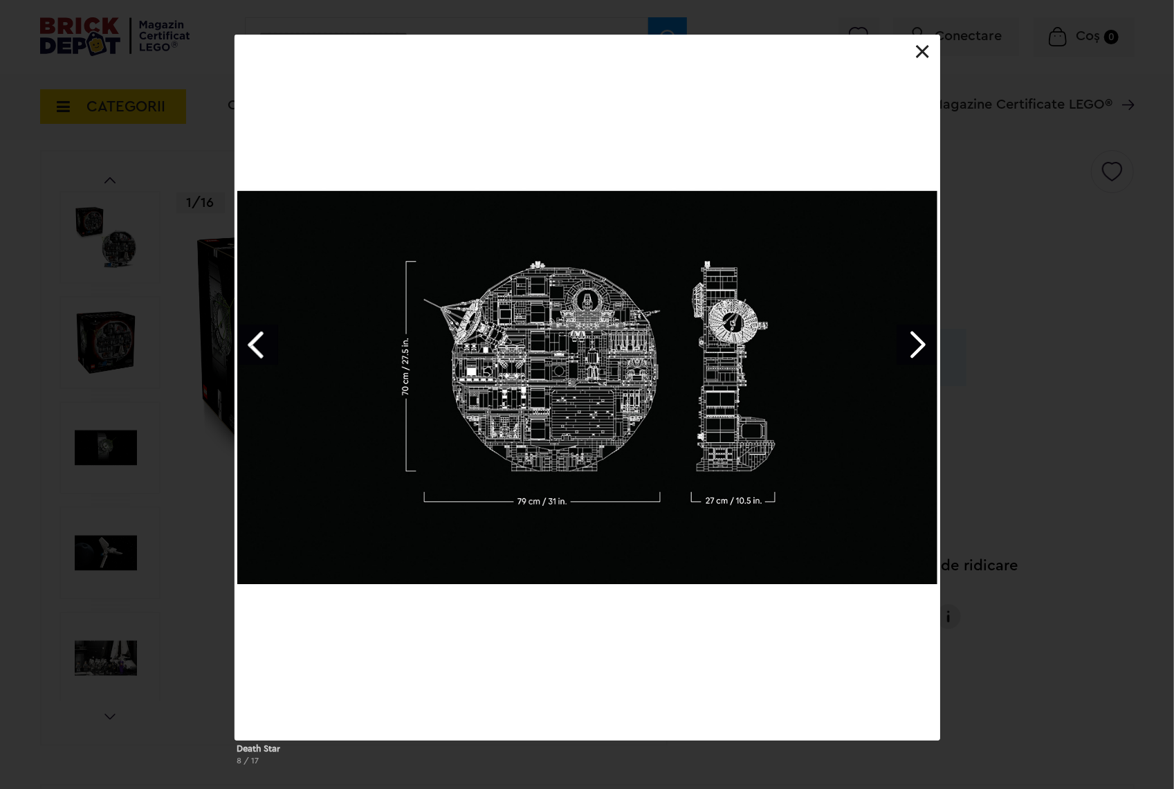
drag, startPoint x: 264, startPoint y: 338, endPoint x: 291, endPoint y: 360, distance: 34.9
click at [264, 338] on link "Previous image" at bounding box center [258, 345] width 40 height 40
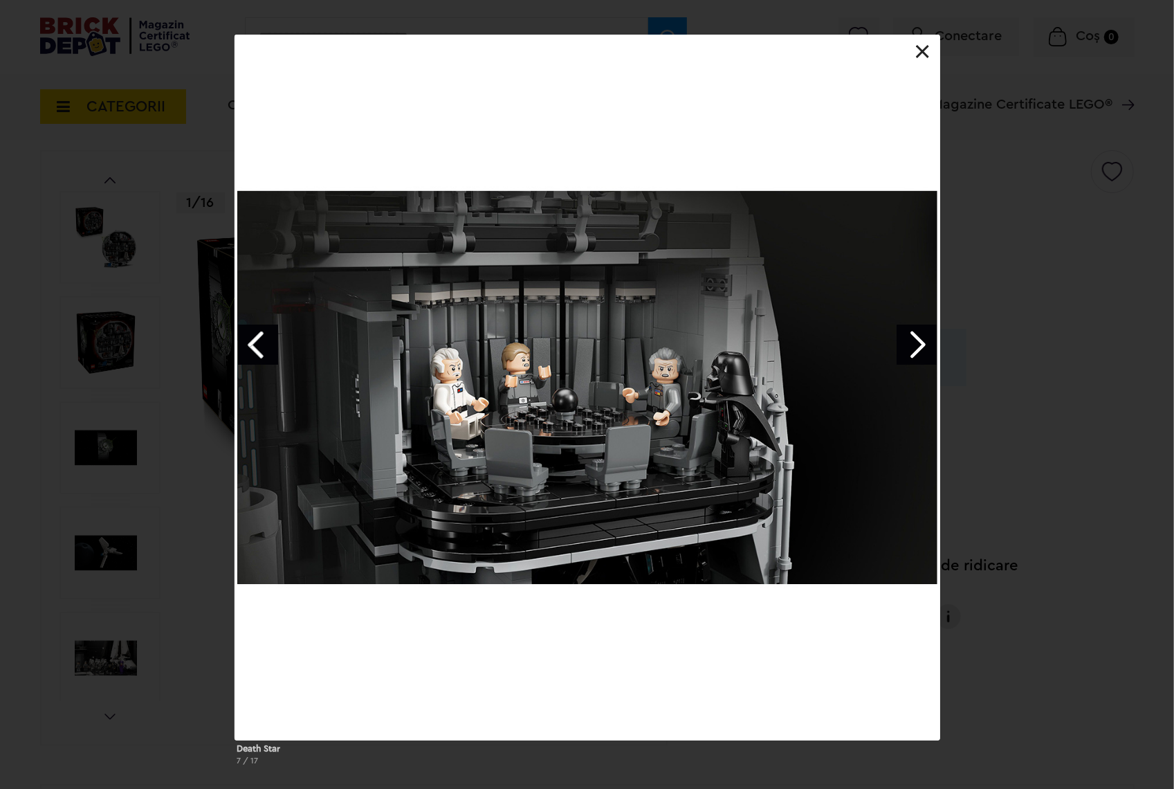
click at [913, 358] on link "Next image" at bounding box center [917, 345] width 40 height 40
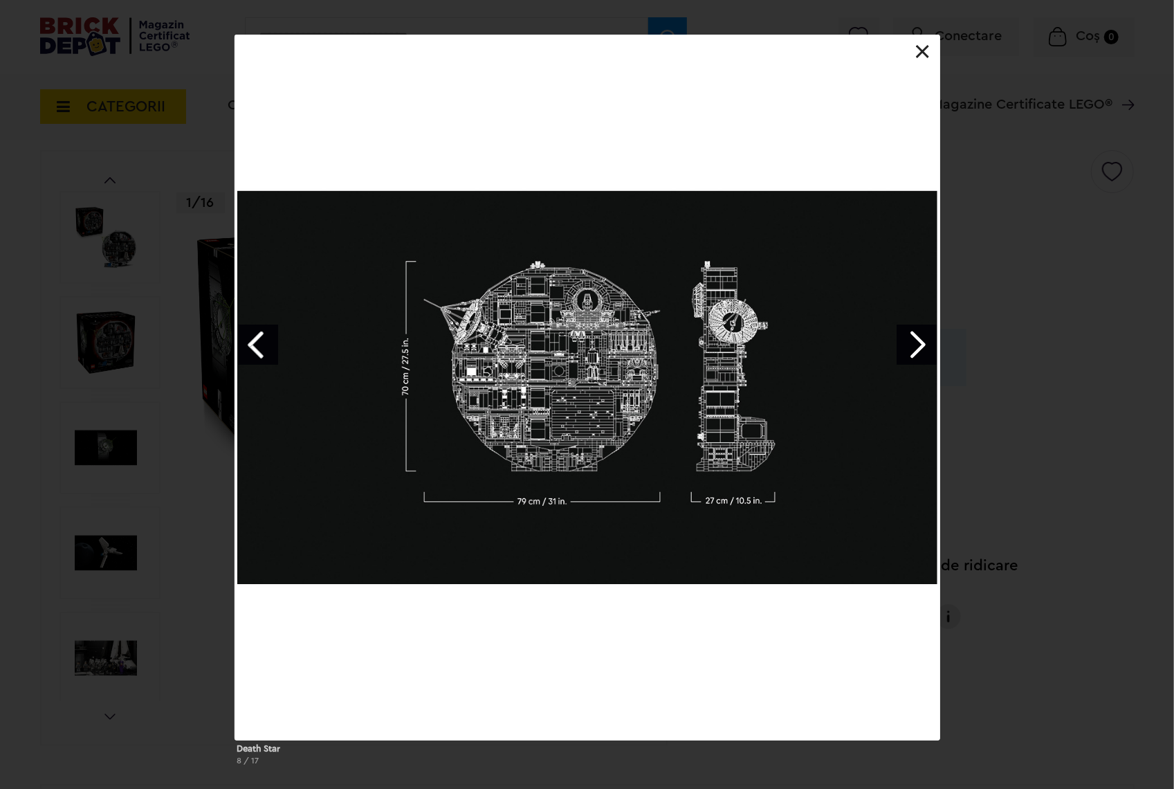
click at [913, 358] on link "Next image" at bounding box center [917, 345] width 40 height 40
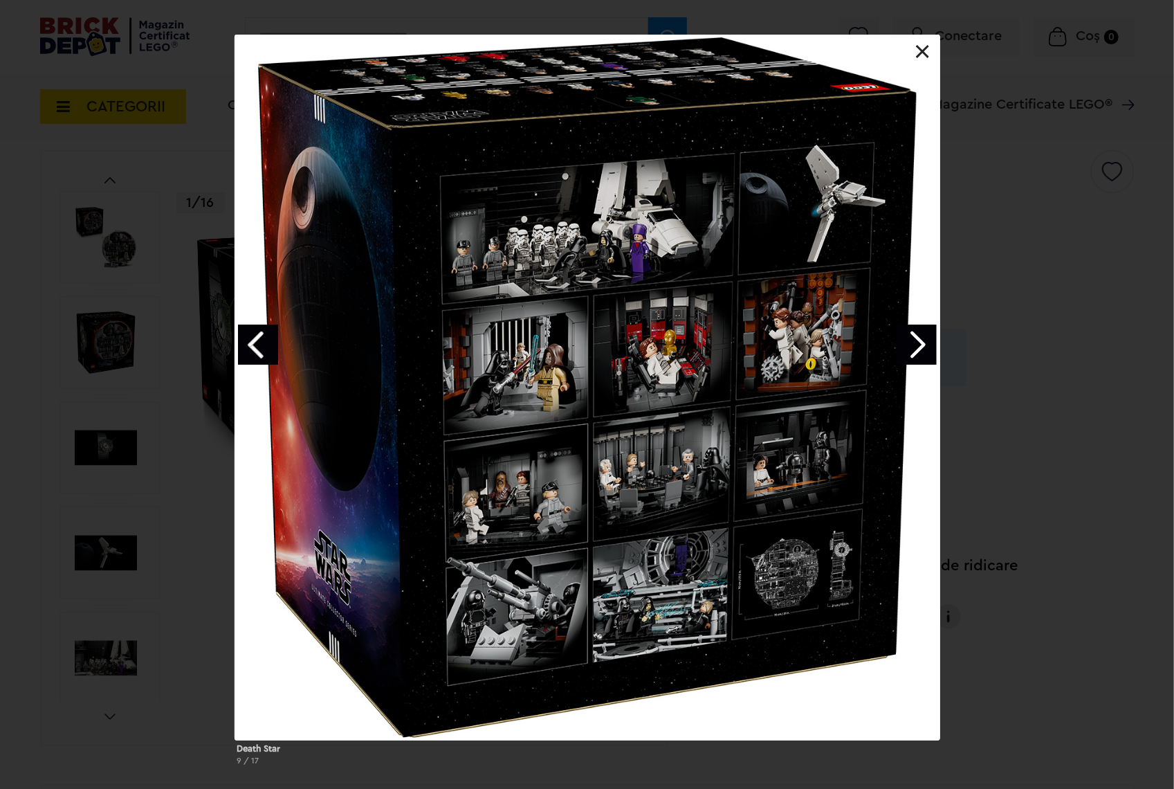
click at [923, 347] on link "Next image" at bounding box center [917, 345] width 40 height 40
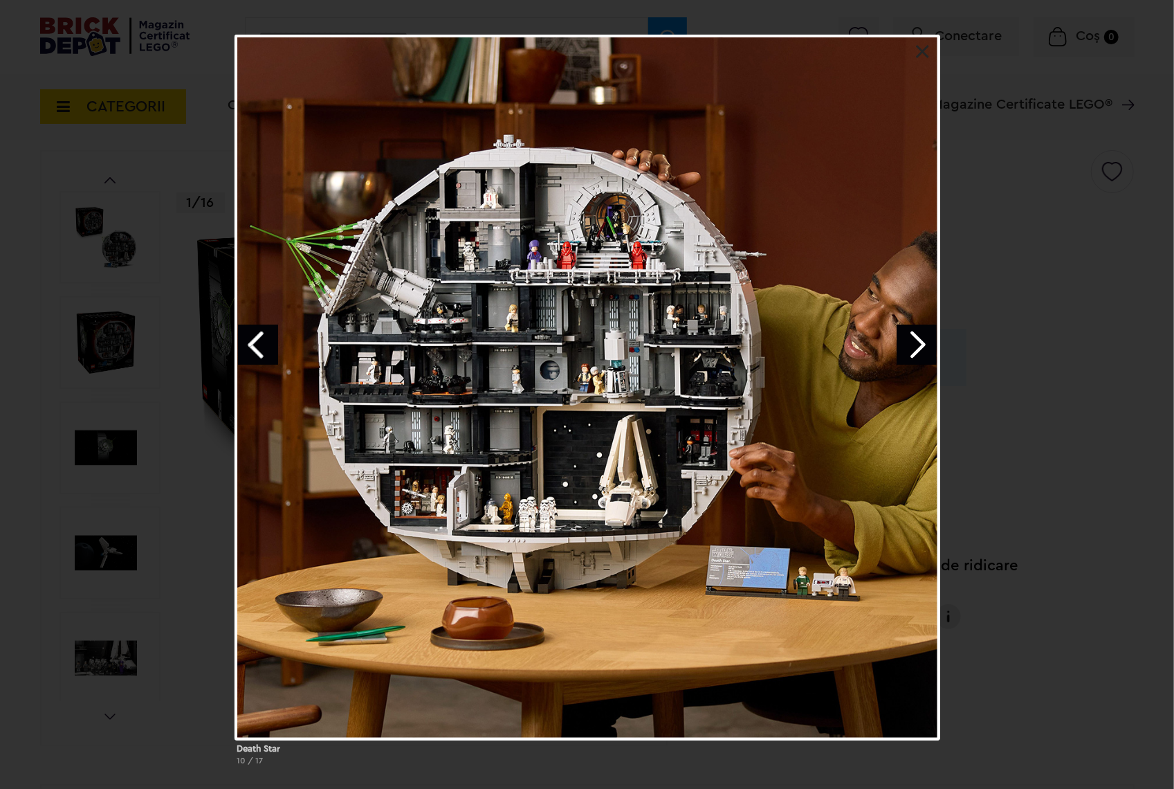
click at [923, 347] on link "Next image" at bounding box center [917, 345] width 40 height 40
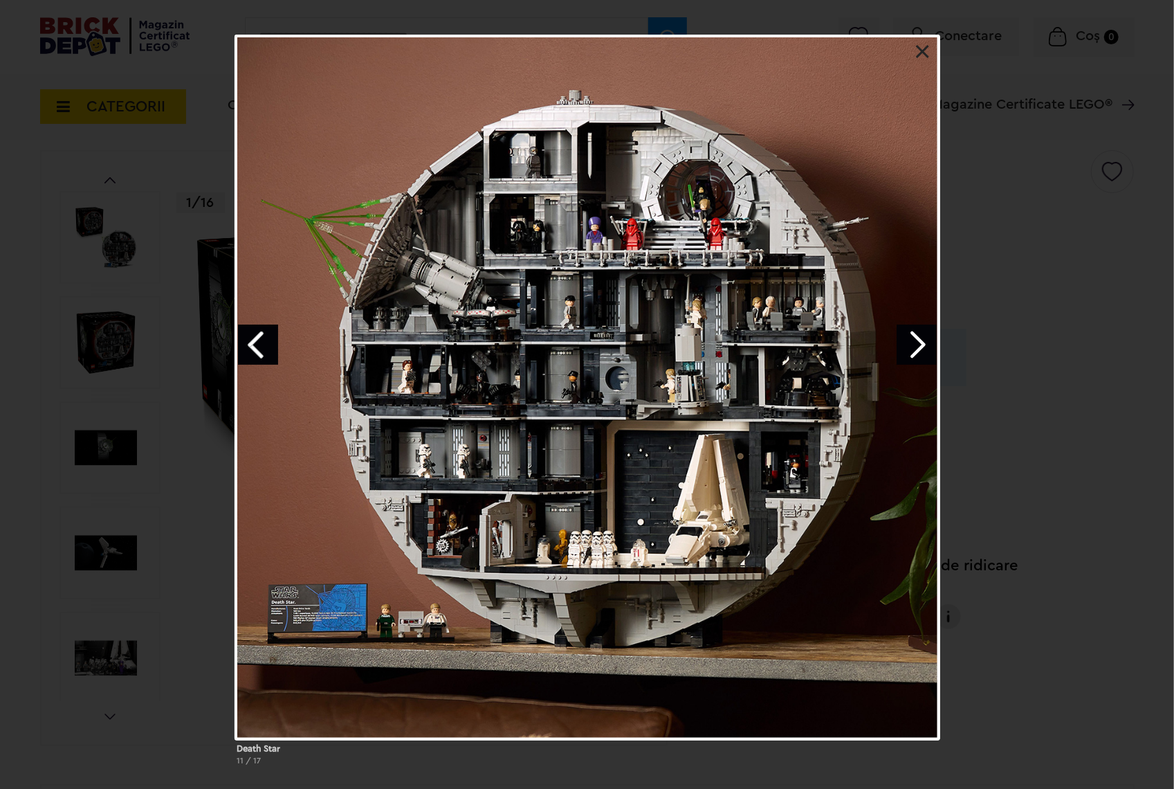
click at [923, 347] on link "Next image" at bounding box center [917, 345] width 40 height 40
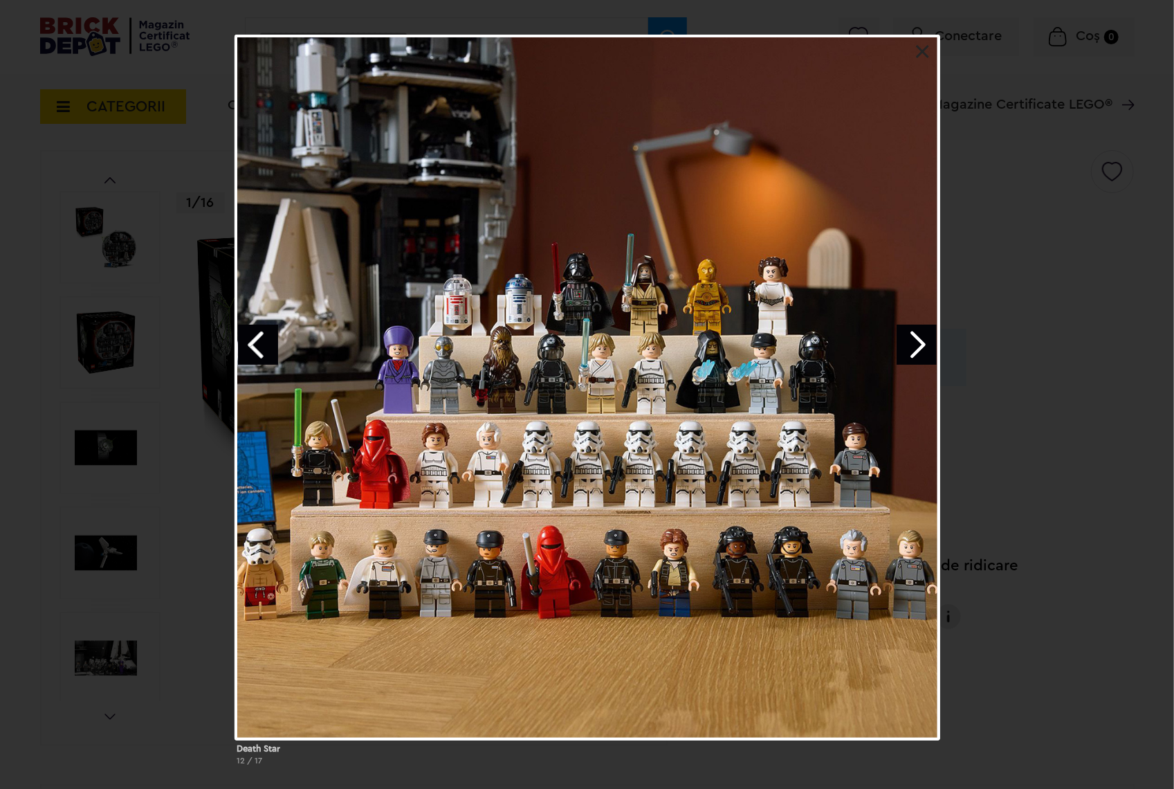
click at [925, 363] on link "Next image" at bounding box center [917, 345] width 40 height 40
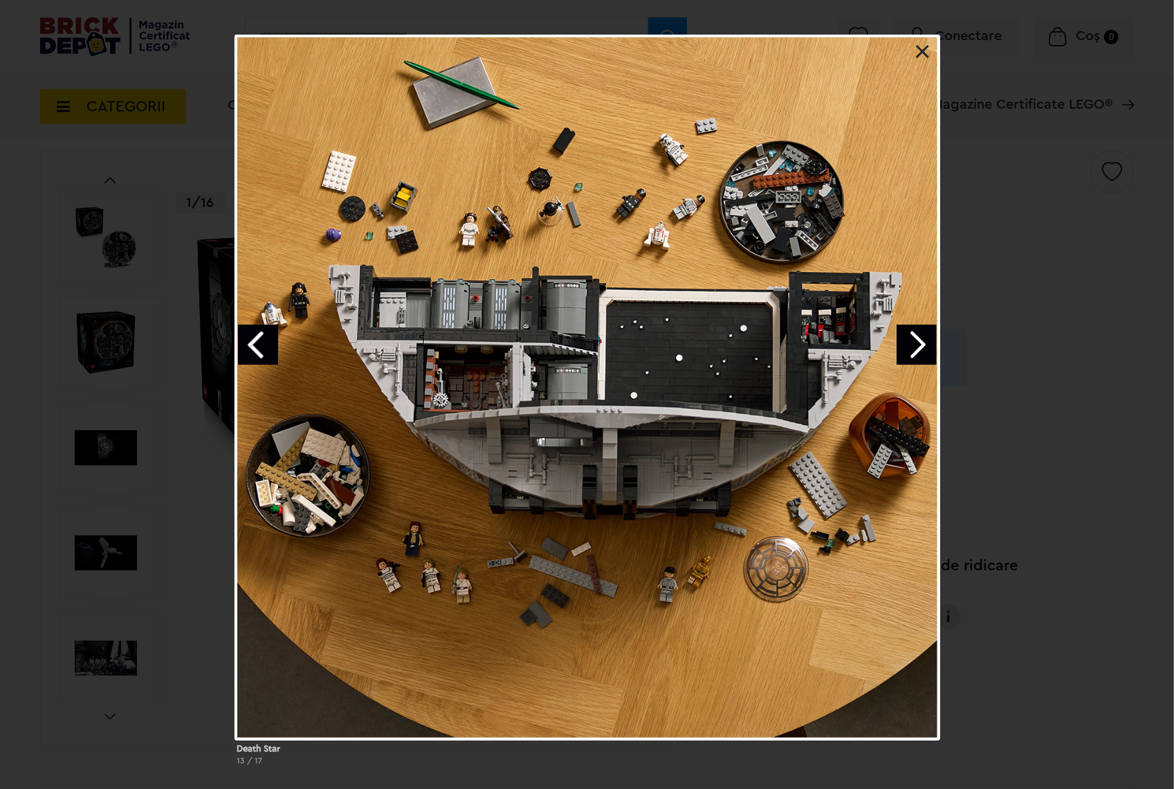
click at [933, 345] on link "Next image" at bounding box center [917, 345] width 40 height 40
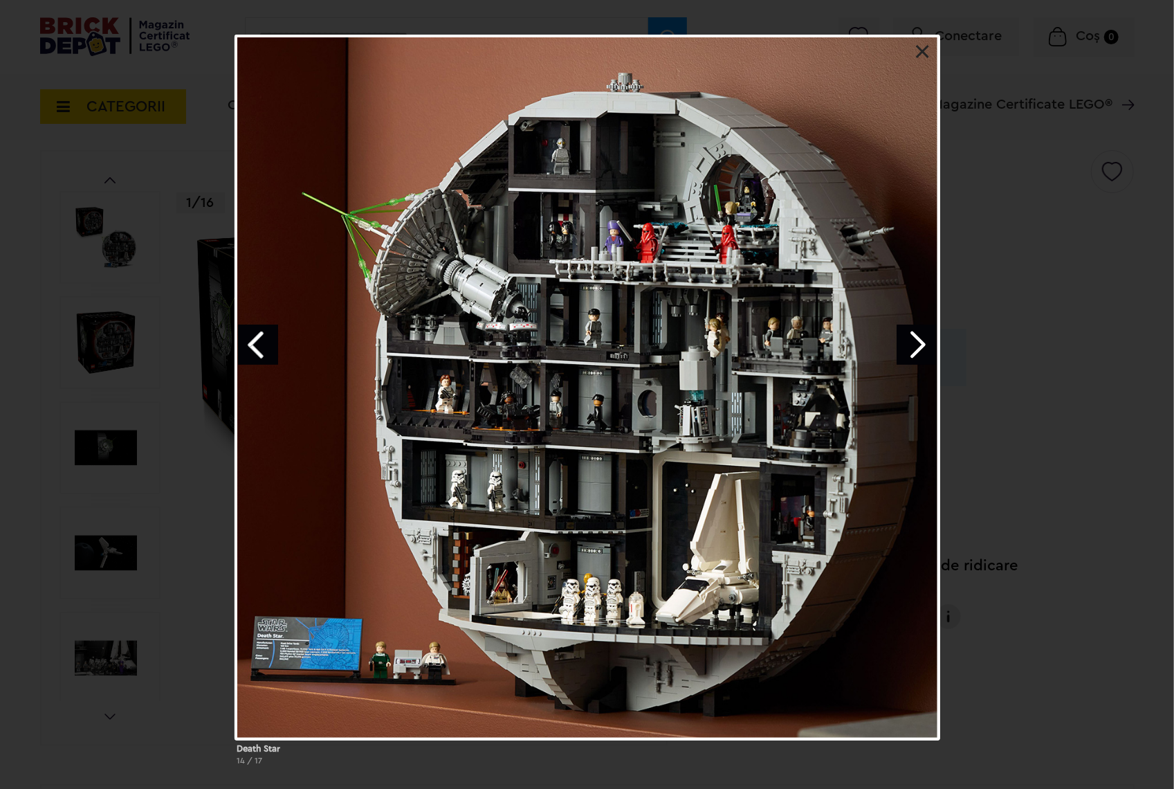
click at [934, 361] on link "Next image" at bounding box center [917, 345] width 40 height 40
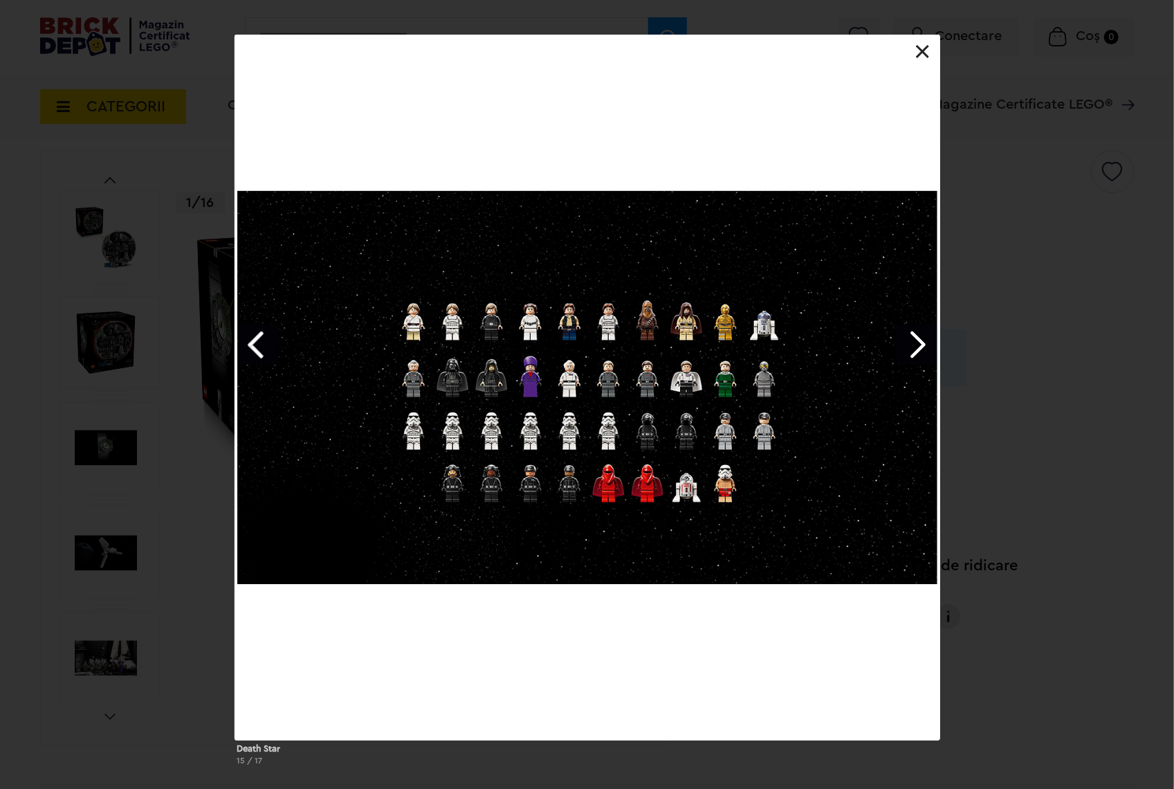
click at [920, 354] on link "Next image" at bounding box center [917, 345] width 40 height 40
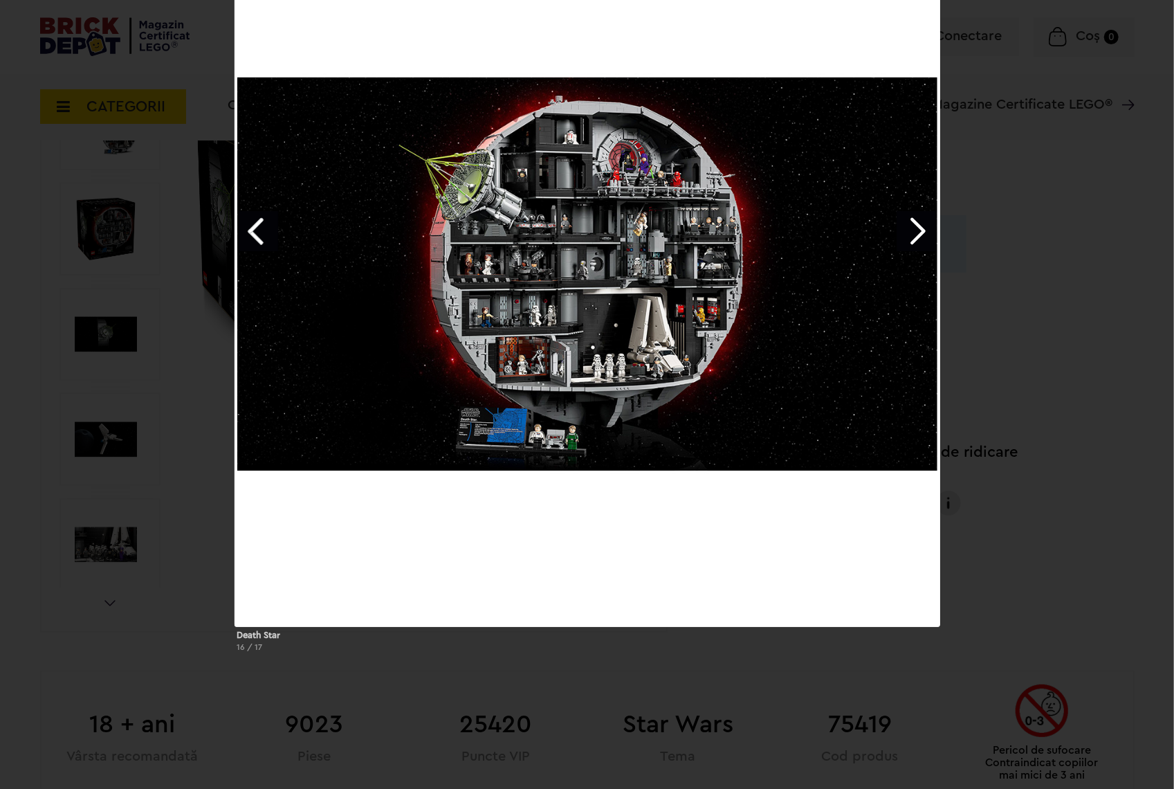
scroll to position [203, 0]
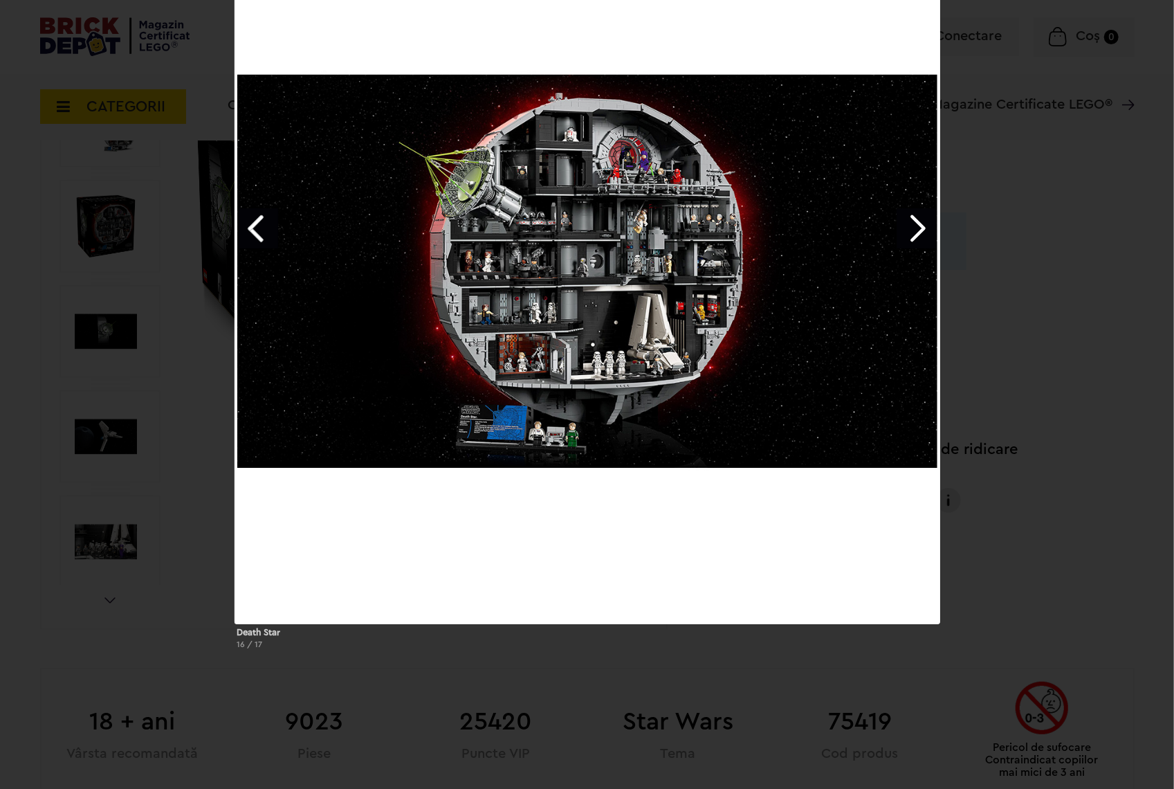
click at [606, 516] on div at bounding box center [588, 271] width 706 height 706
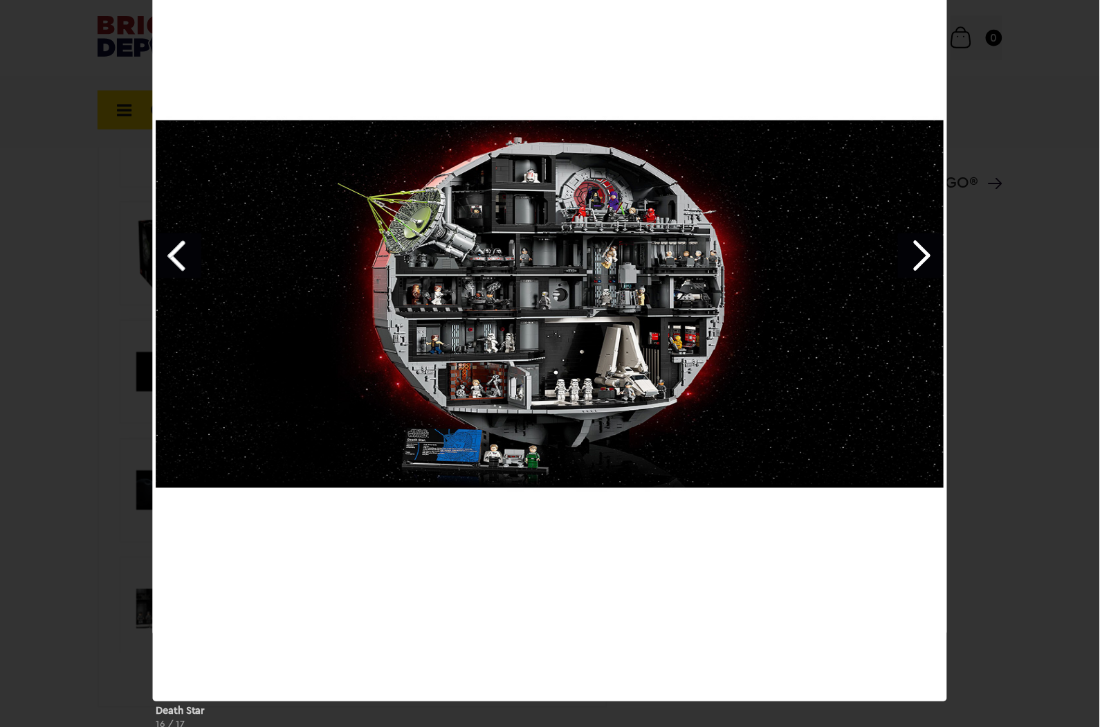
scroll to position [204, 0]
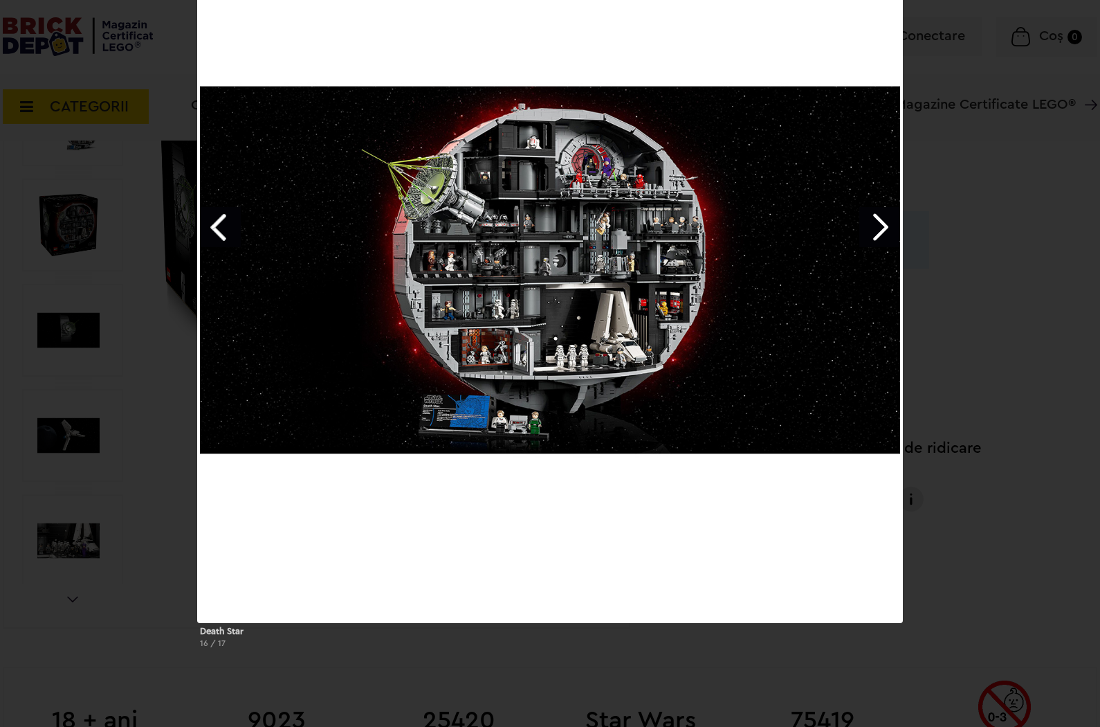
click at [887, 222] on link "Next image" at bounding box center [879, 227] width 40 height 40
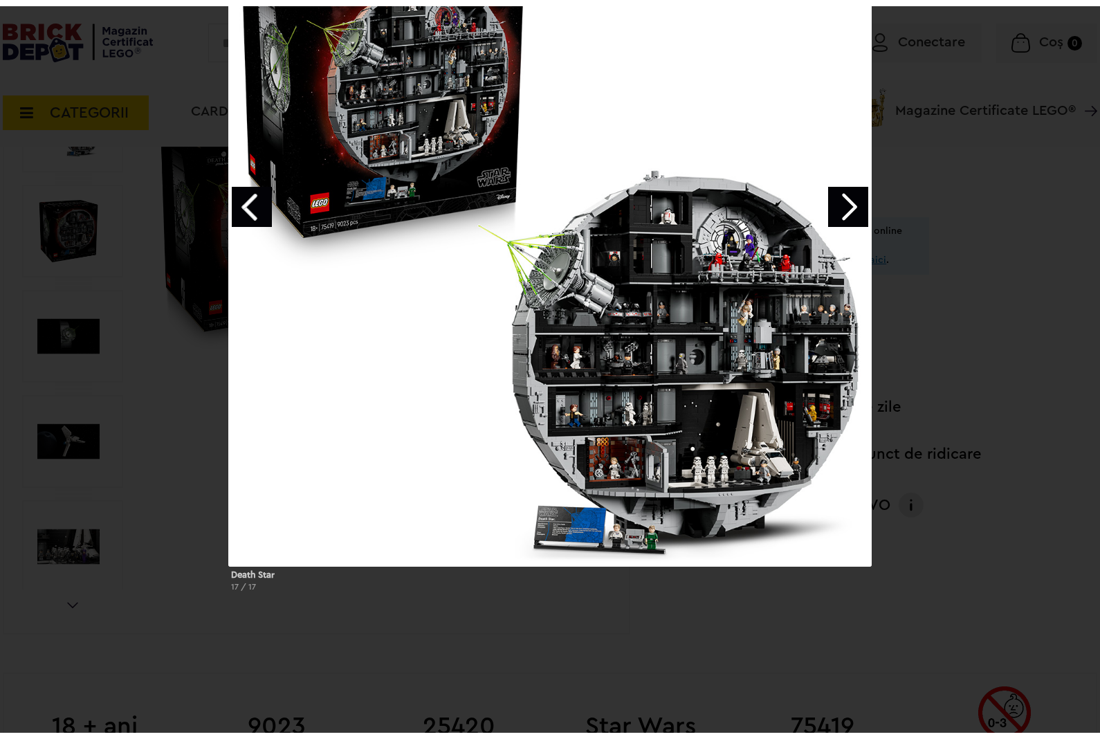
scroll to position [118, 0]
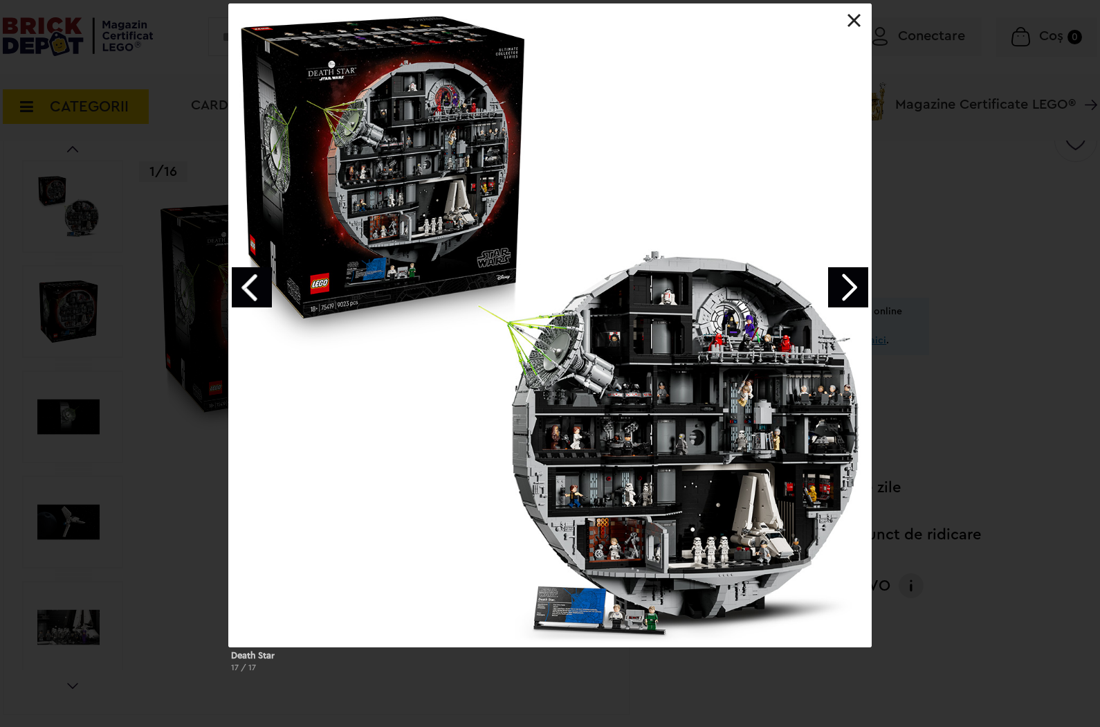
click at [839, 292] on link "Next image" at bounding box center [848, 287] width 40 height 40
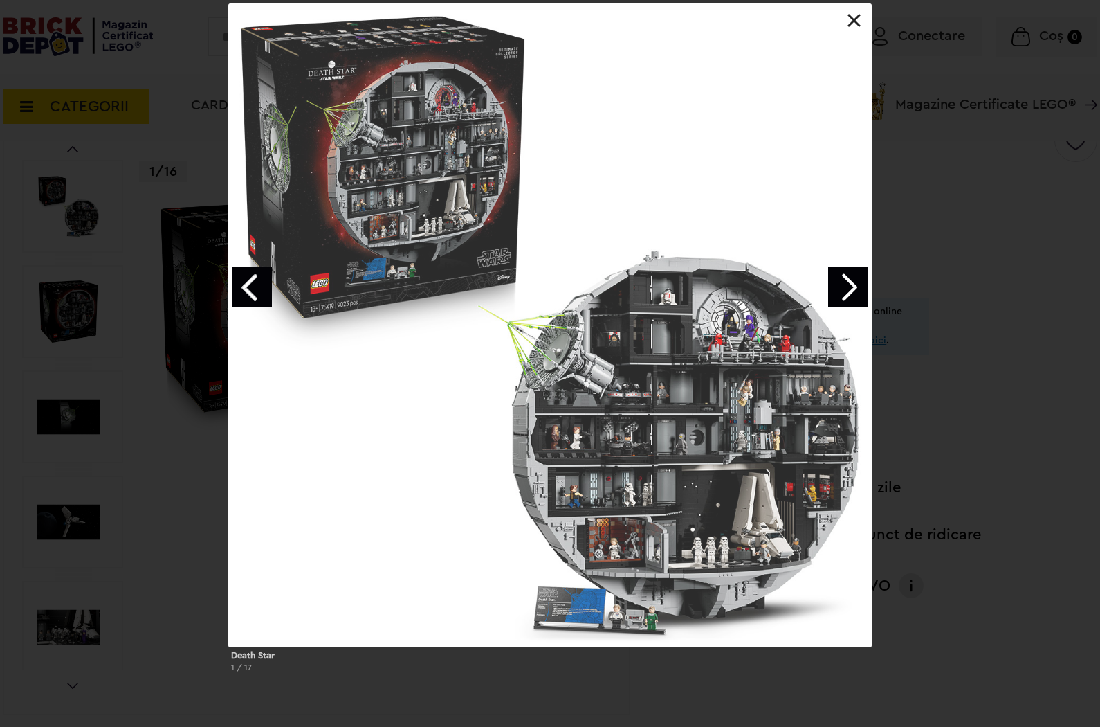
click at [839, 292] on link "Next image" at bounding box center [848, 287] width 40 height 40
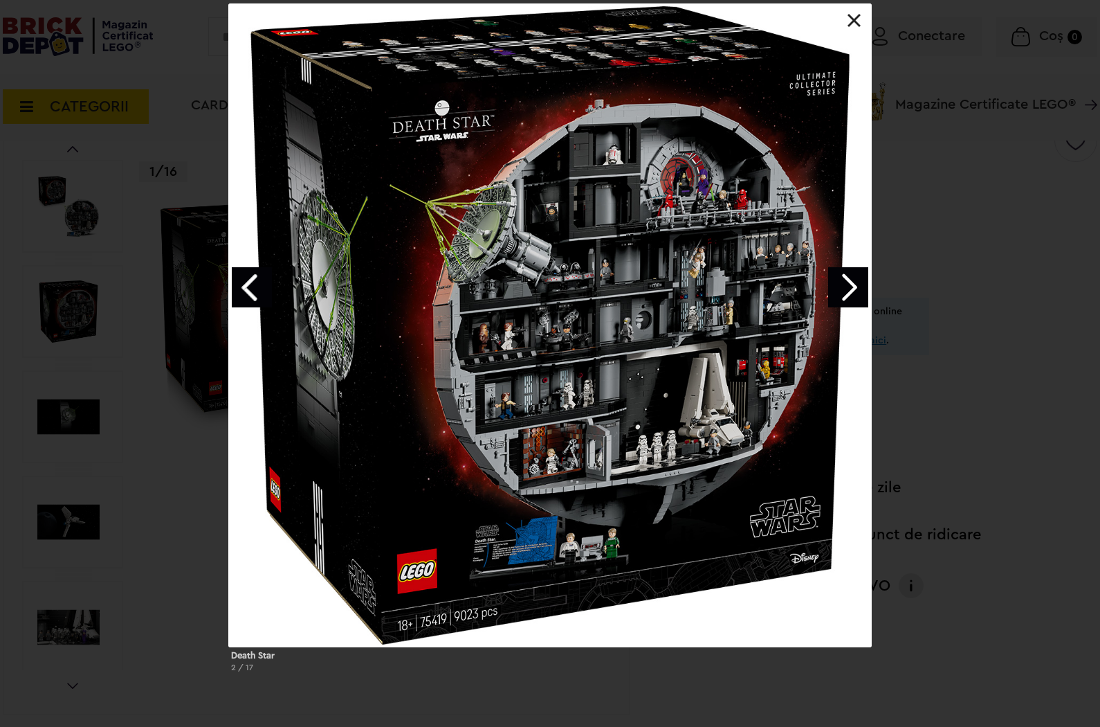
click at [857, 21] on link at bounding box center [855, 21] width 14 height 14
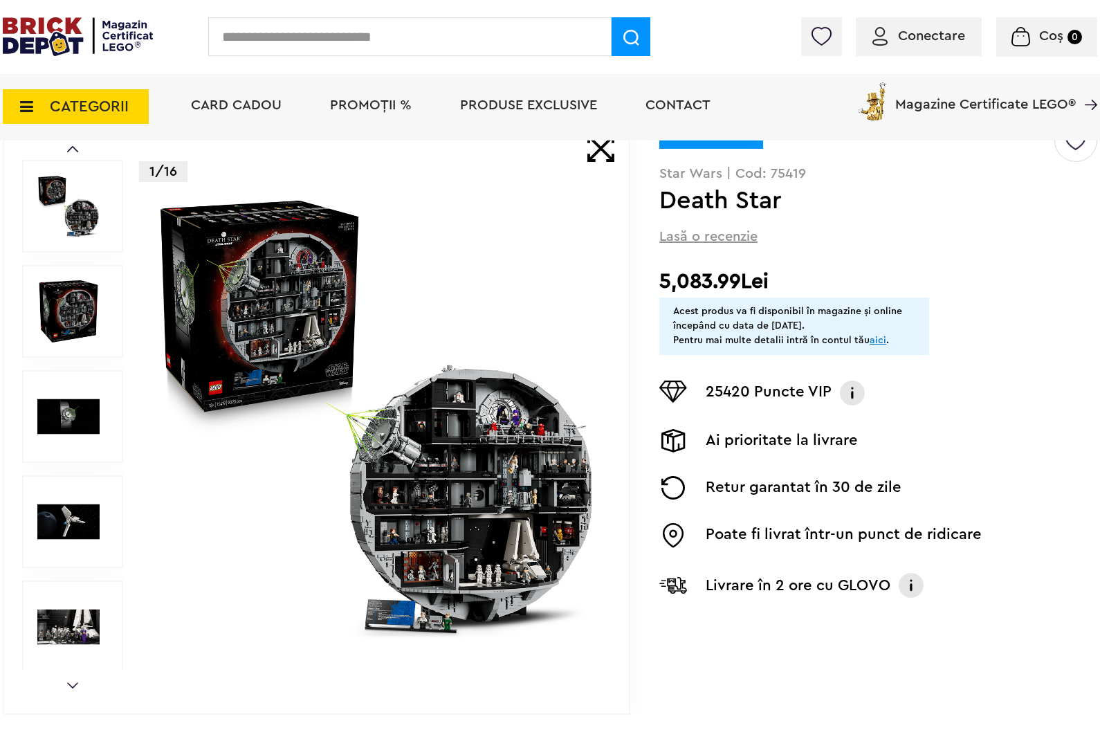
click at [143, 39] on img at bounding box center [78, 36] width 150 height 39
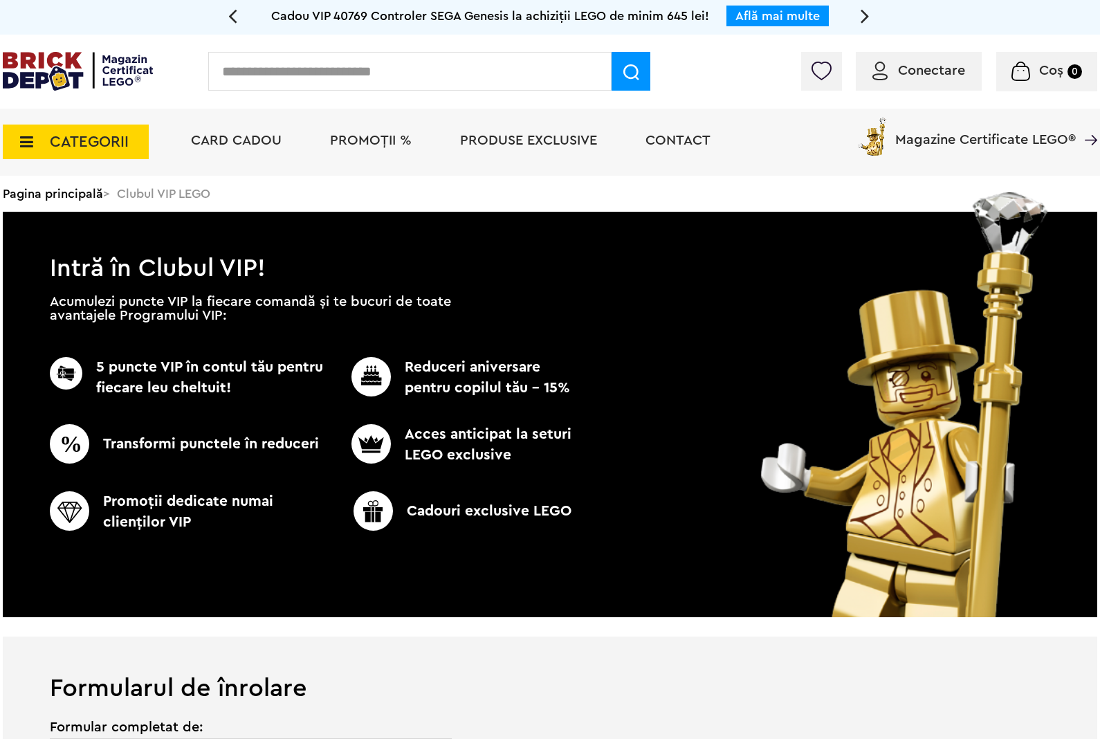
type input "**********"
click at [376, 80] on input "text" at bounding box center [409, 71] width 403 height 39
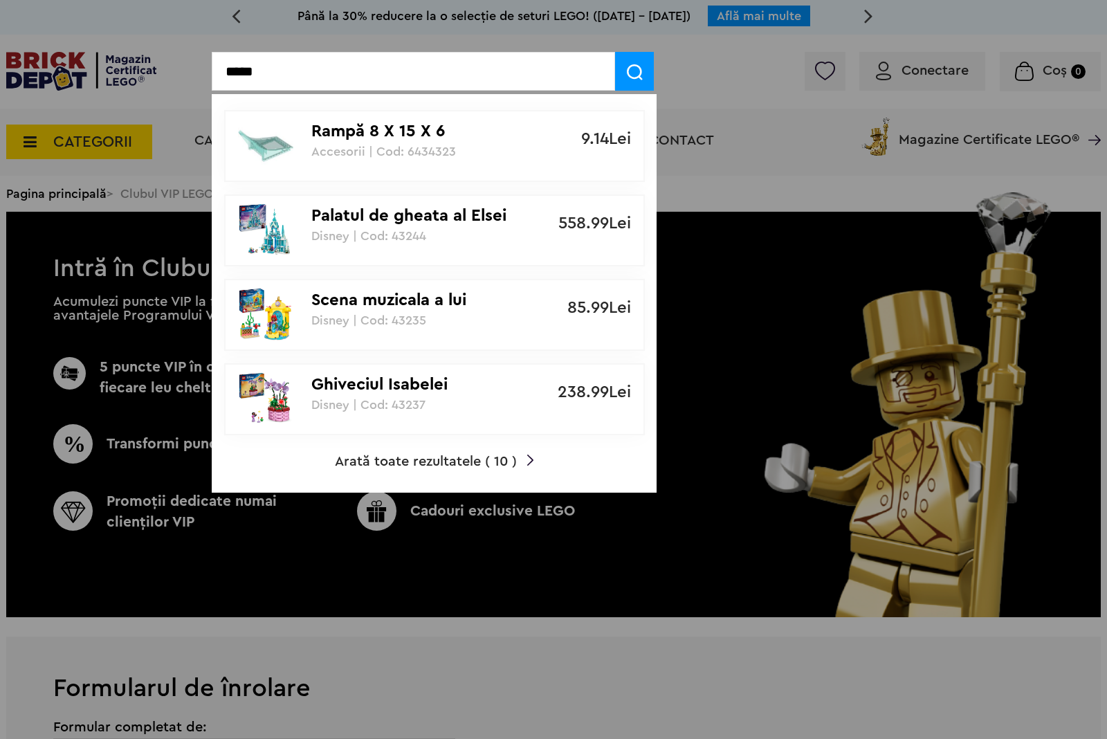
type input "*****"
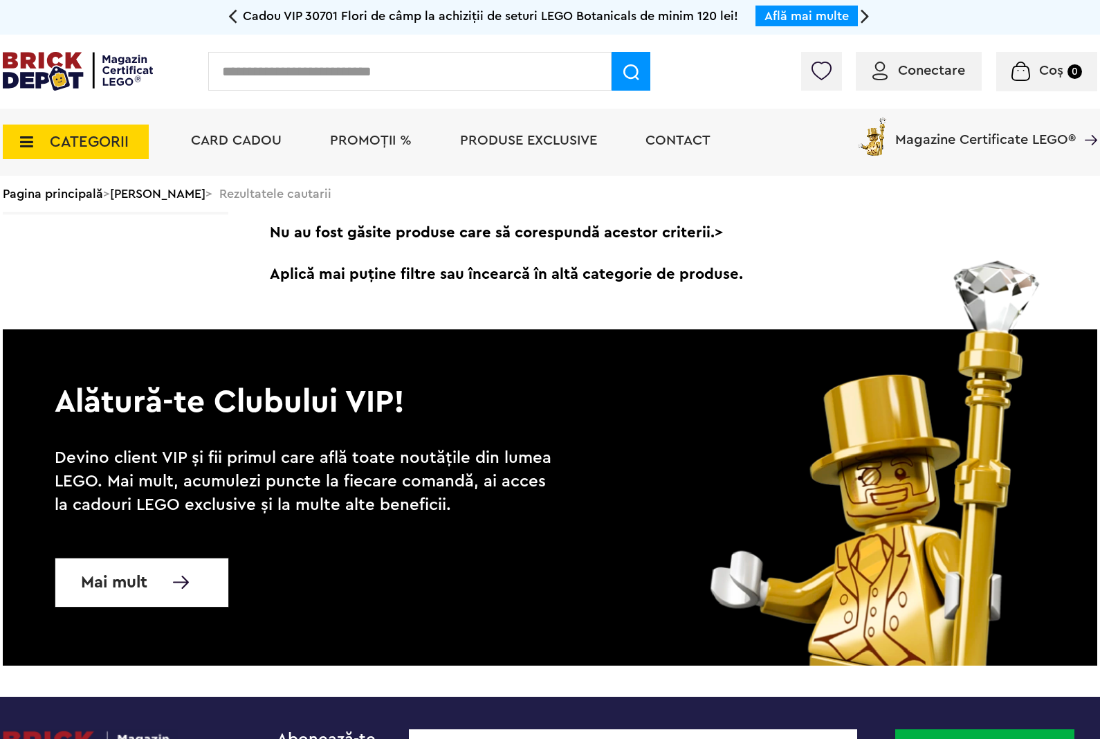
click at [47, 90] on img at bounding box center [78, 71] width 150 height 39
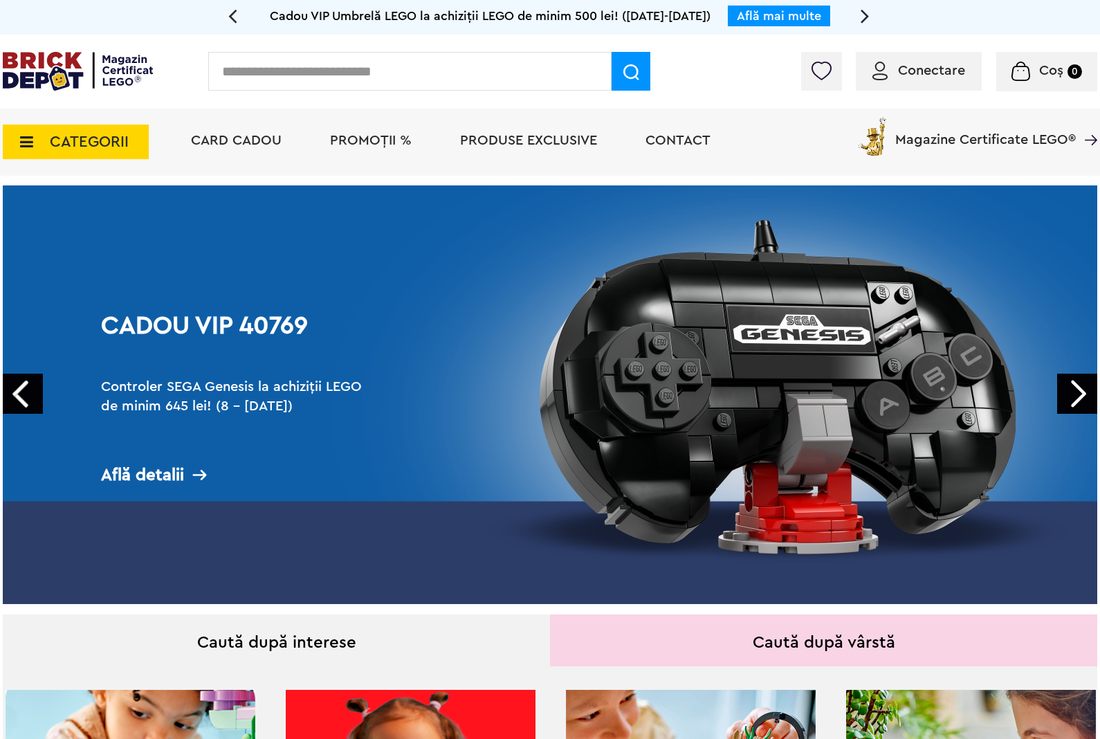
click at [393, 82] on input "text" at bounding box center [409, 71] width 403 height 39
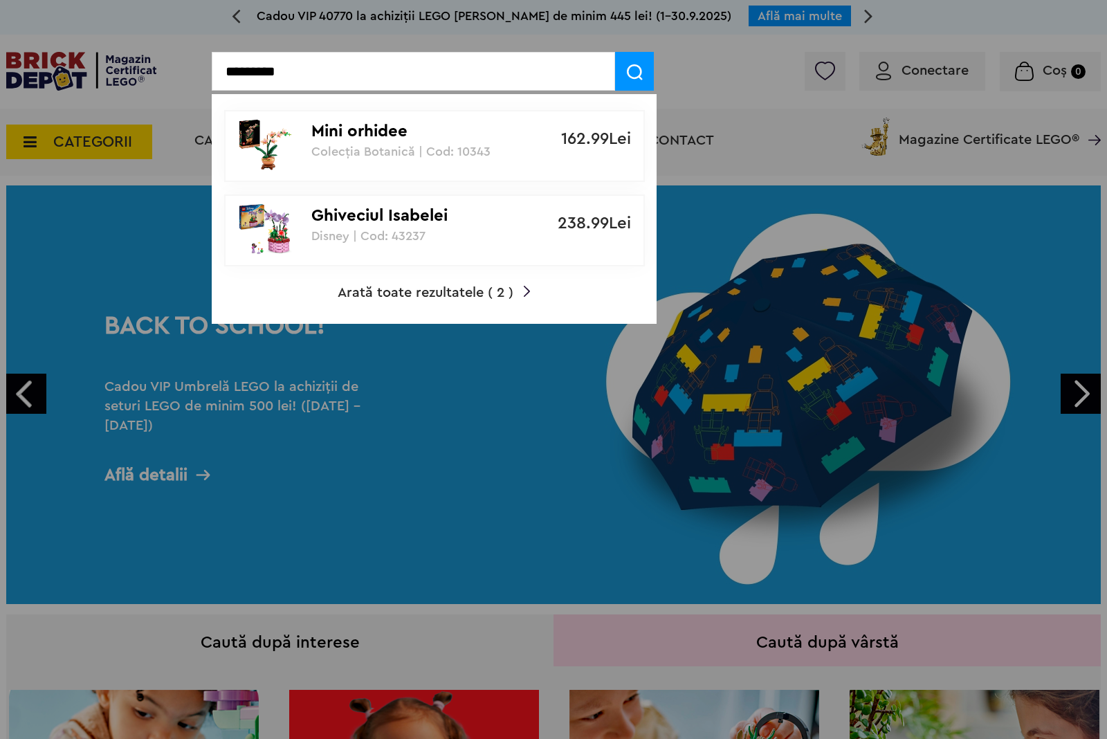
type input "*********"
click at [409, 134] on p "Mini orhidee" at bounding box center [426, 132] width 231 height 20
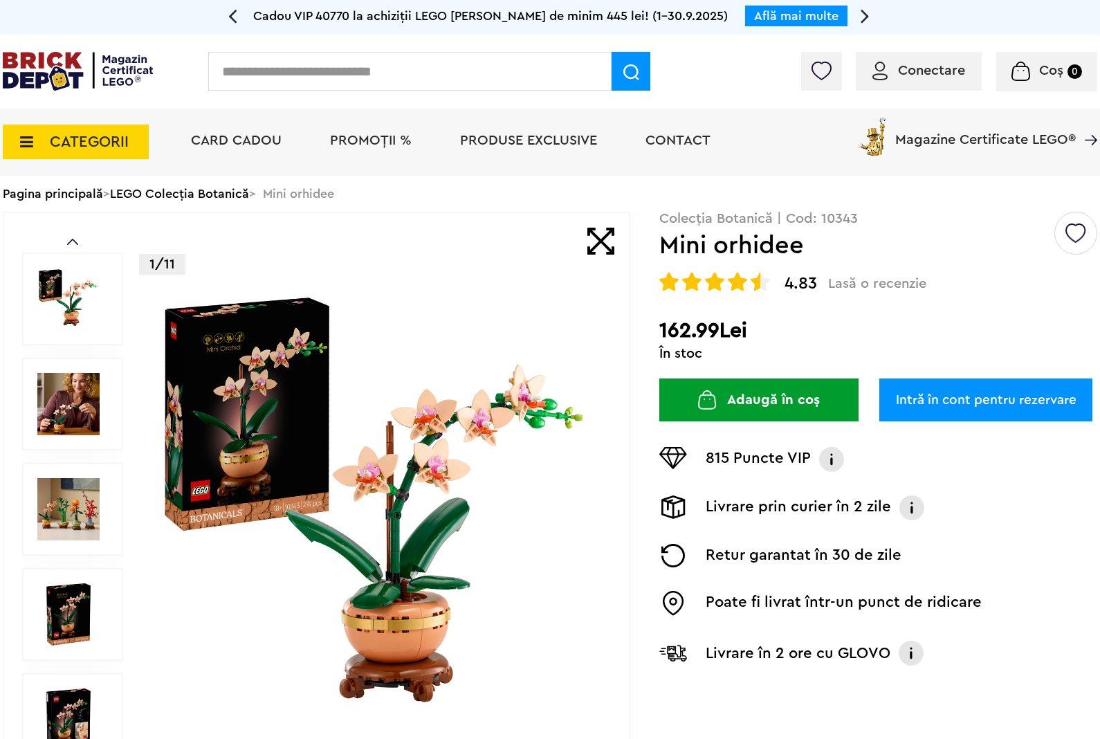
click at [941, 393] on link "Intră în cont pentru rezervare" at bounding box center [986, 400] width 213 height 43
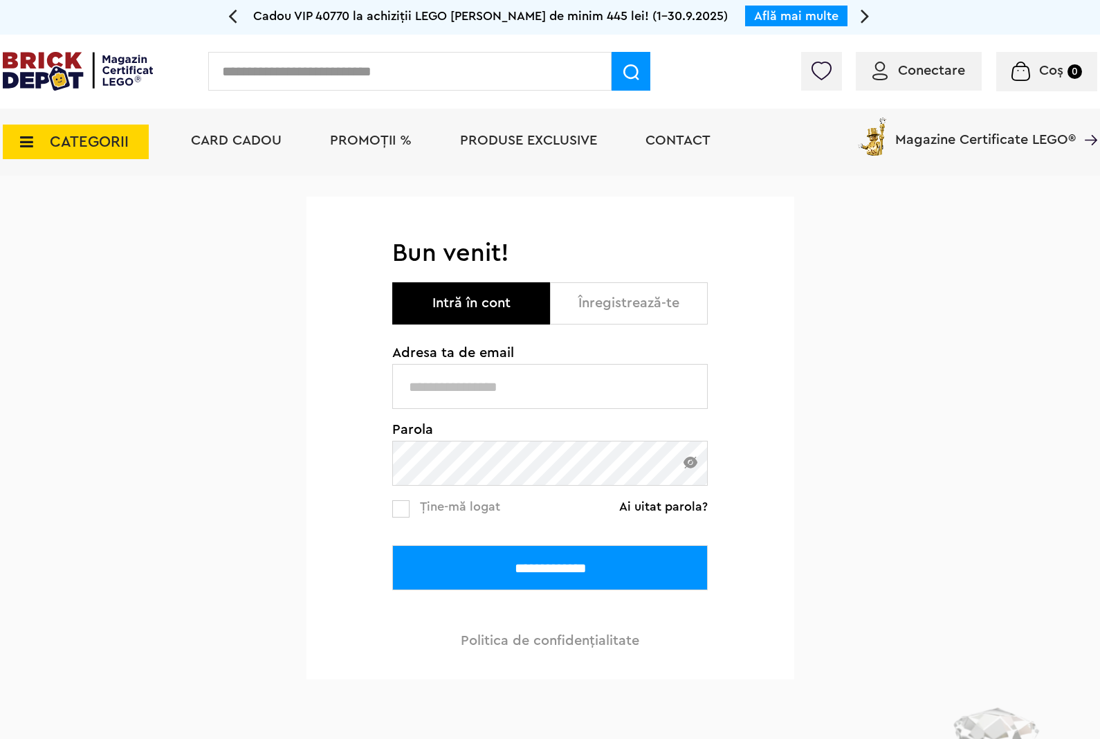
type input "**********"
click at [590, 570] on input "**********" at bounding box center [550, 567] width 316 height 45
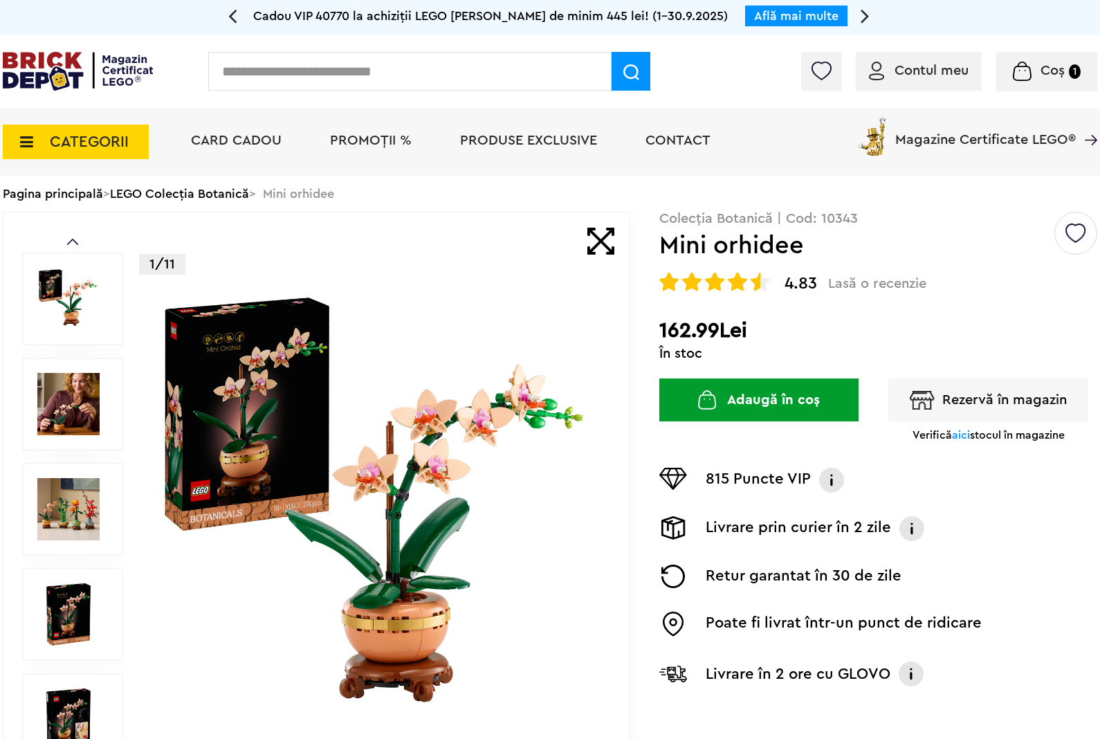
click at [961, 441] on span "aici" at bounding box center [961, 435] width 18 height 11
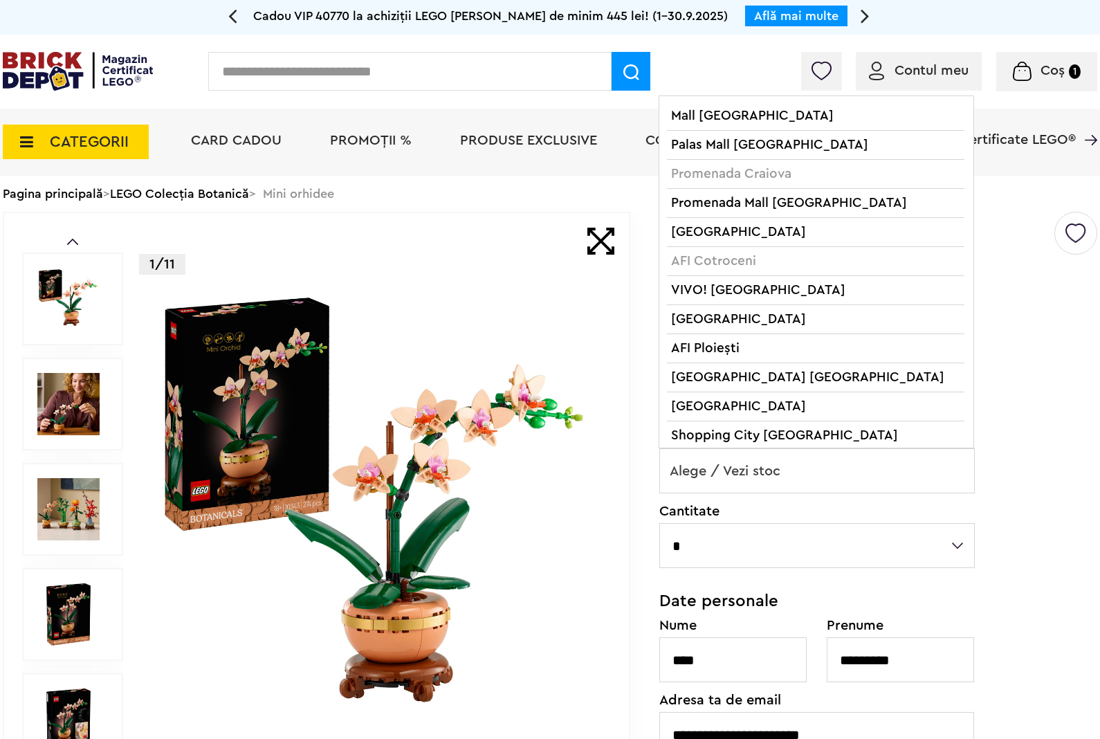
click at [832, 486] on span "Alege / Vezi stoc" at bounding box center [817, 471] width 314 height 44
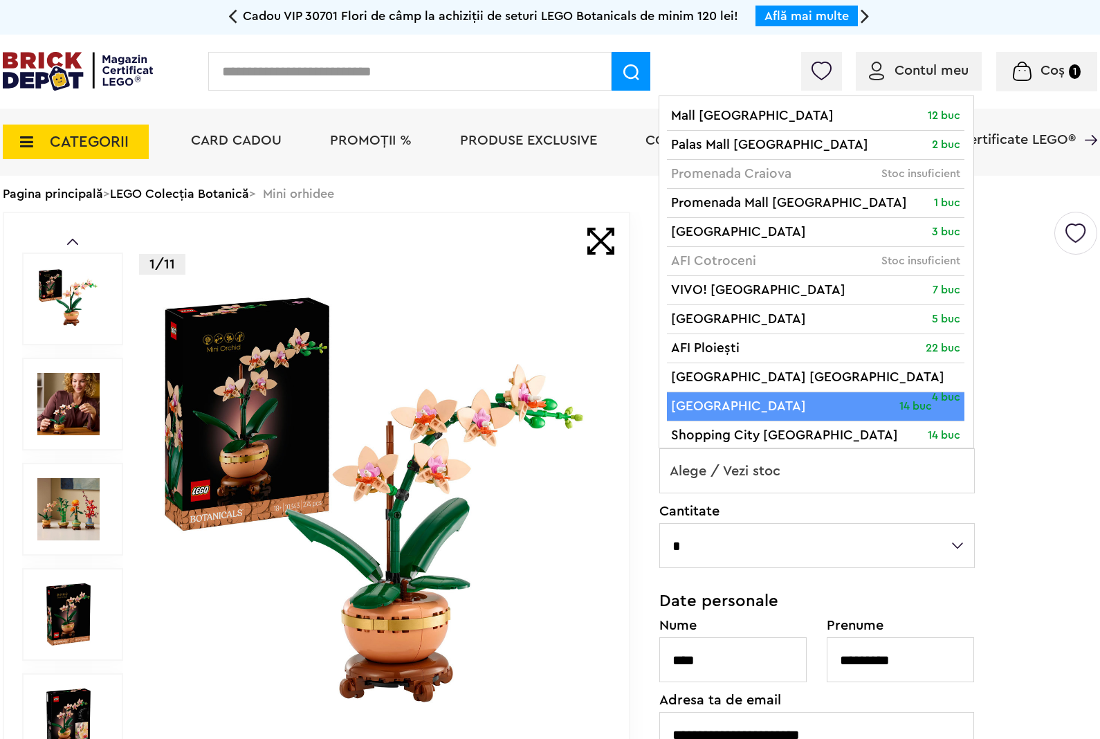
click at [1089, 320] on h2 "162.99Lei" at bounding box center [878, 330] width 438 height 25
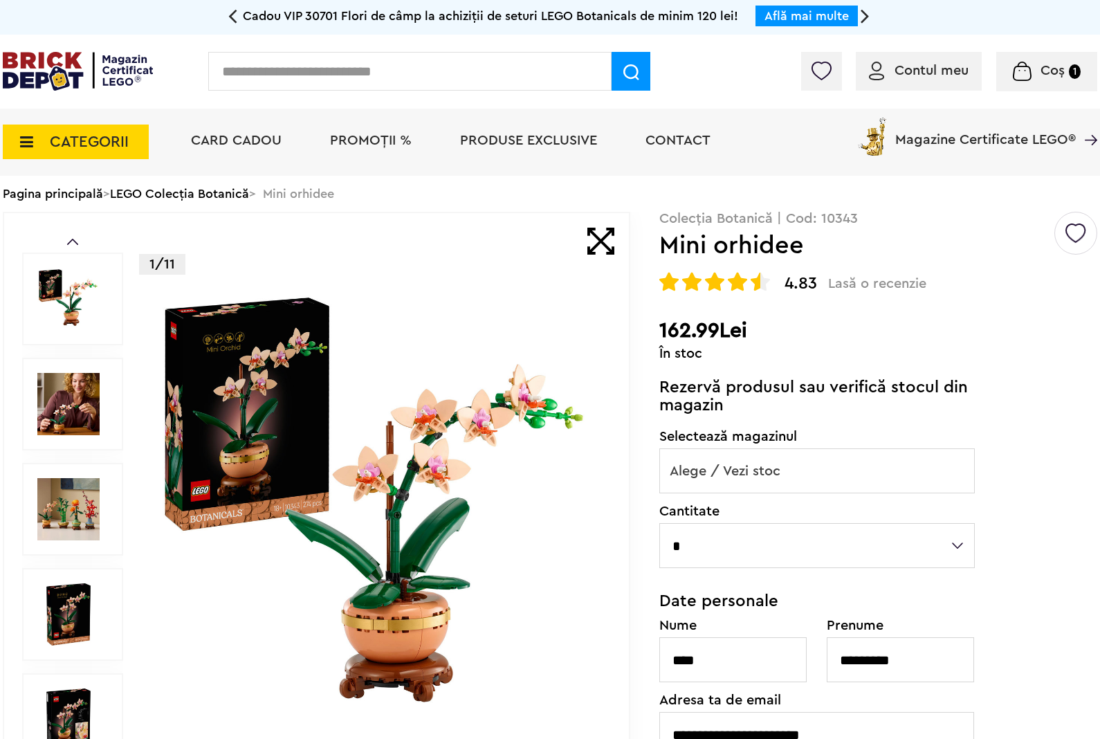
click at [131, 60] on img at bounding box center [78, 71] width 150 height 39
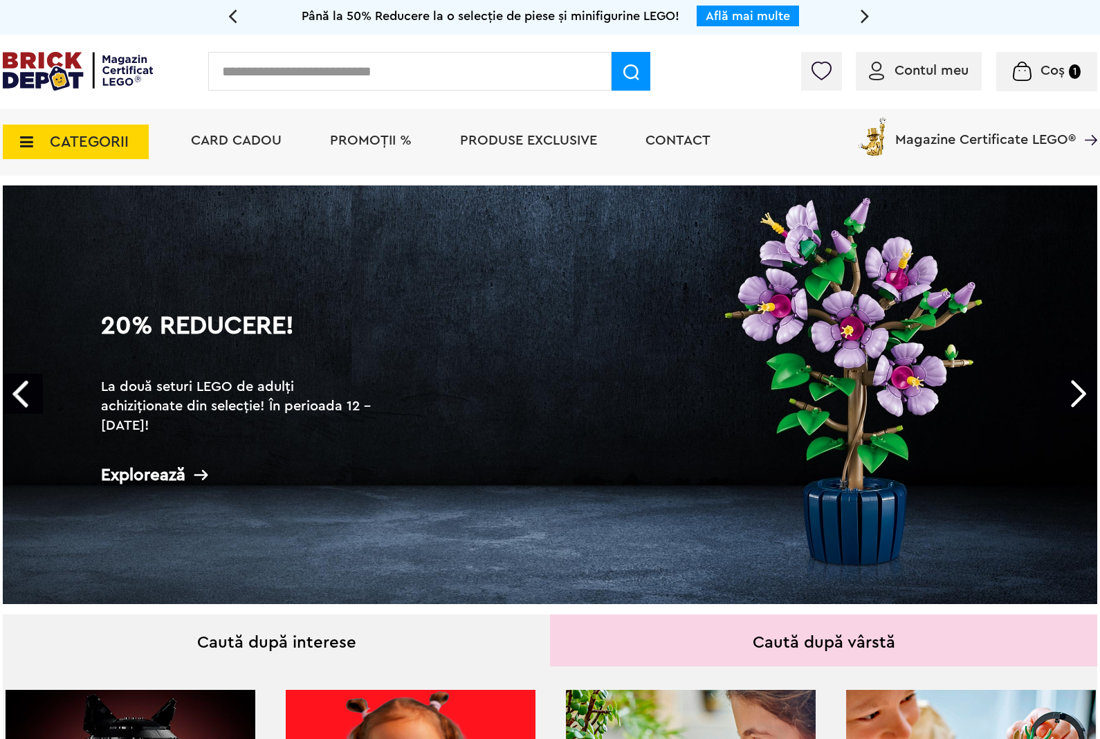
click at [813, 53] on div at bounding box center [821, 71] width 41 height 39
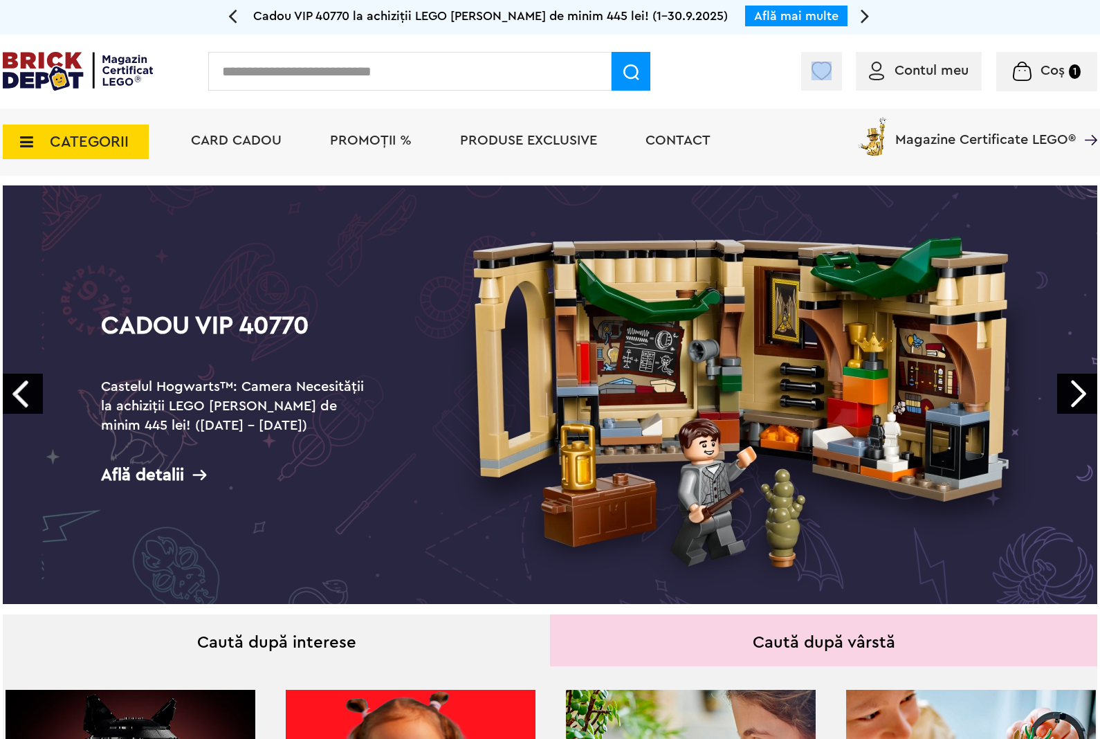
click at [98, 71] on img at bounding box center [78, 71] width 150 height 39
